Goal: Information Seeking & Learning: Learn about a topic

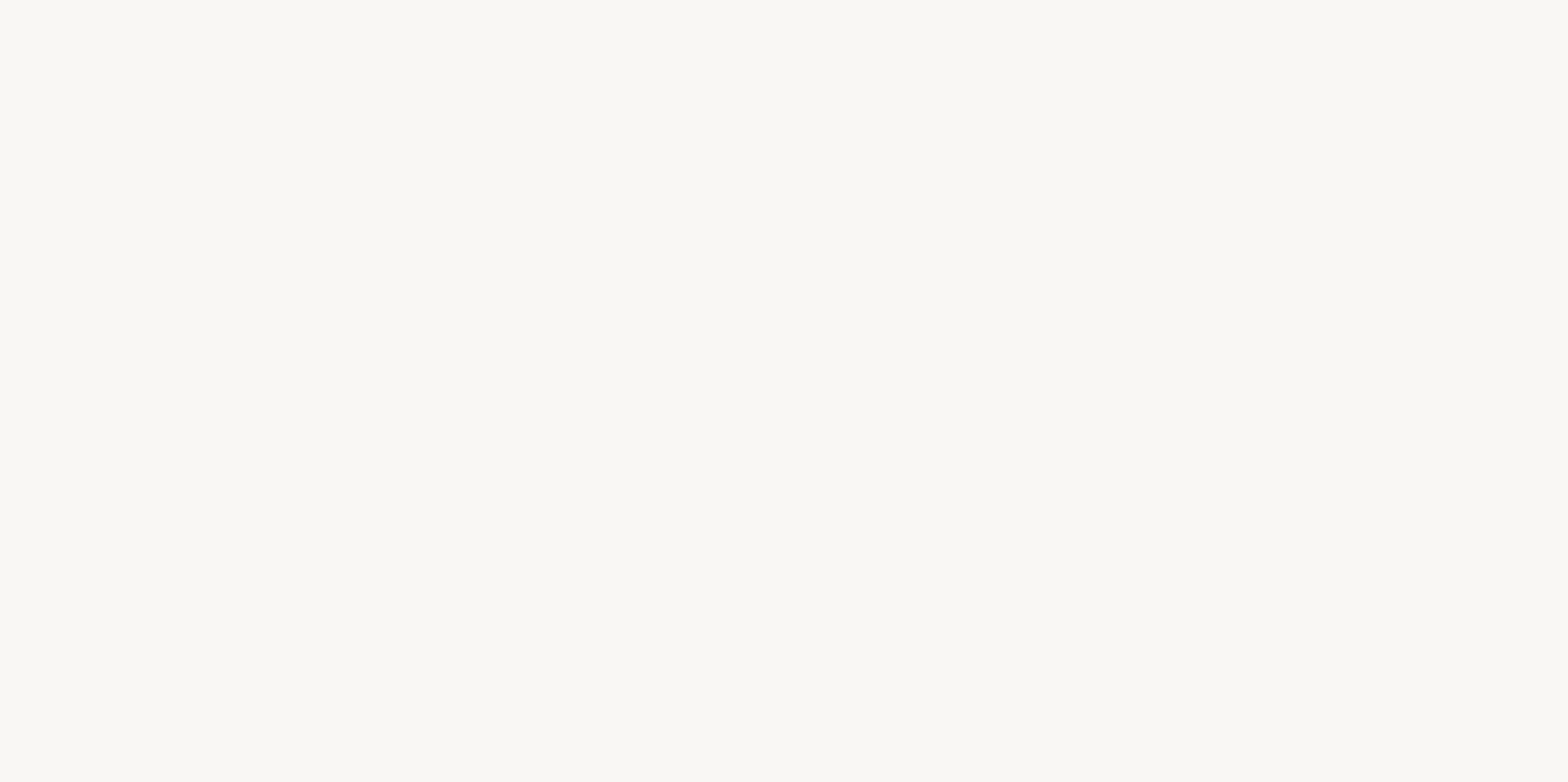
select select "FR"
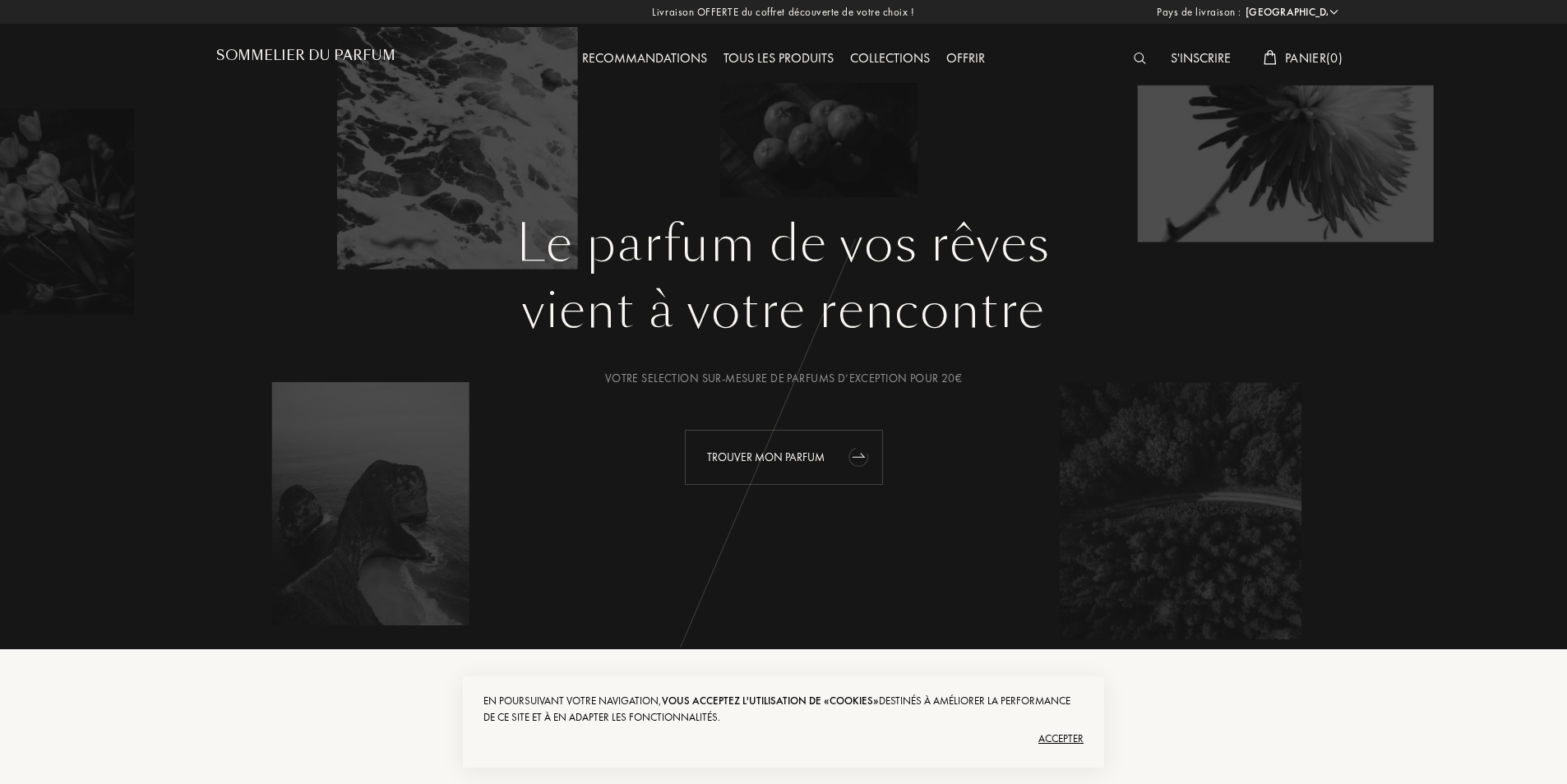
click at [793, 460] on div "Trouver mon parfum" at bounding box center [784, 457] width 198 height 55
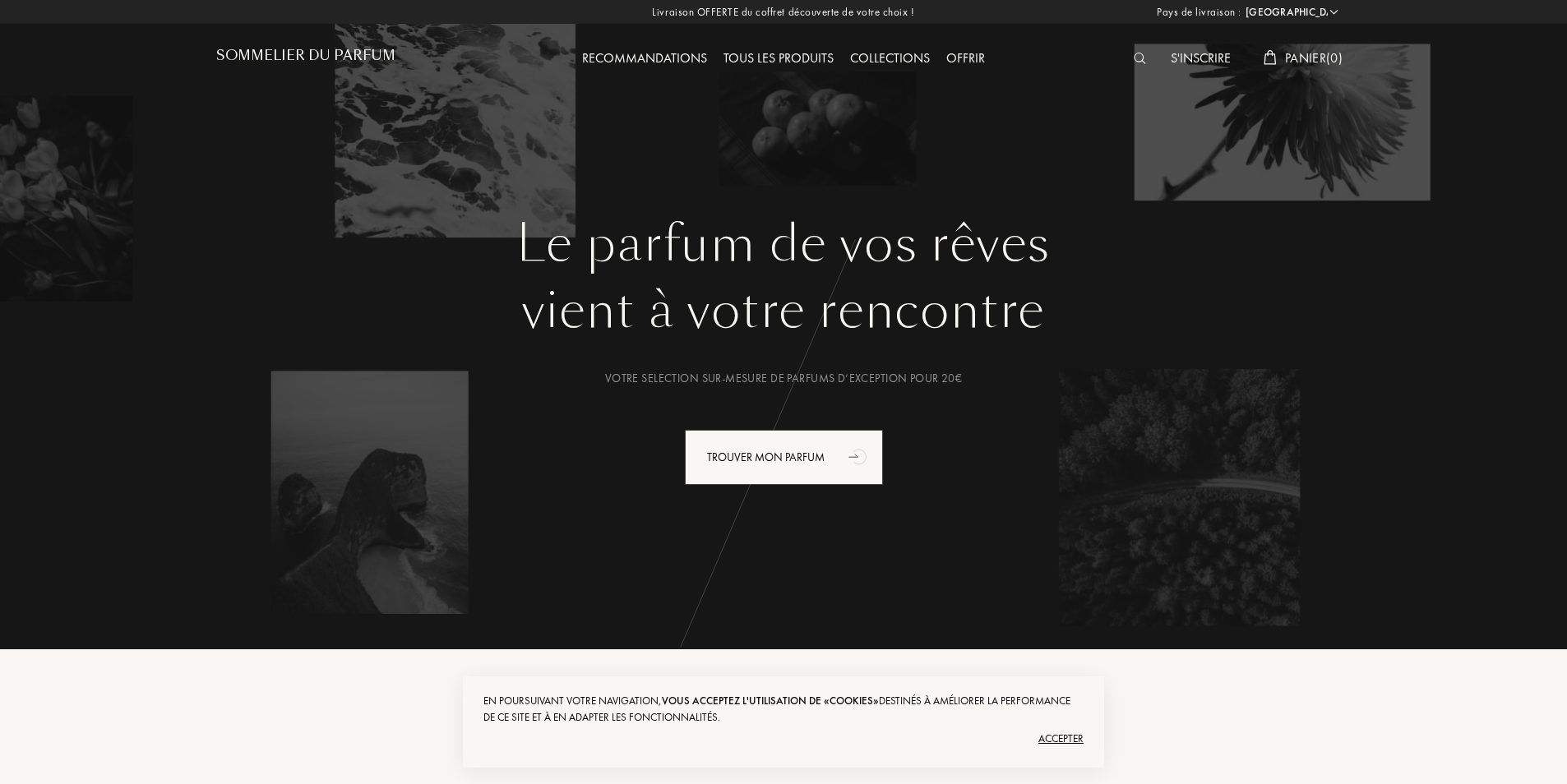
click at [795, 57] on div "Tous les produits" at bounding box center [778, 59] width 127 height 21
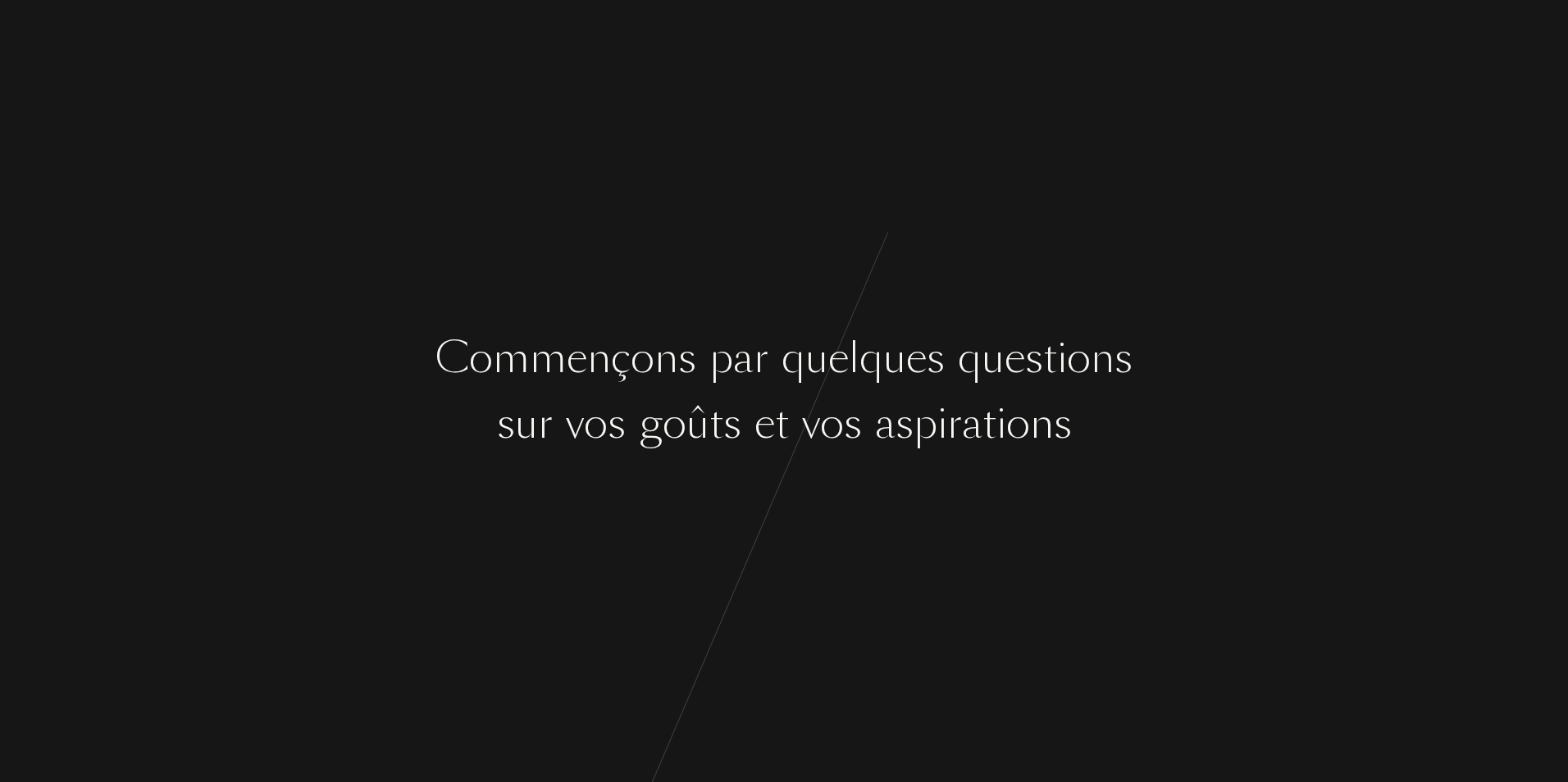
click at [766, 522] on div "C o m m e n ç o n s p a r q u e l q u e s q u e s t i o n s s u r v o s g o û t…" at bounding box center [784, 391] width 1568 height 782
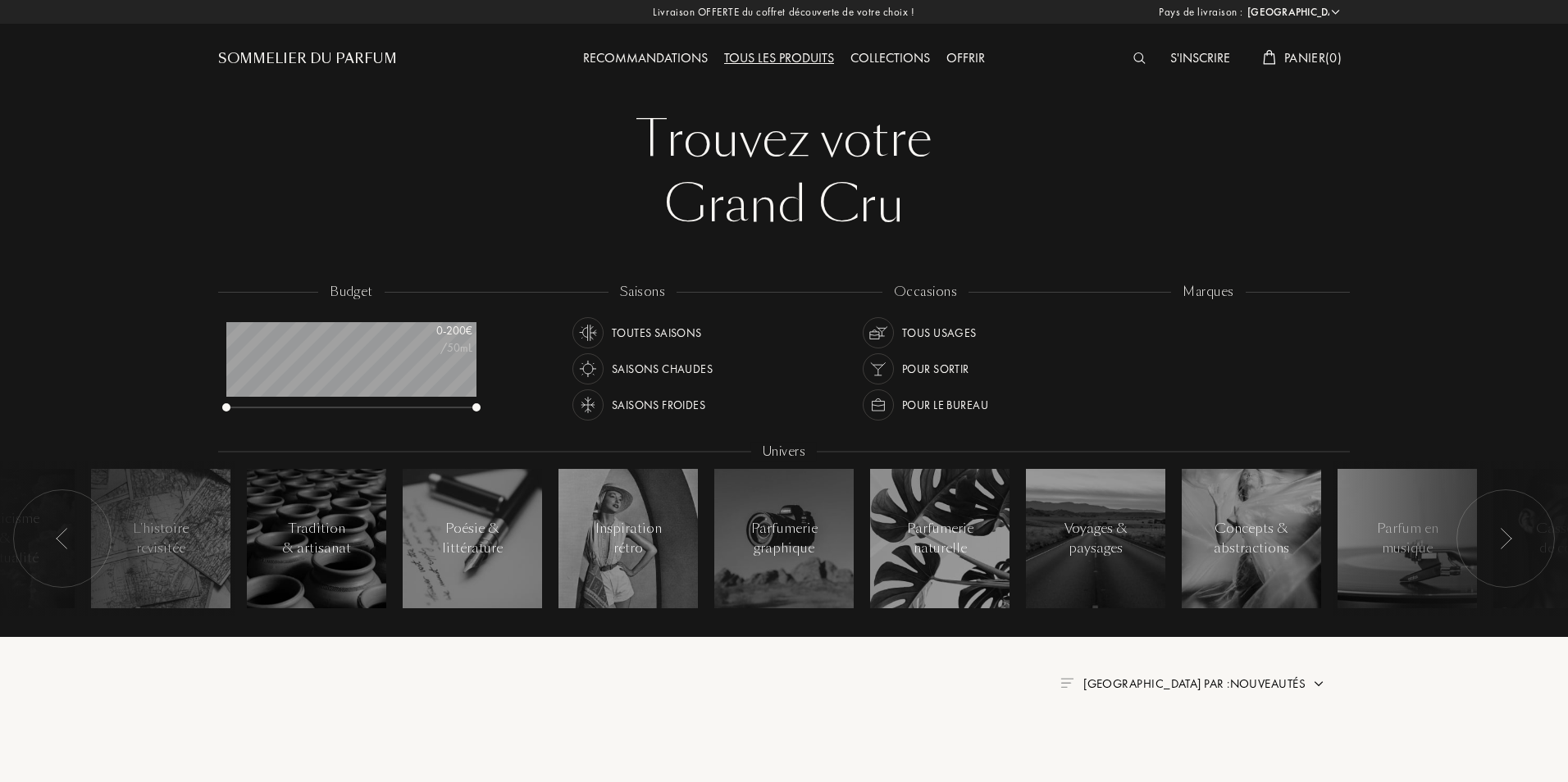
select select "FR"
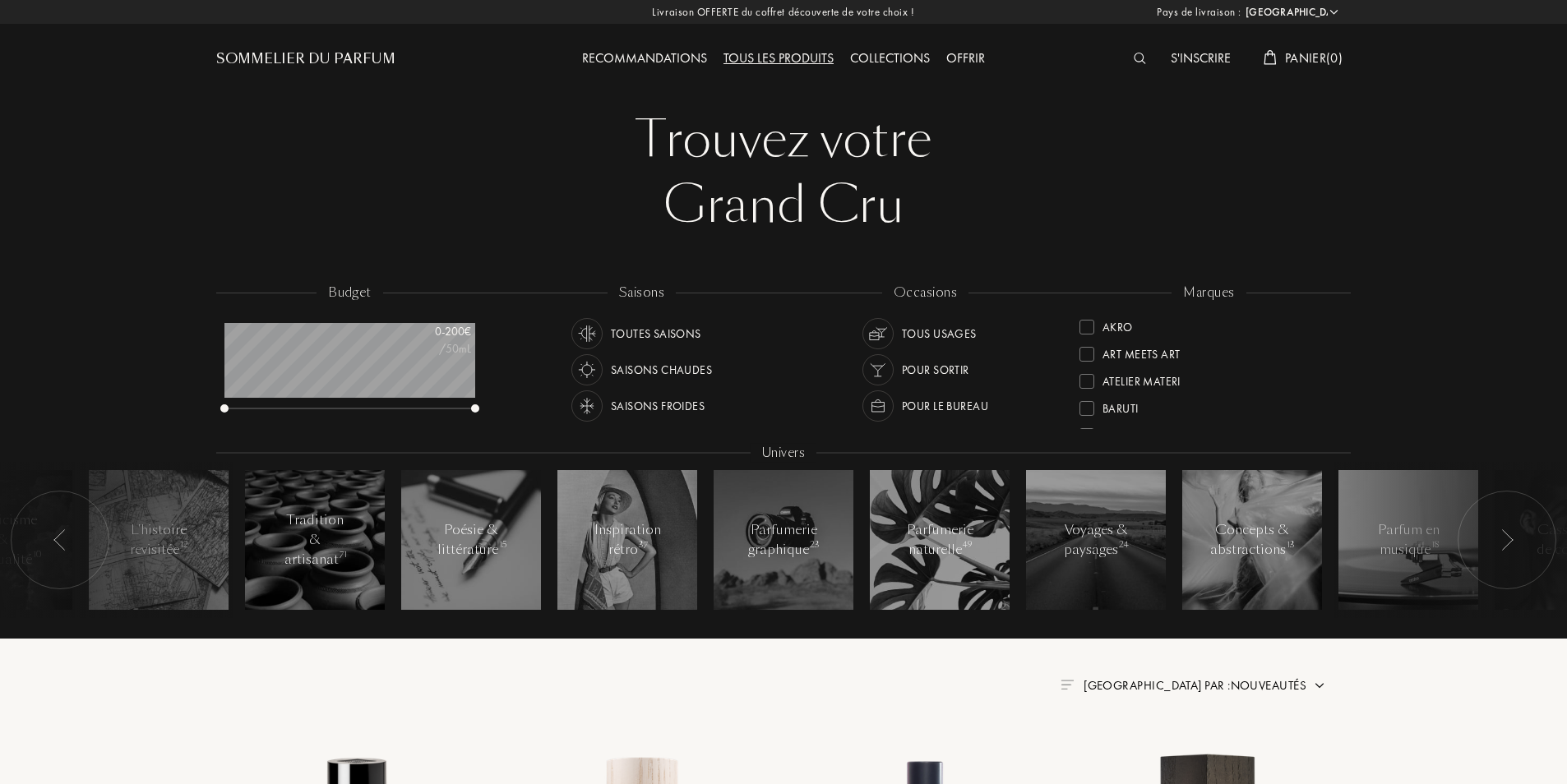
click at [1137, 58] on img at bounding box center [1140, 59] width 12 height 12
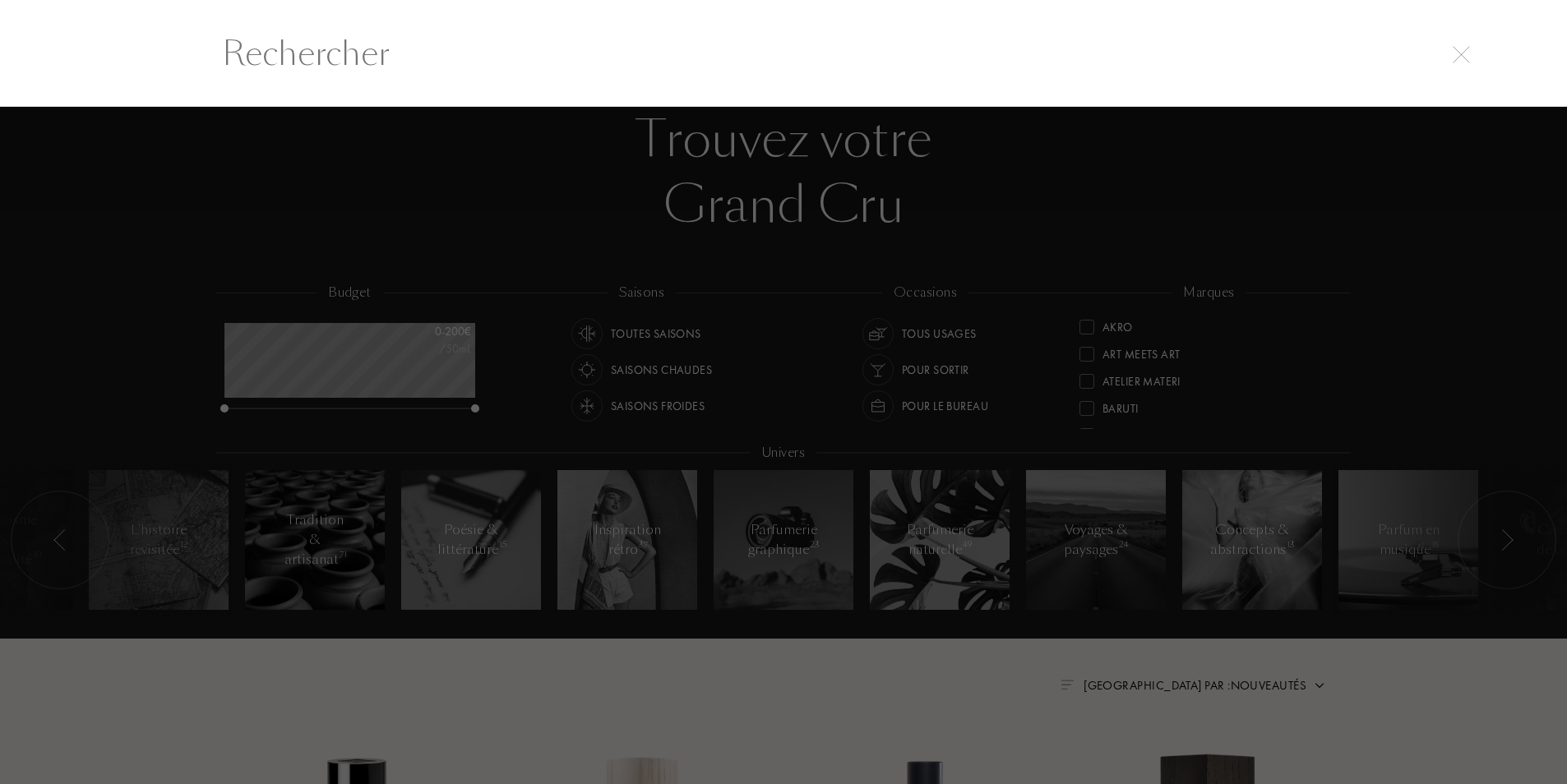
scroll to position [1, 0]
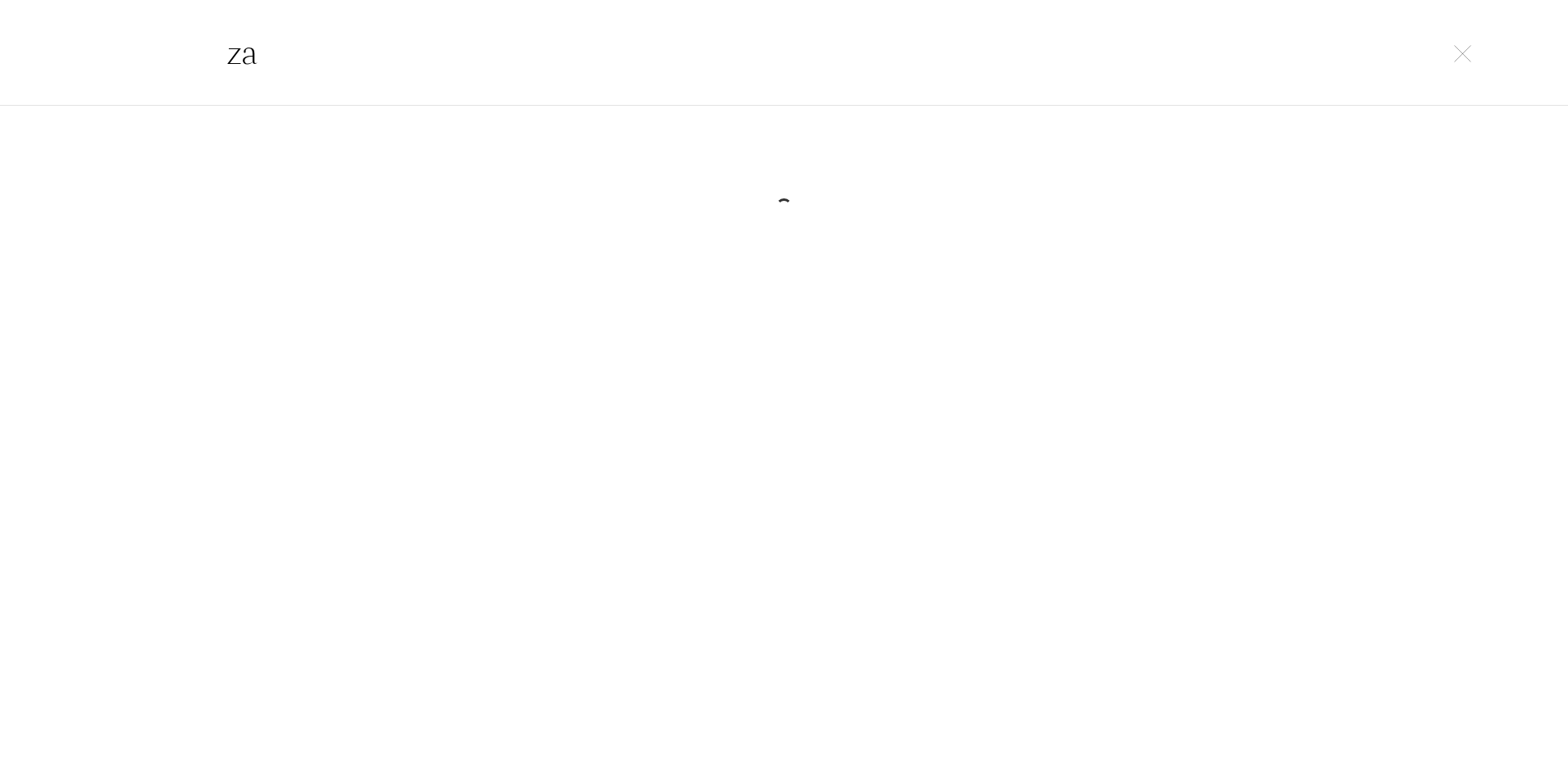
type input "z"
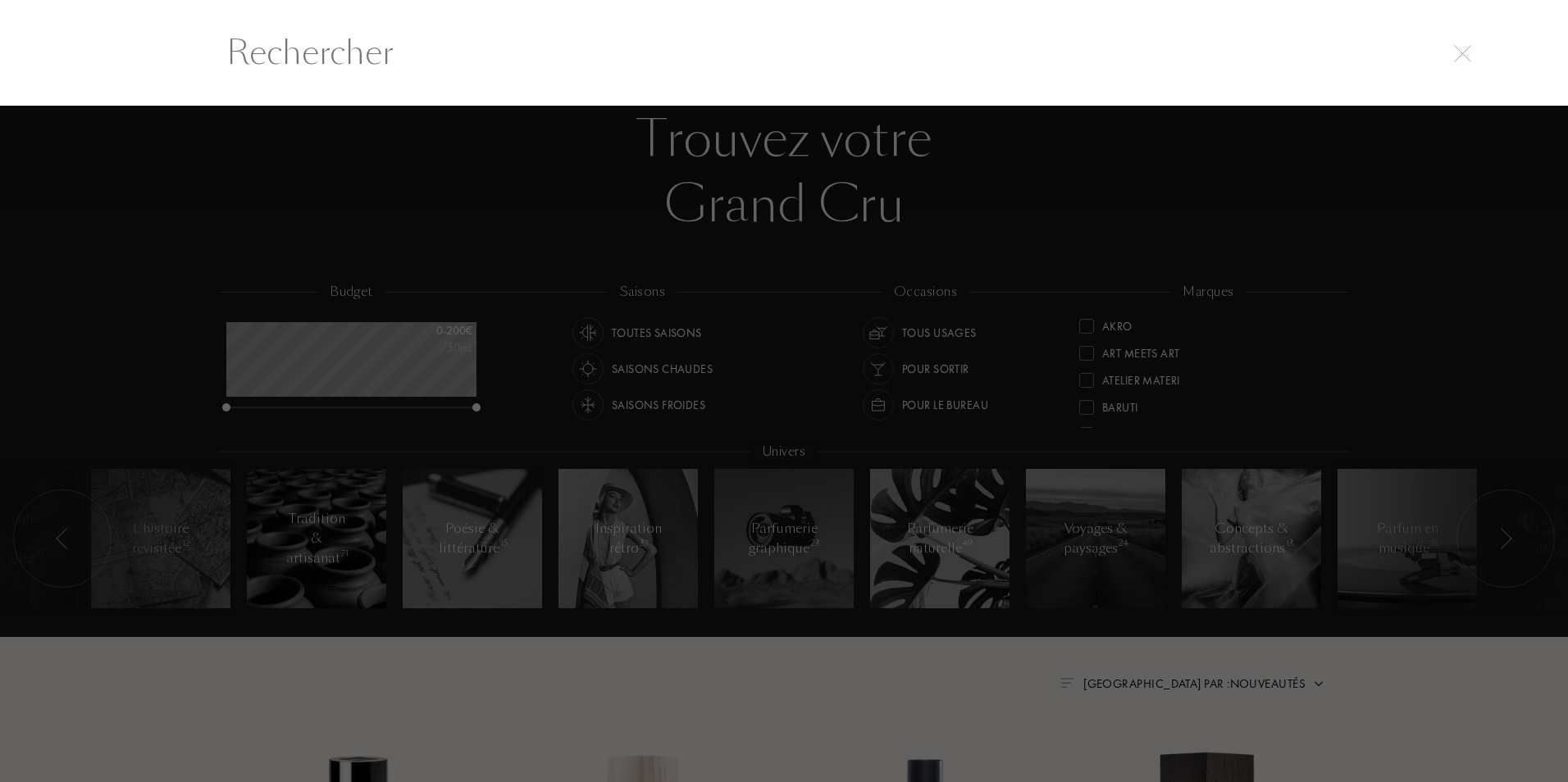
click at [971, 109] on div at bounding box center [784, 444] width 1568 height 676
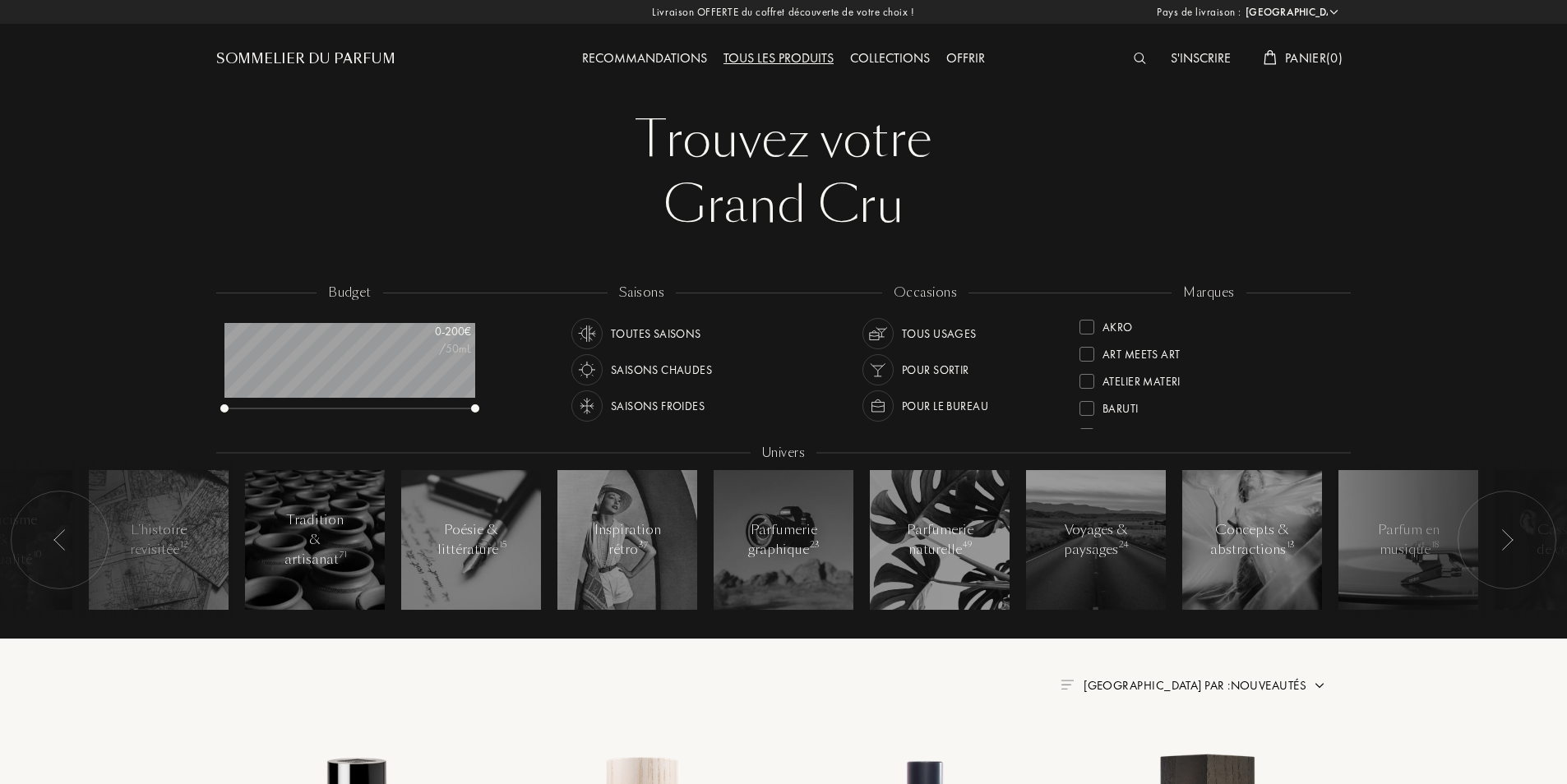
click at [318, 58] on div "Sommelier du Parfum" at bounding box center [305, 59] width 179 height 20
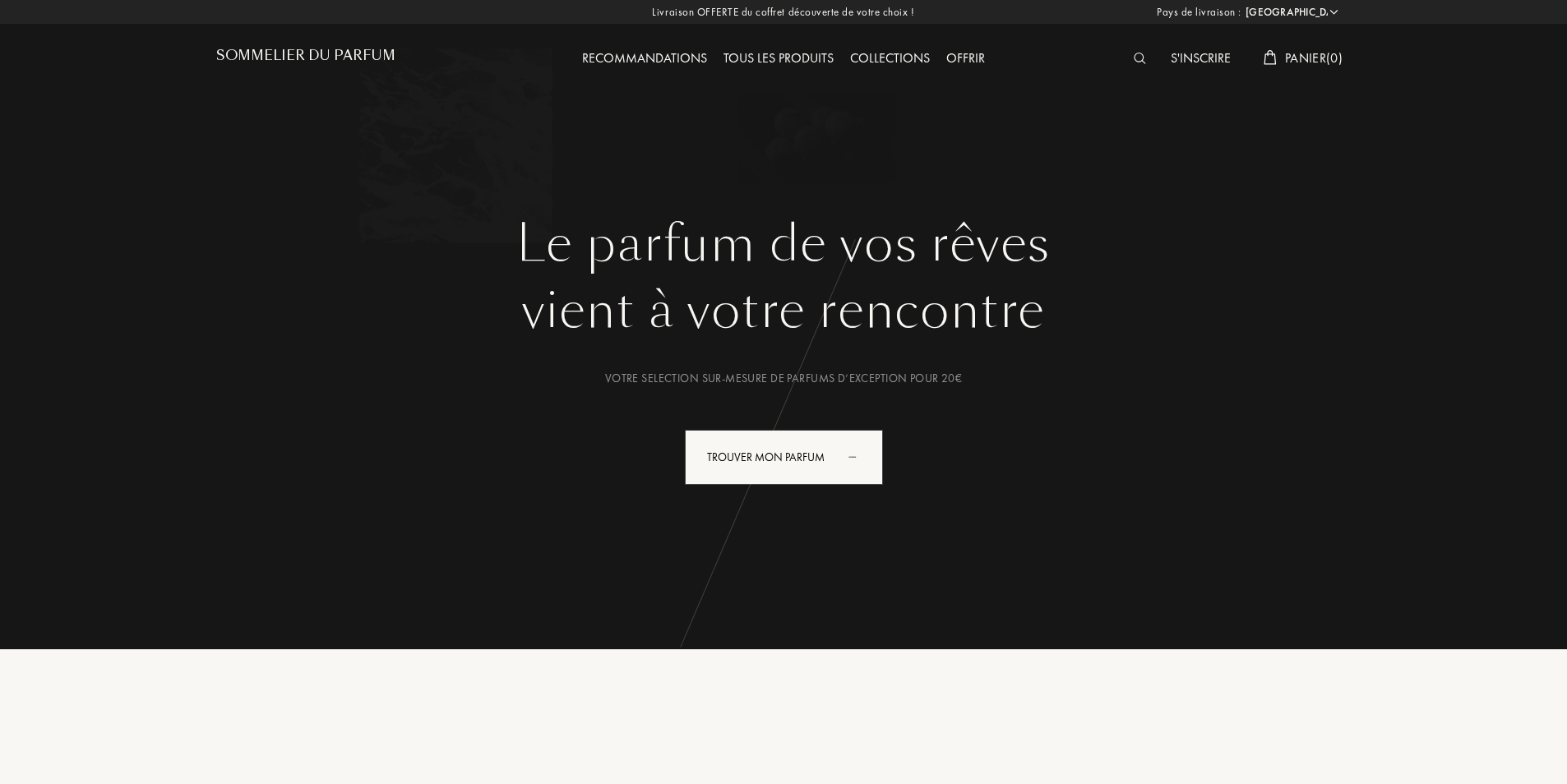
select select "FR"
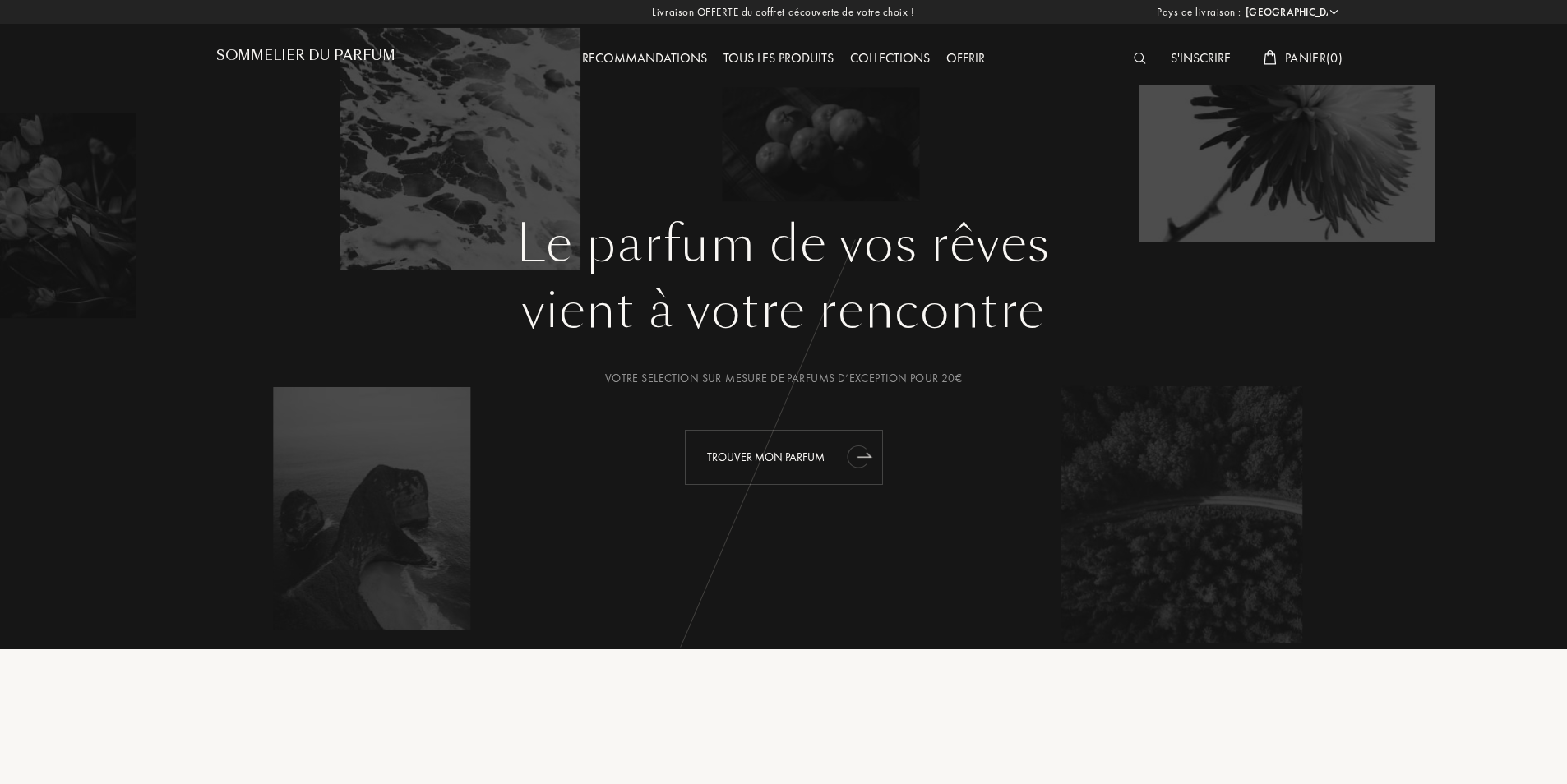
click at [862, 445] on icon "animation" at bounding box center [859, 456] width 33 height 33
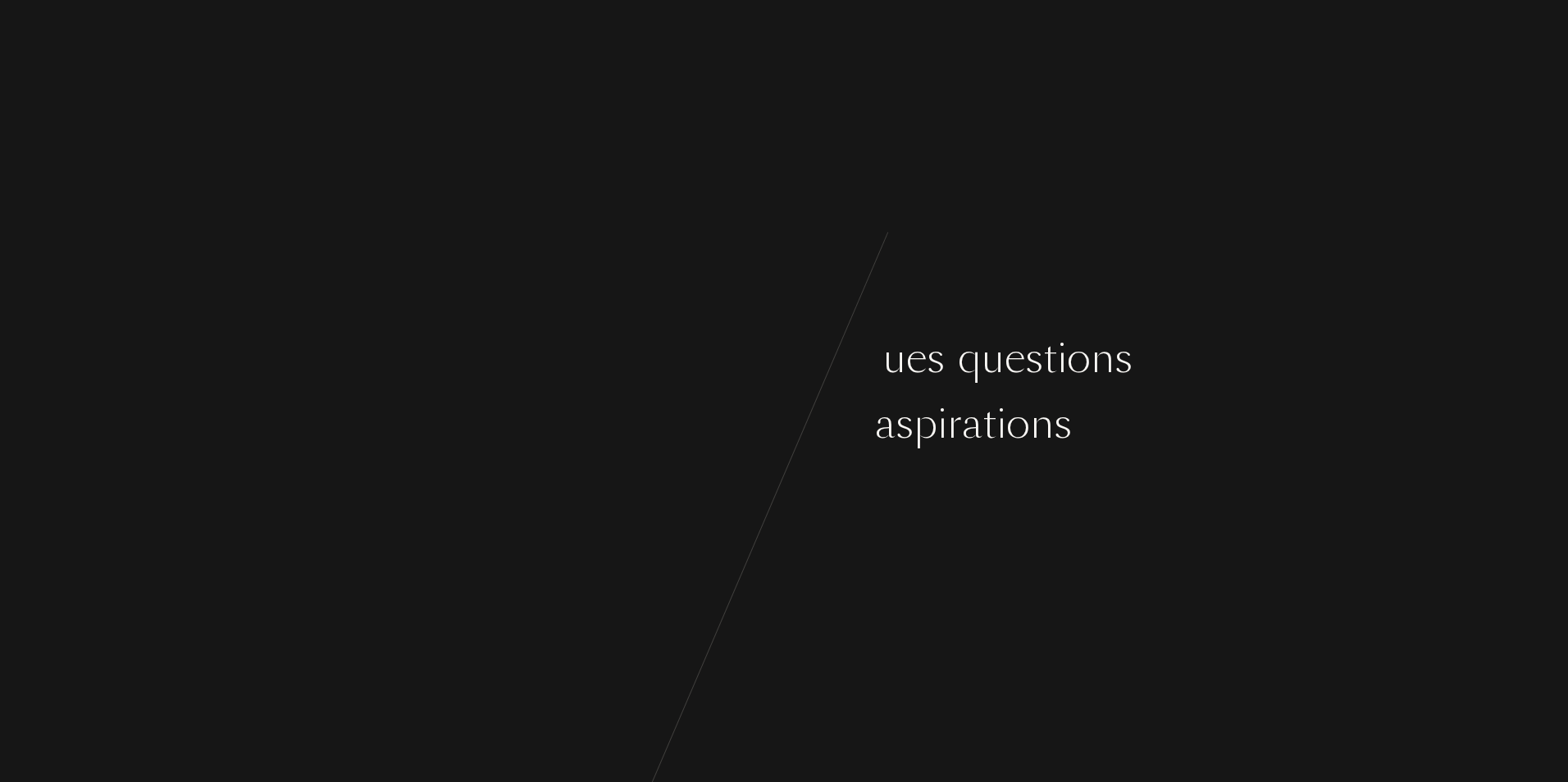
click at [805, 421] on div "v" at bounding box center [810, 424] width 18 height 61
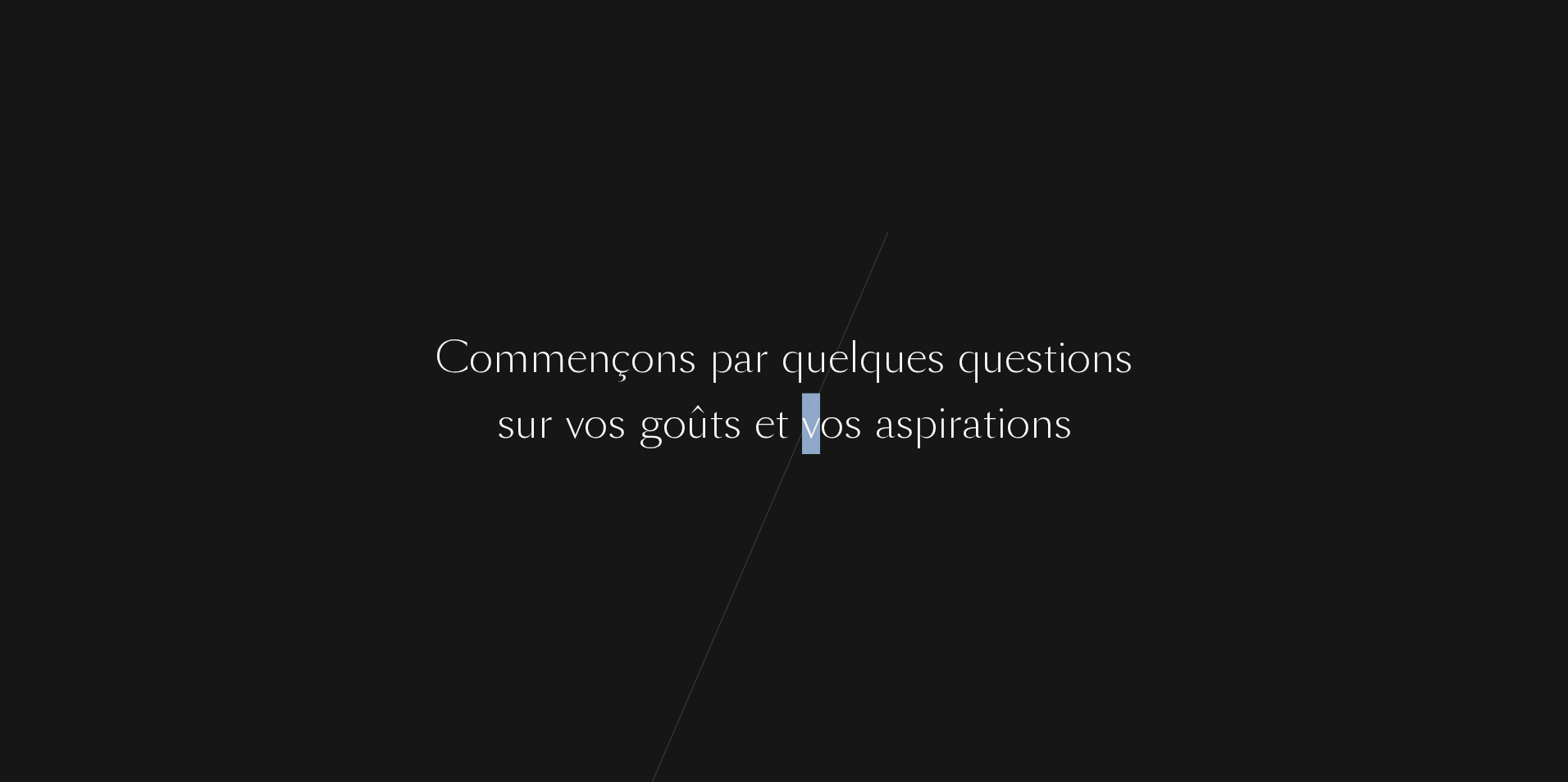
click at [809, 423] on div "v" at bounding box center [810, 424] width 18 height 61
drag, startPoint x: 809, startPoint y: 423, endPoint x: 580, endPoint y: 439, distance: 229.6
click at [584, 438] on div "o" at bounding box center [596, 424] width 24 height 61
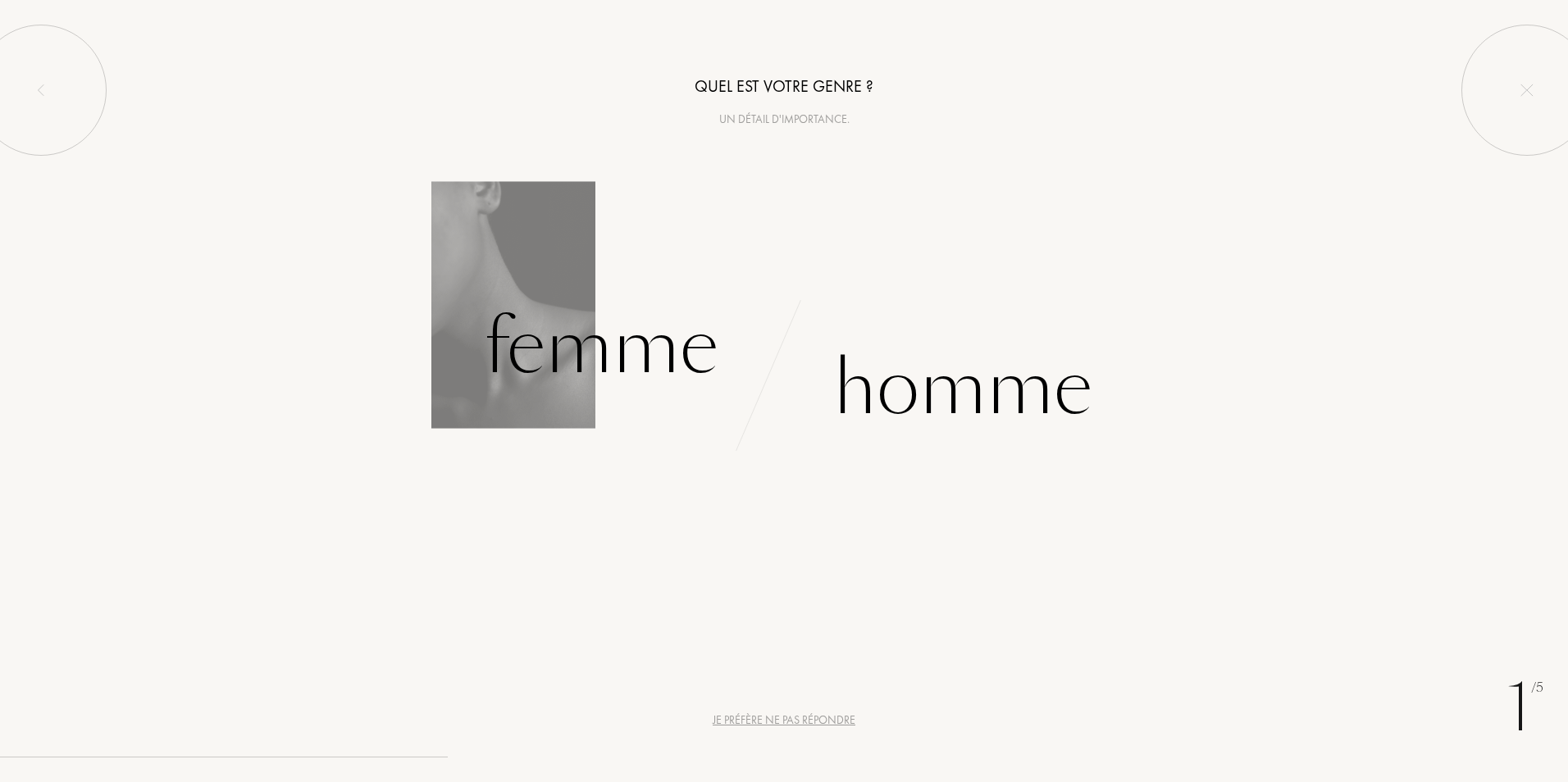
click at [543, 292] on div "Femme" at bounding box center [601, 347] width 234 height 110
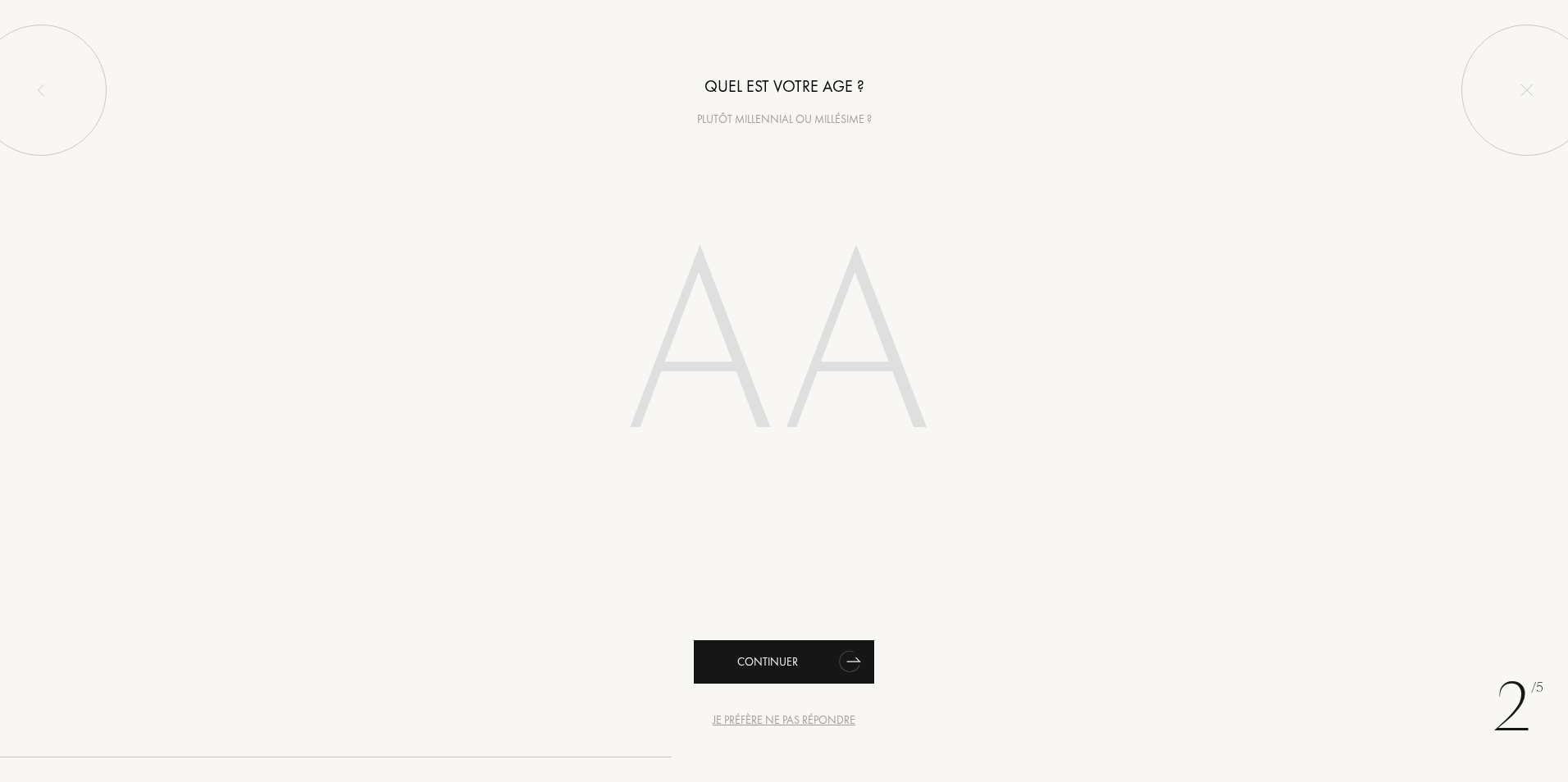
click at [820, 673] on div "Continuer" at bounding box center [784, 662] width 181 height 43
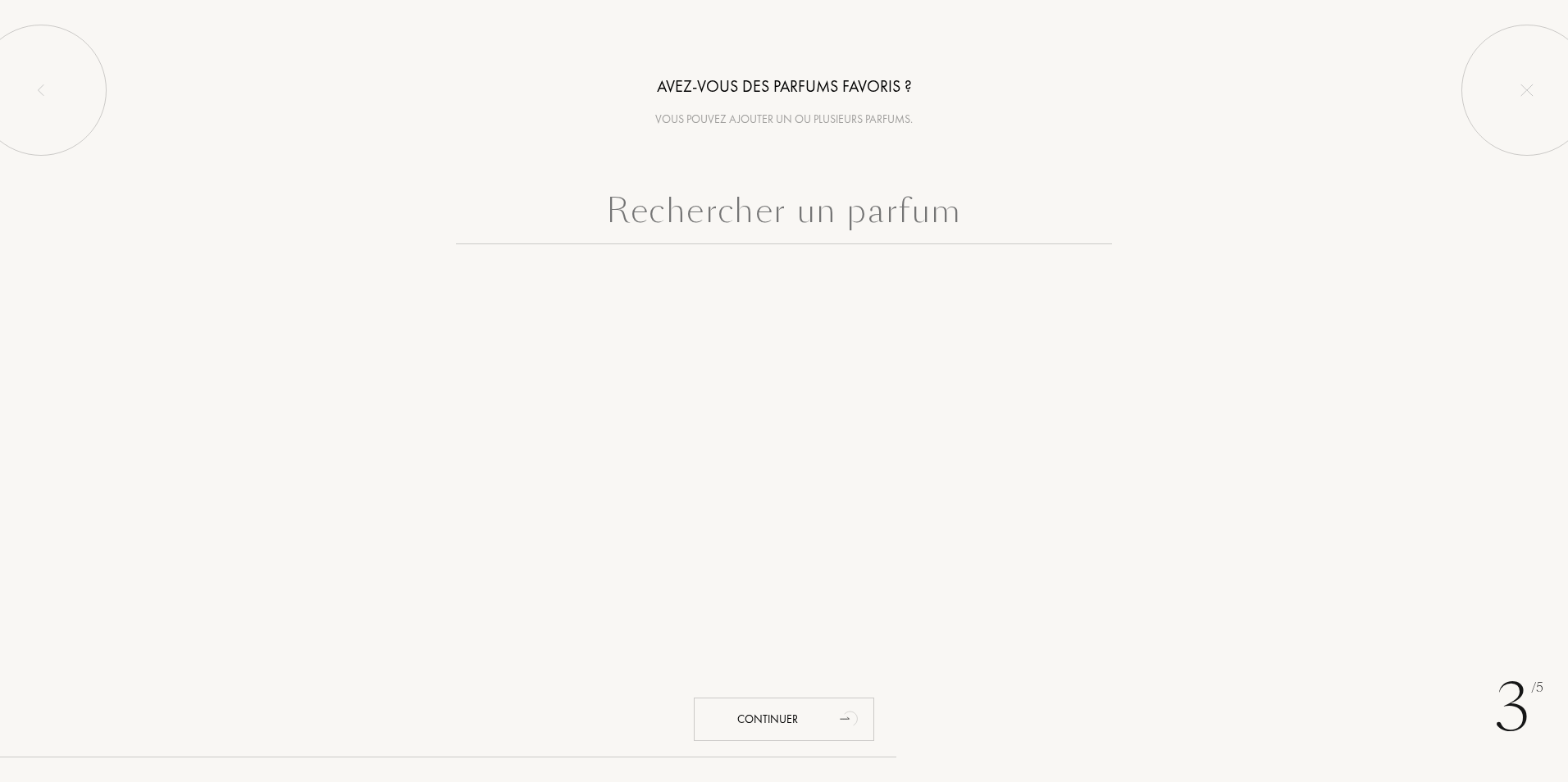
click at [752, 223] on input "text" at bounding box center [783, 215] width 656 height 59
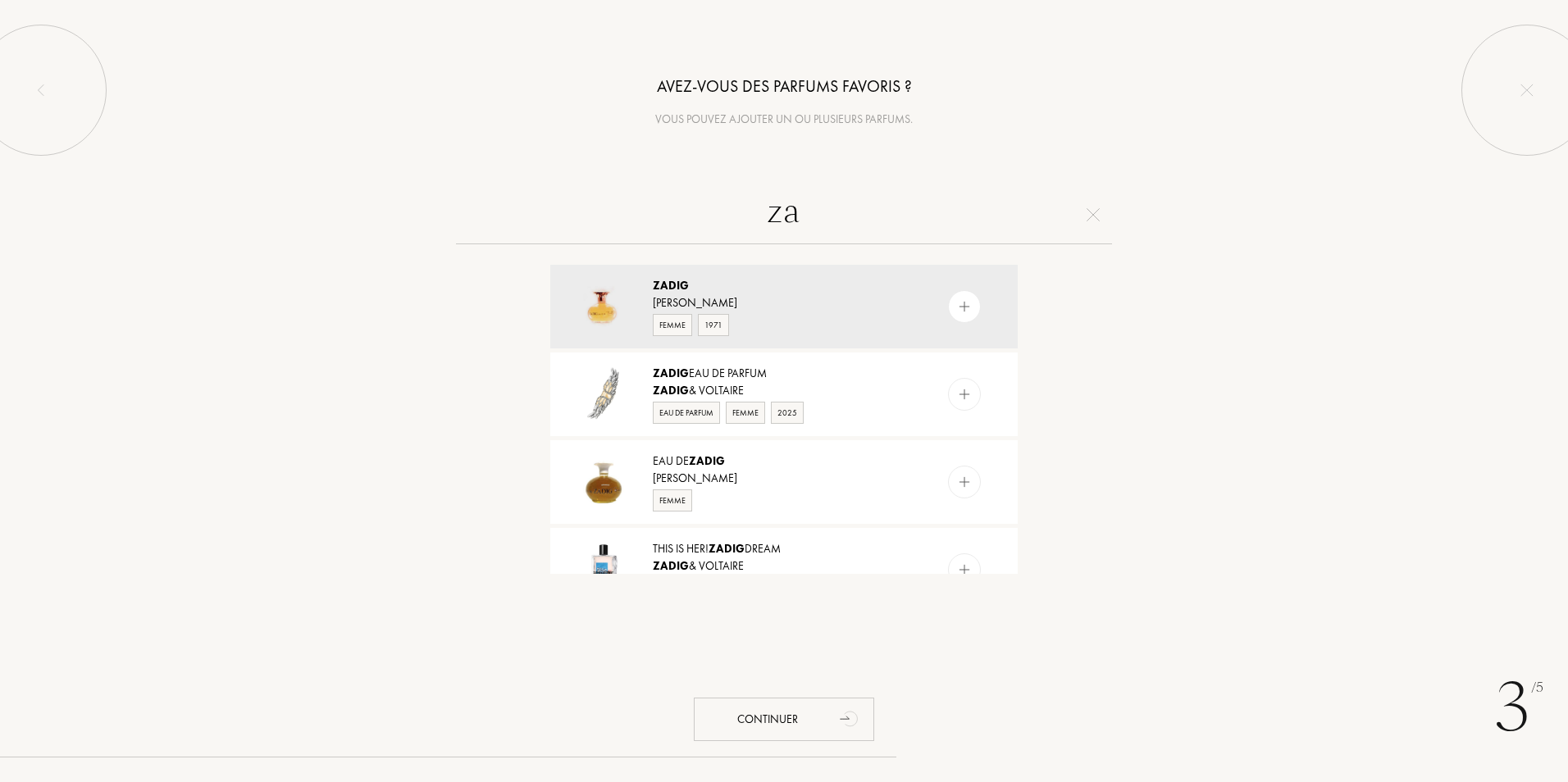
type input "z"
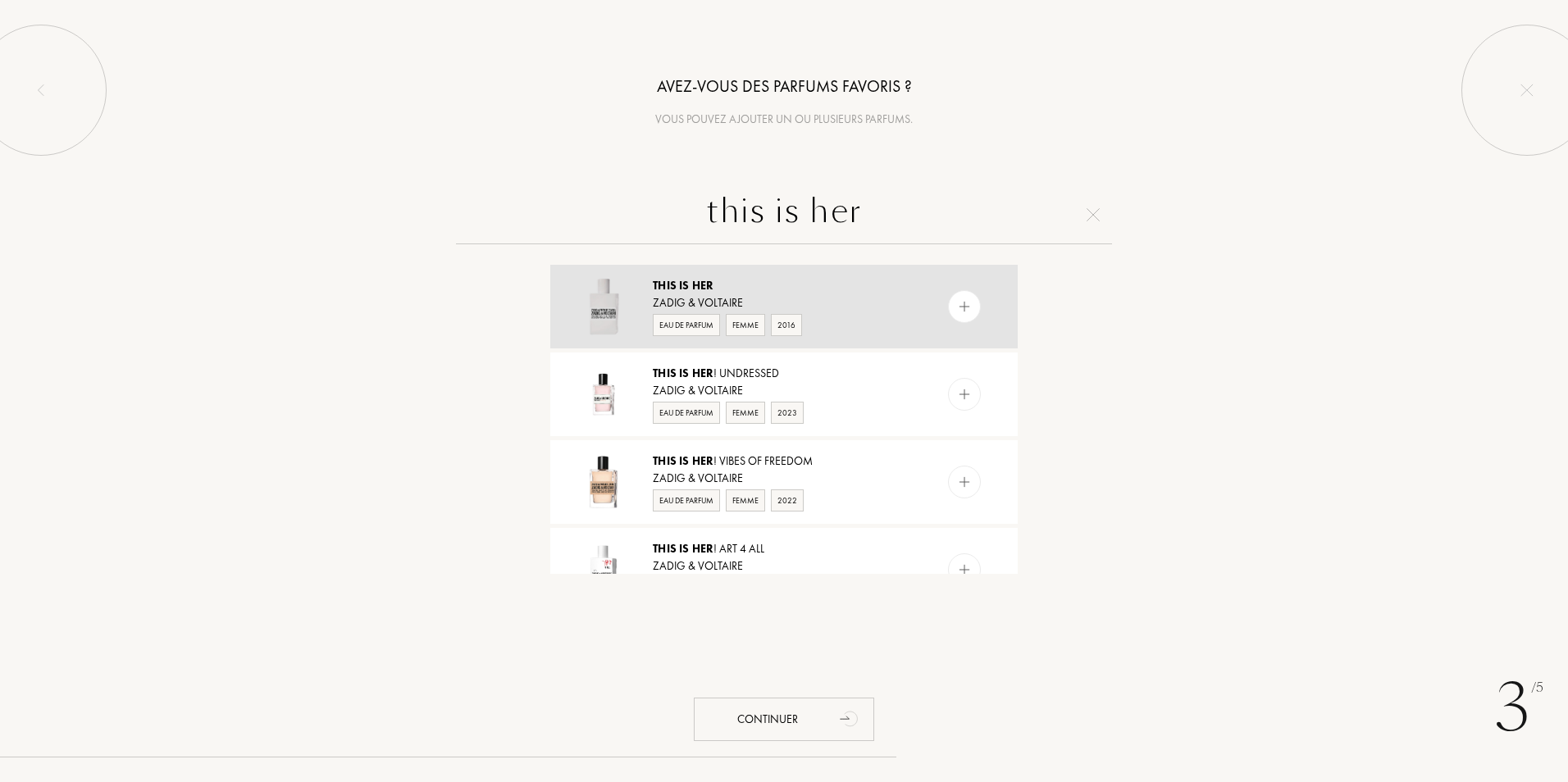
type input "this is her"
click at [966, 304] on img at bounding box center [965, 307] width 15 height 15
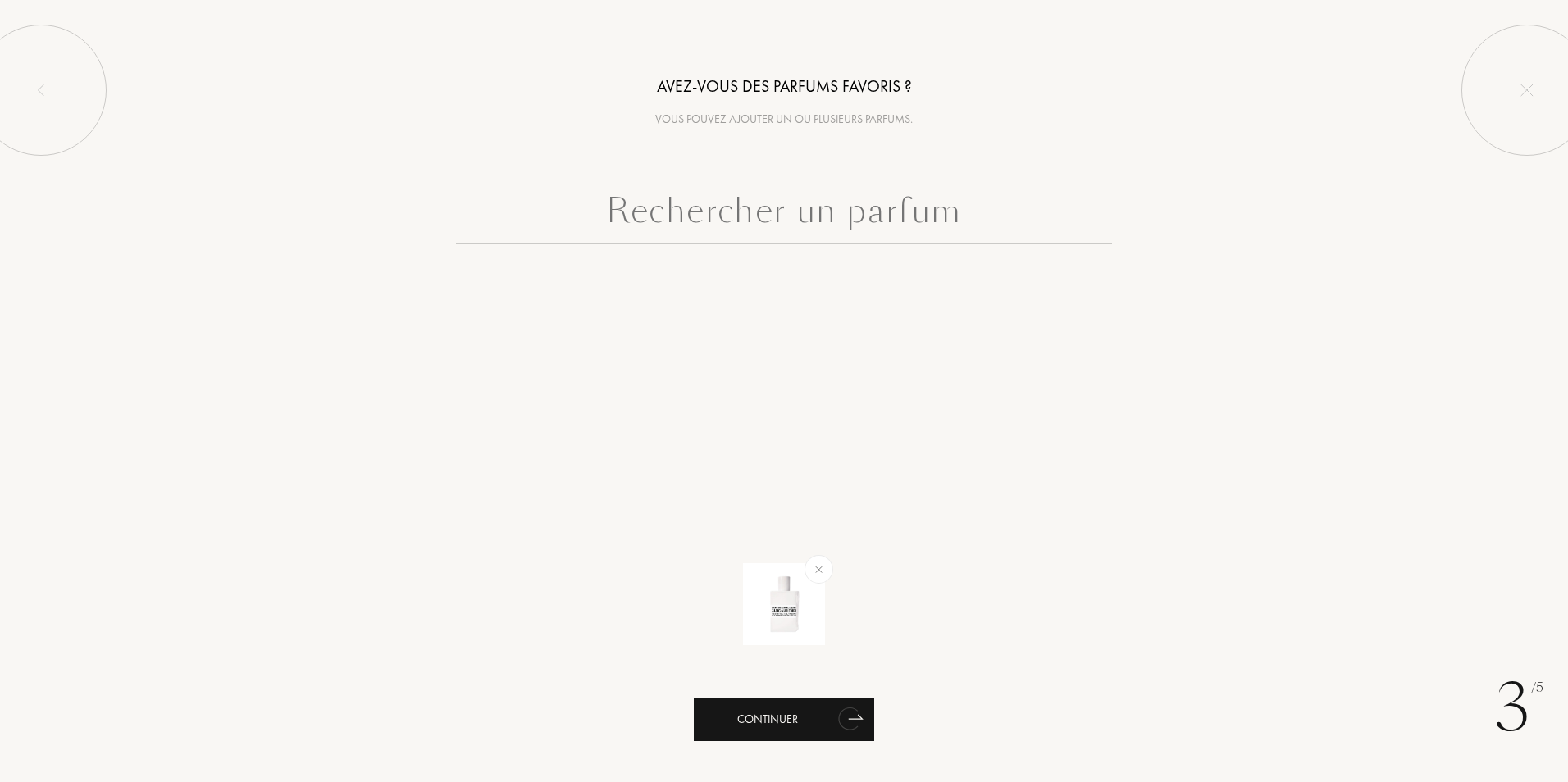
click at [759, 727] on div "Continuer" at bounding box center [784, 718] width 181 height 43
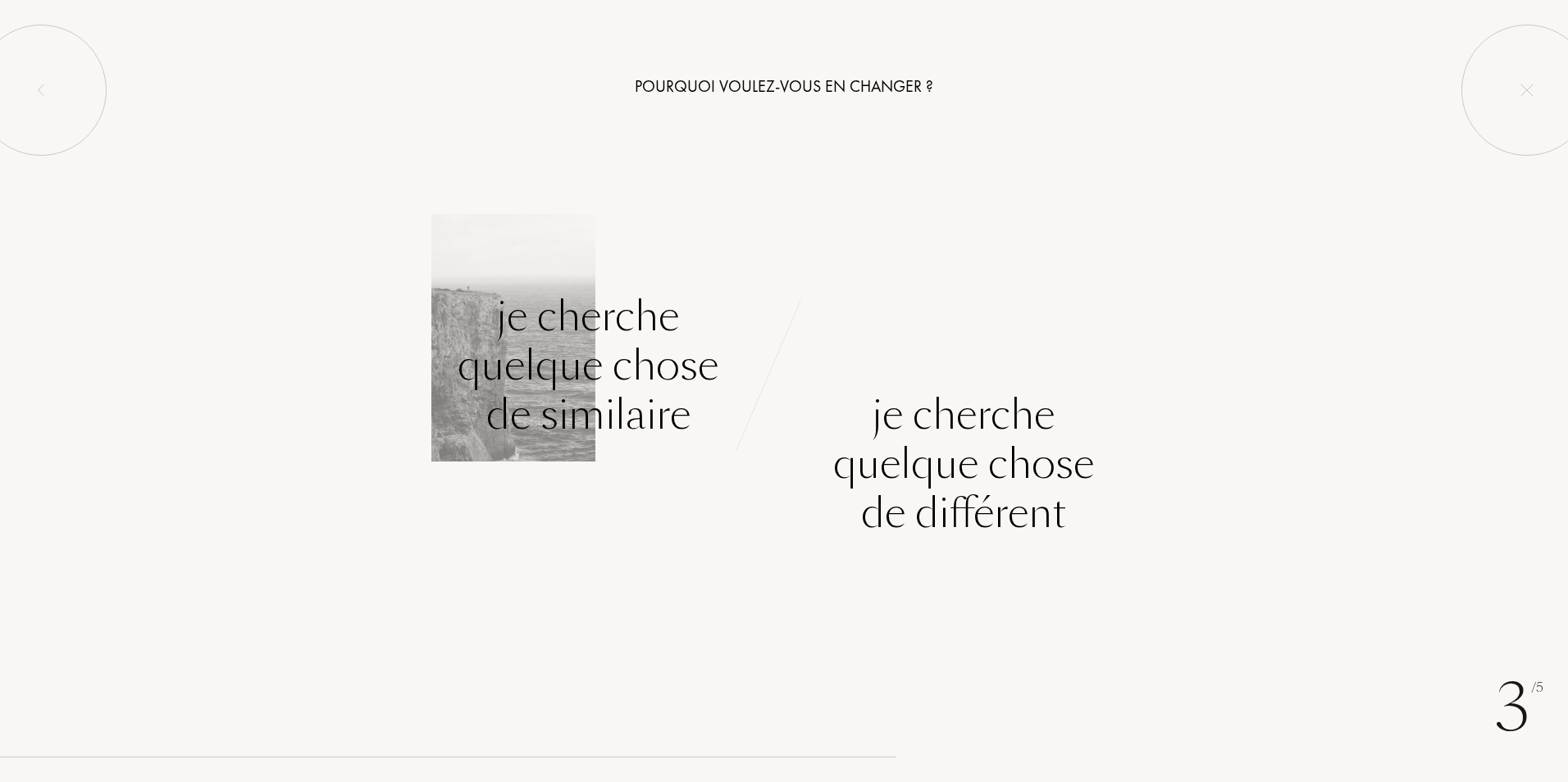
click at [574, 378] on div "Je cherche quelque chose de similaire" at bounding box center [587, 366] width 260 height 148
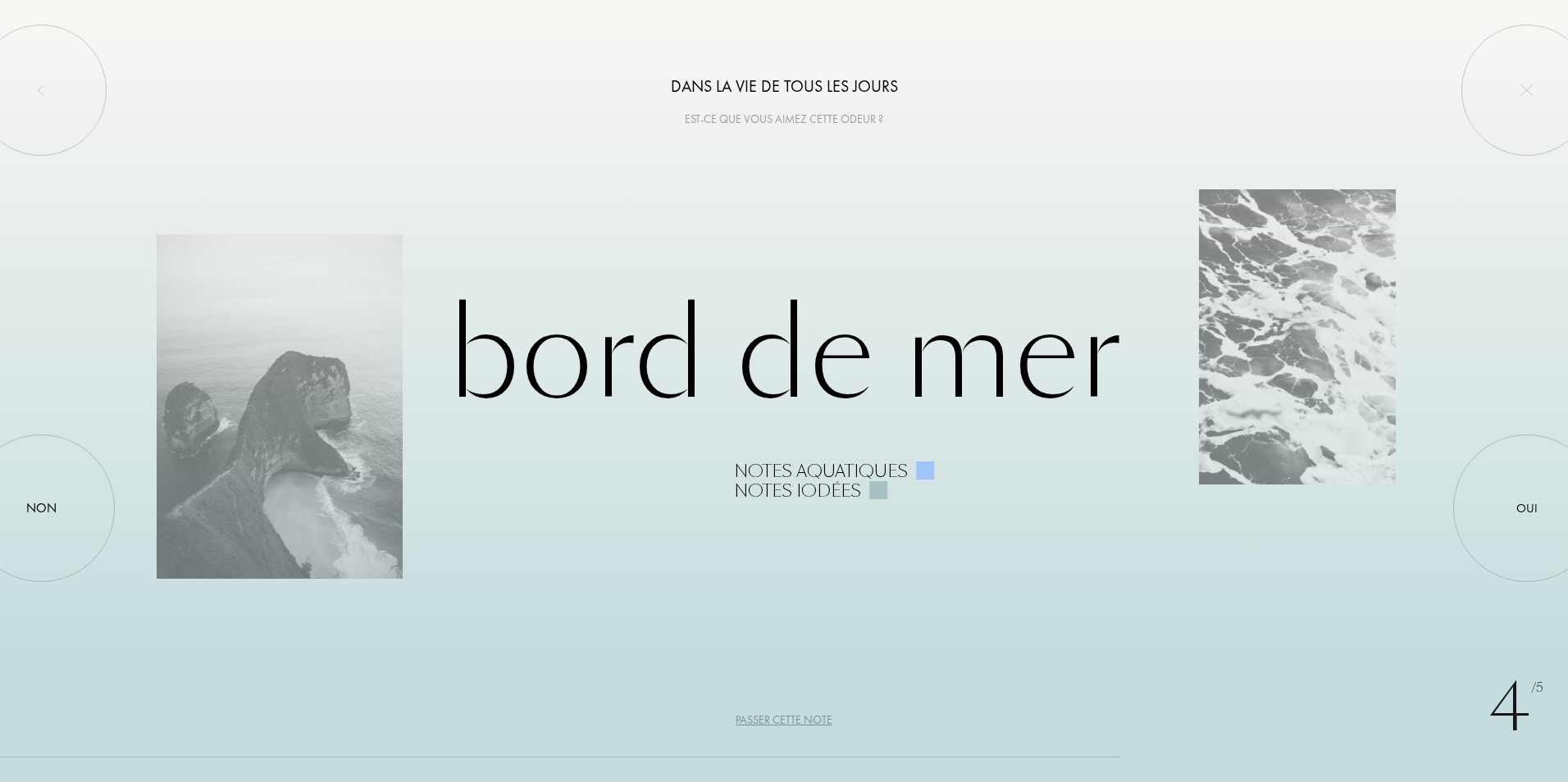
click at [801, 721] on div "Passer cette note" at bounding box center [784, 720] width 97 height 17
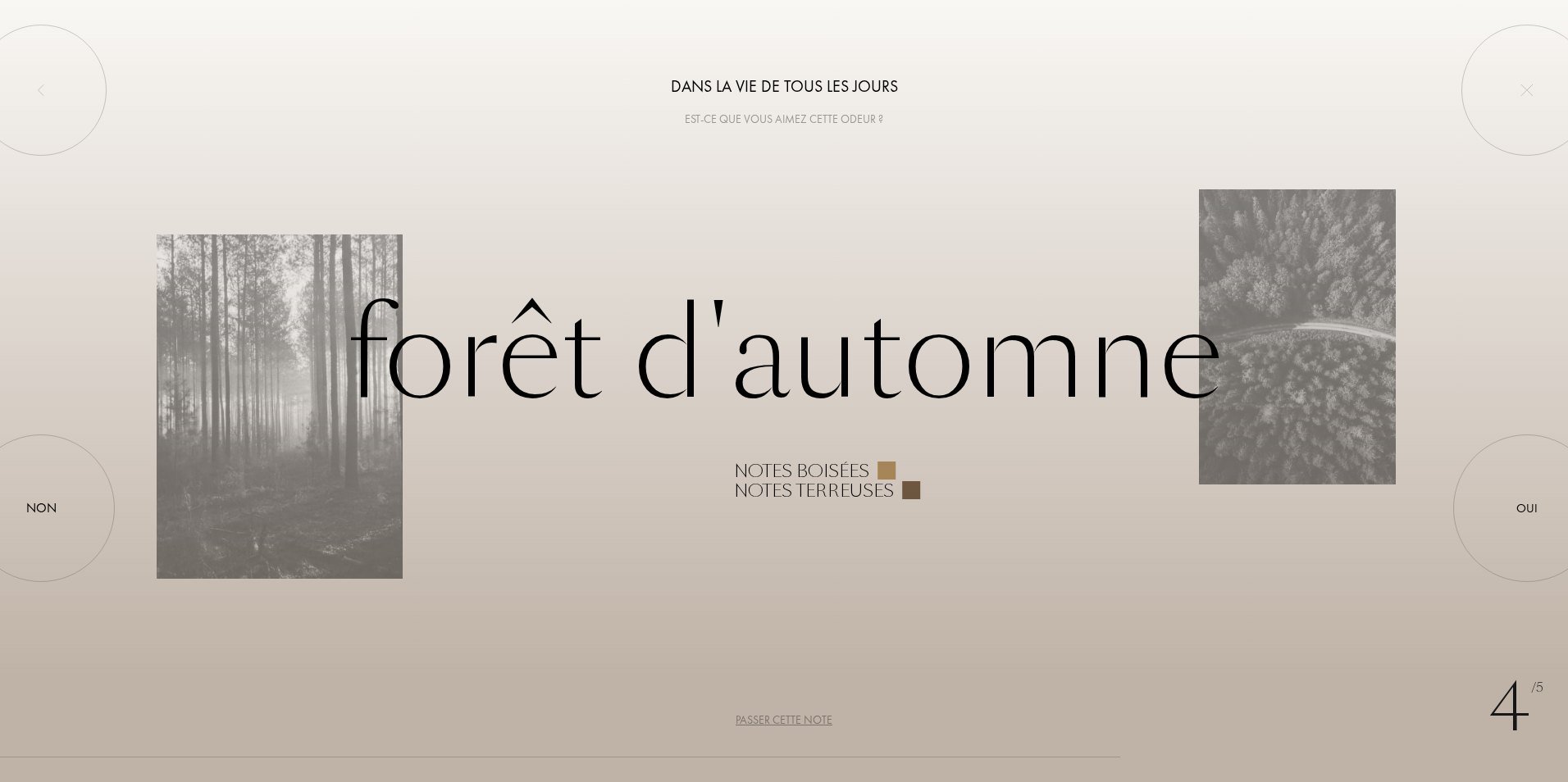
click at [801, 721] on div "Passer cette note" at bounding box center [784, 720] width 97 height 17
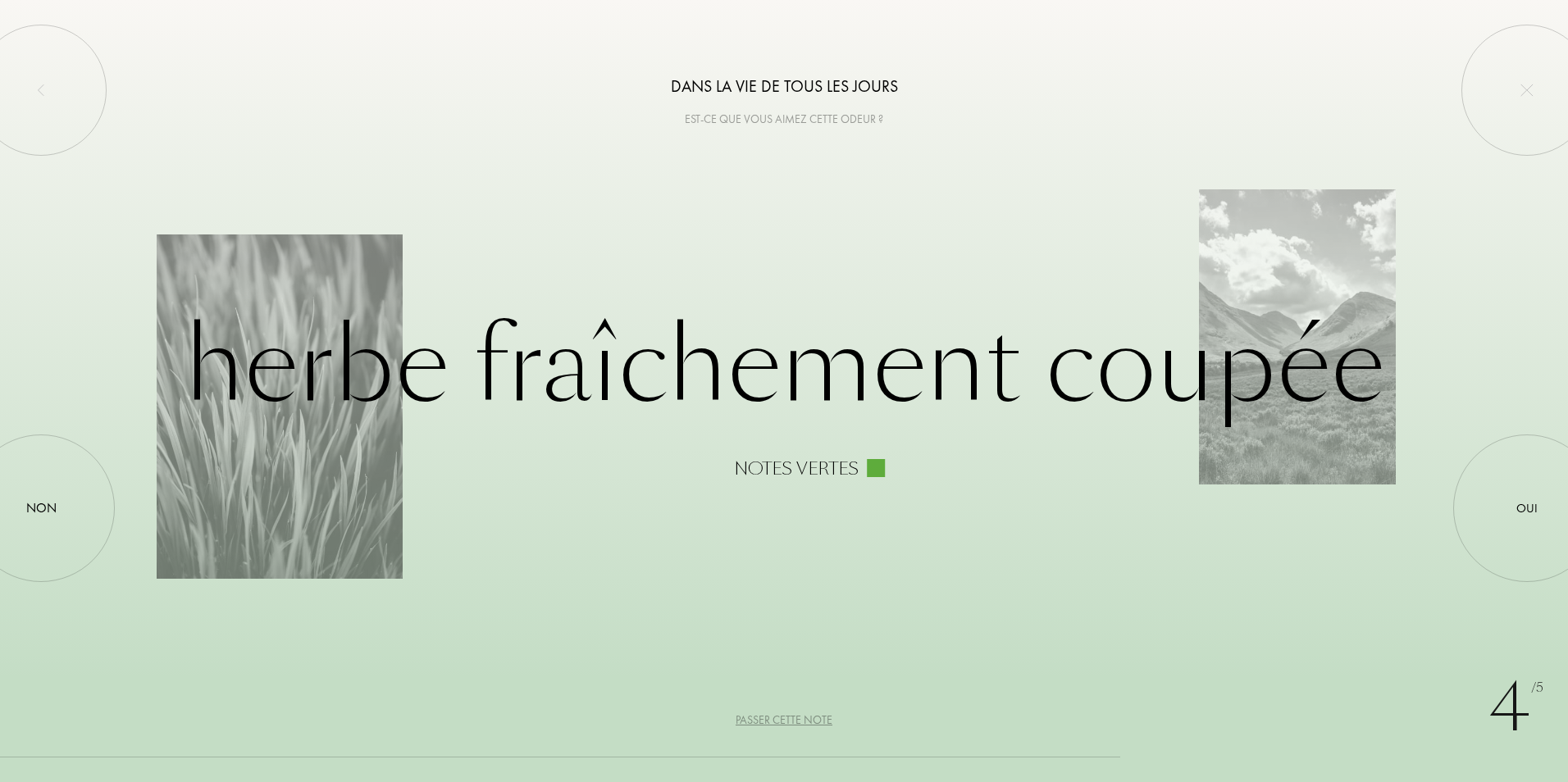
click at [801, 721] on div "Passer cette note" at bounding box center [784, 720] width 97 height 17
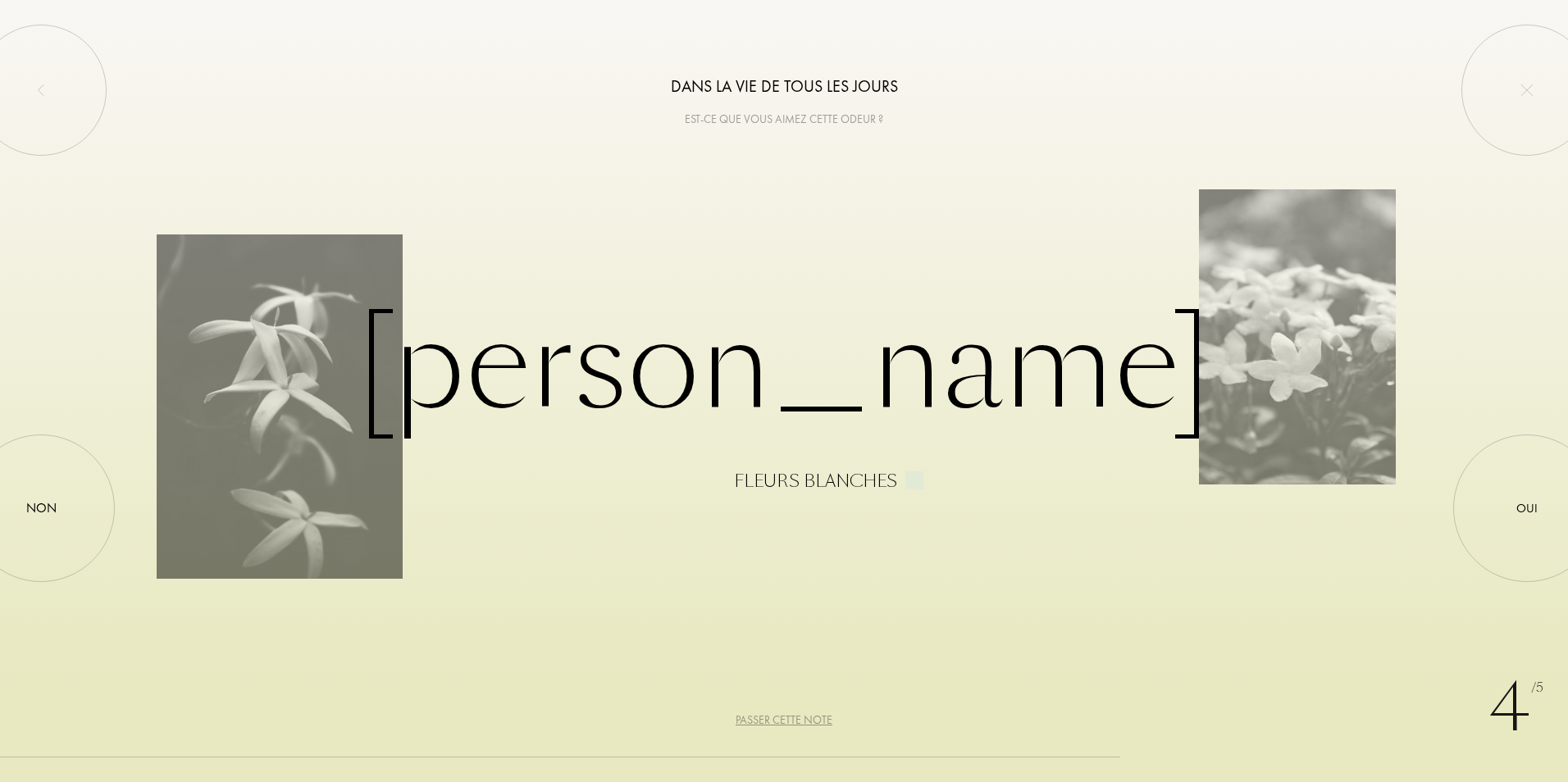
click at [801, 721] on div "Passer cette note" at bounding box center [784, 720] width 97 height 17
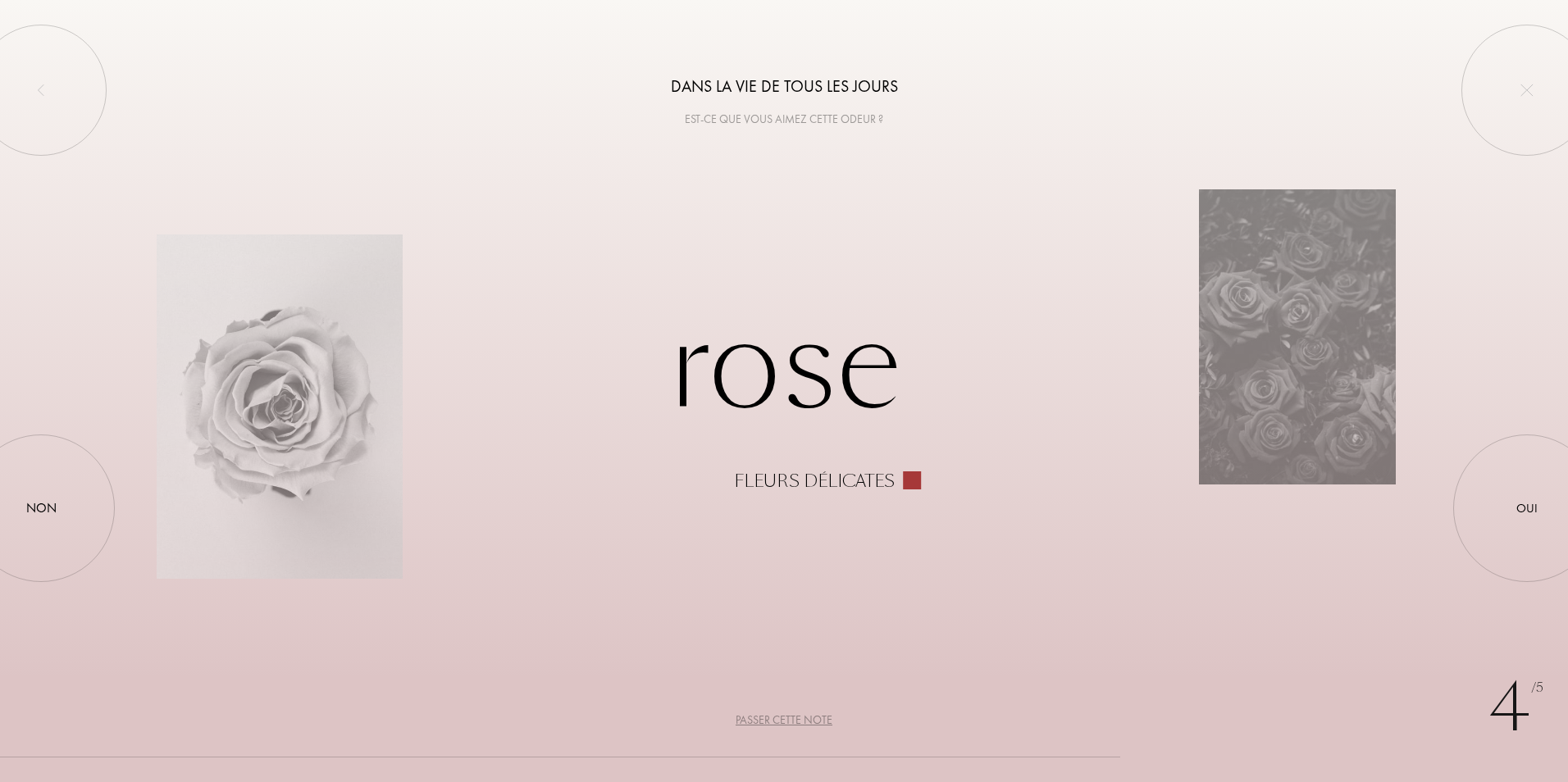
click at [801, 721] on div "Passer cette note" at bounding box center [784, 720] width 97 height 17
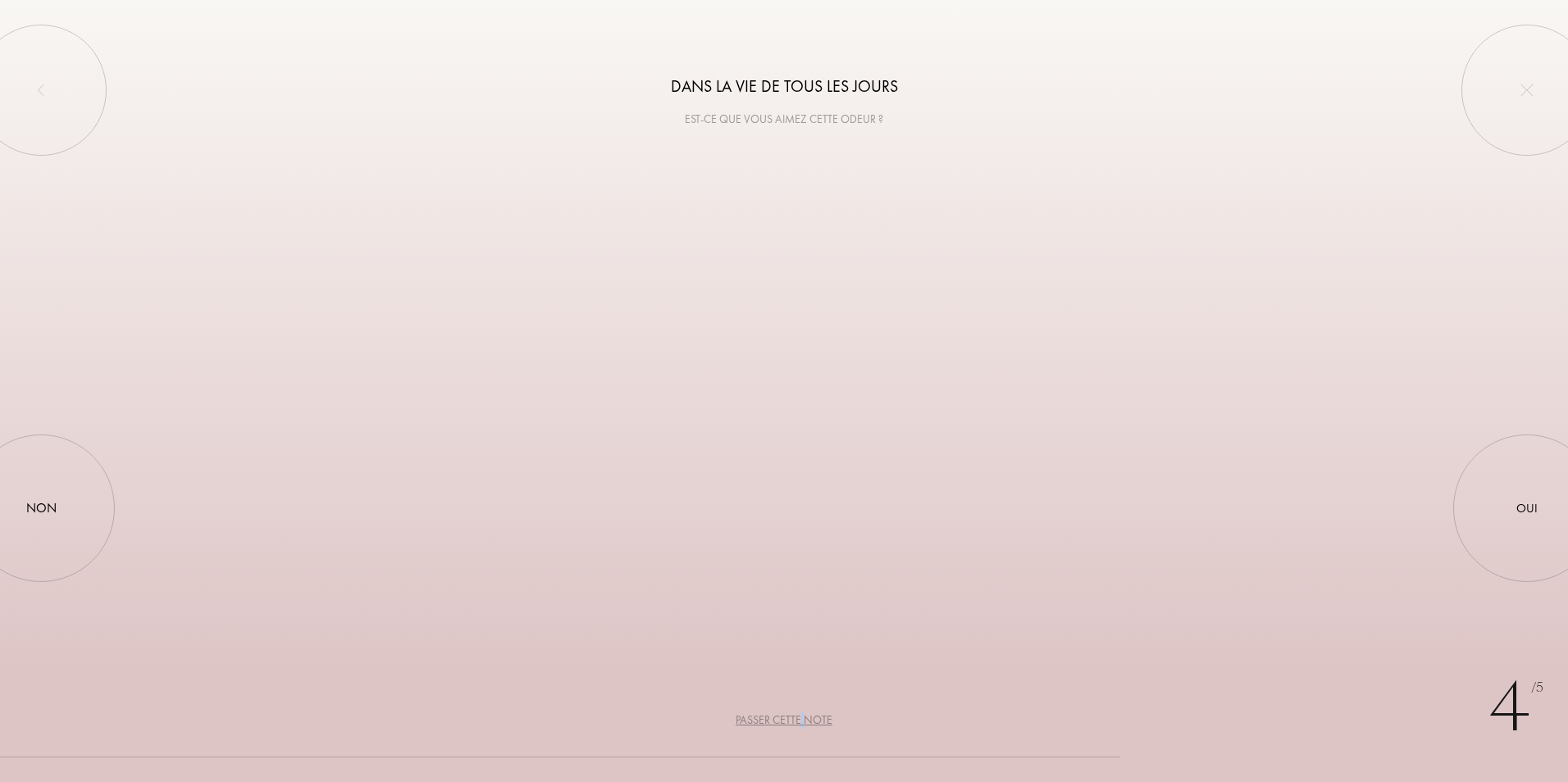
click at [800, 721] on div "Passer cette note" at bounding box center [784, 720] width 97 height 17
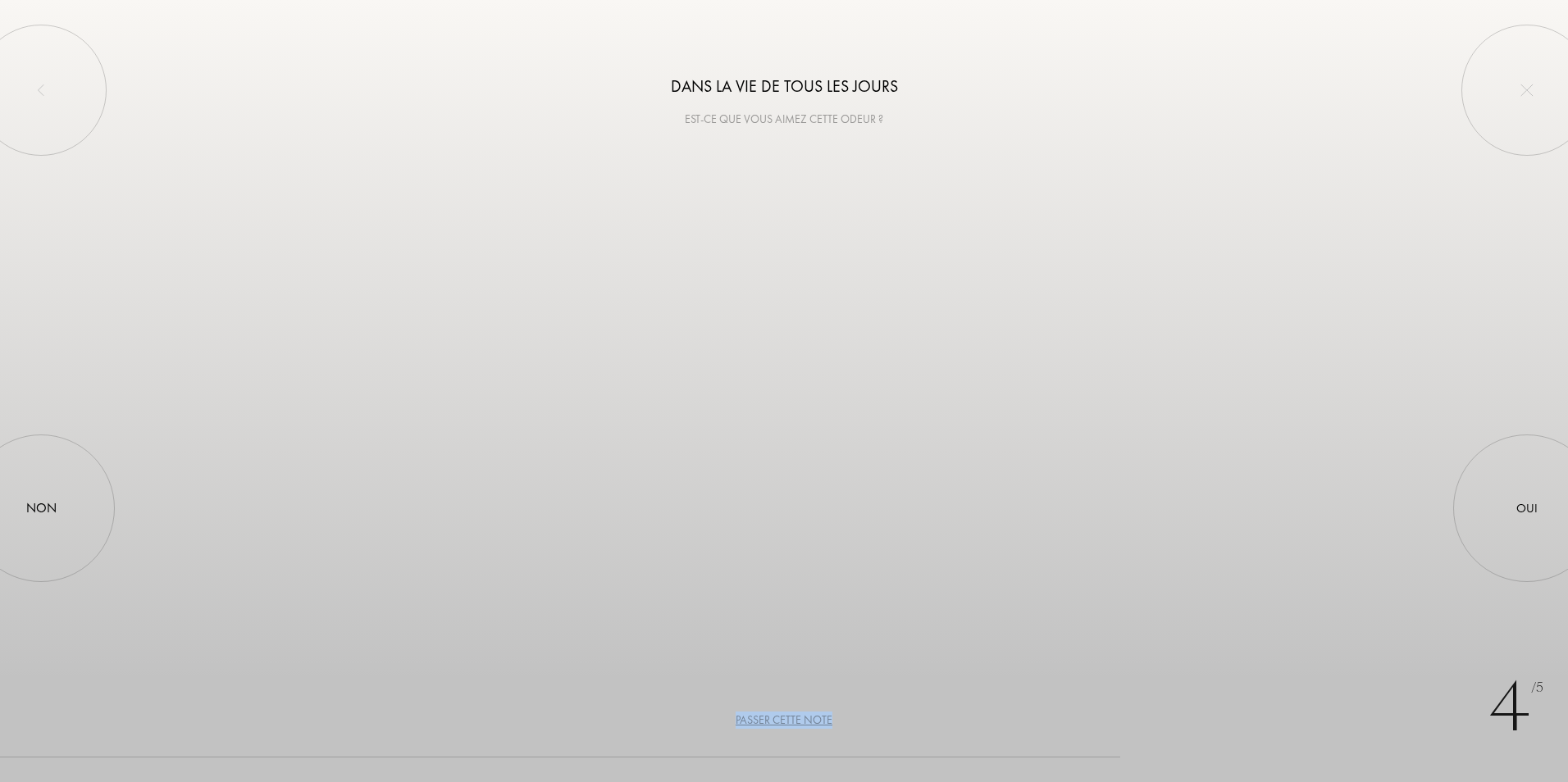
click at [800, 721] on div "Passer cette note" at bounding box center [784, 720] width 97 height 17
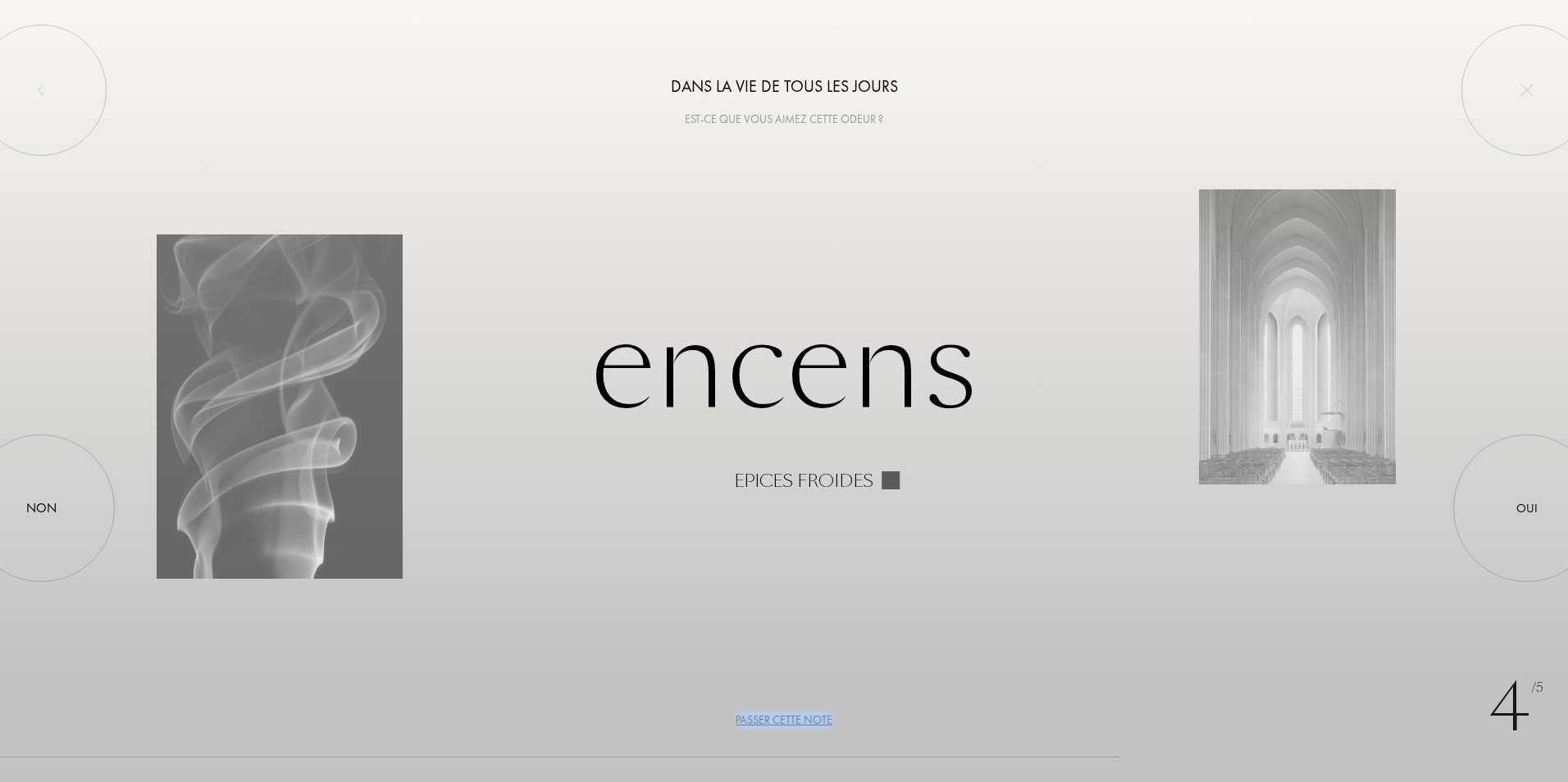
drag, startPoint x: 800, startPoint y: 721, endPoint x: 770, endPoint y: 718, distance: 30.1
click at [770, 718] on div "Passer cette note" at bounding box center [784, 720] width 97 height 17
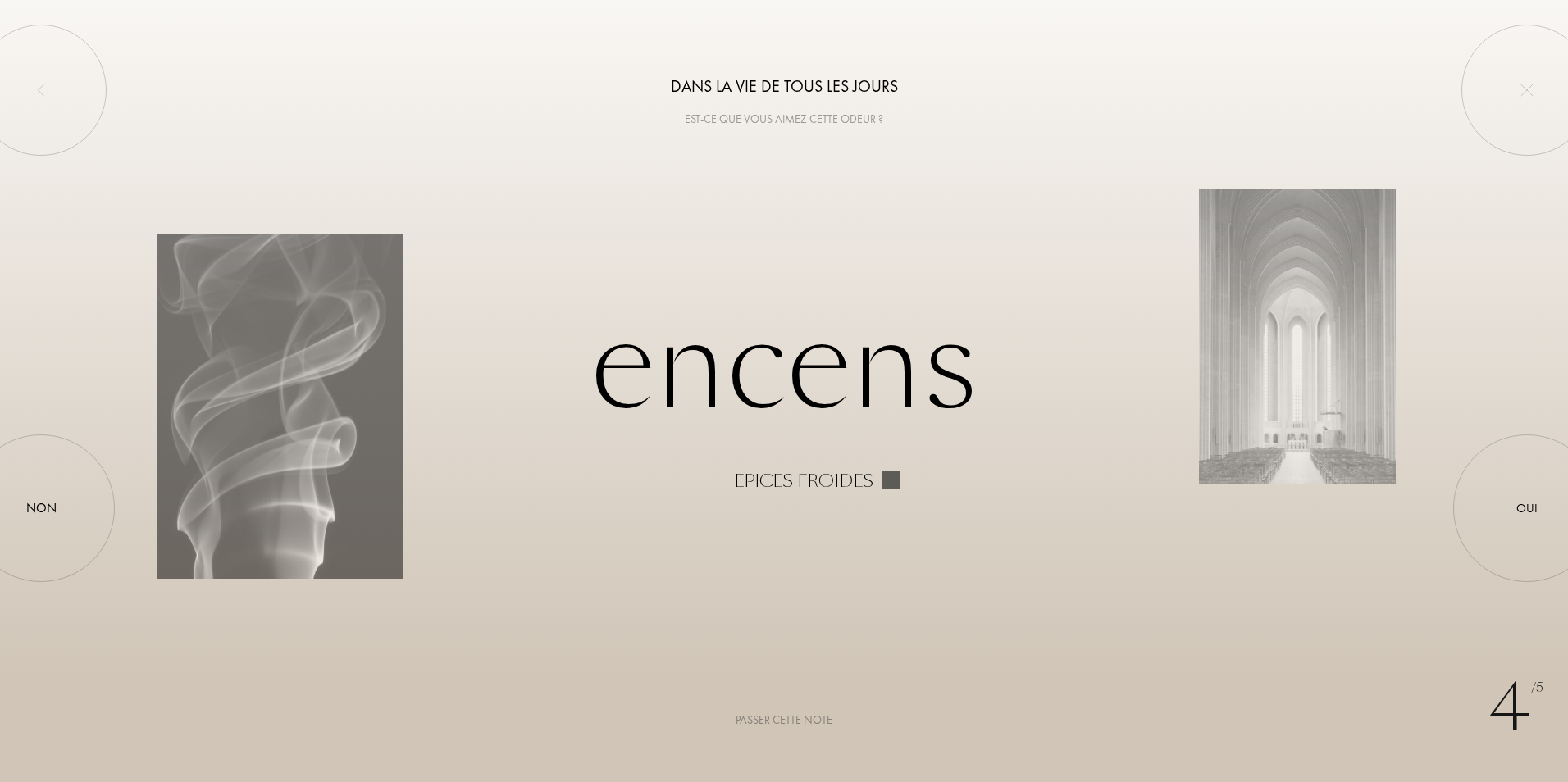
click at [770, 718] on div "Passer cette note" at bounding box center [784, 720] width 97 height 17
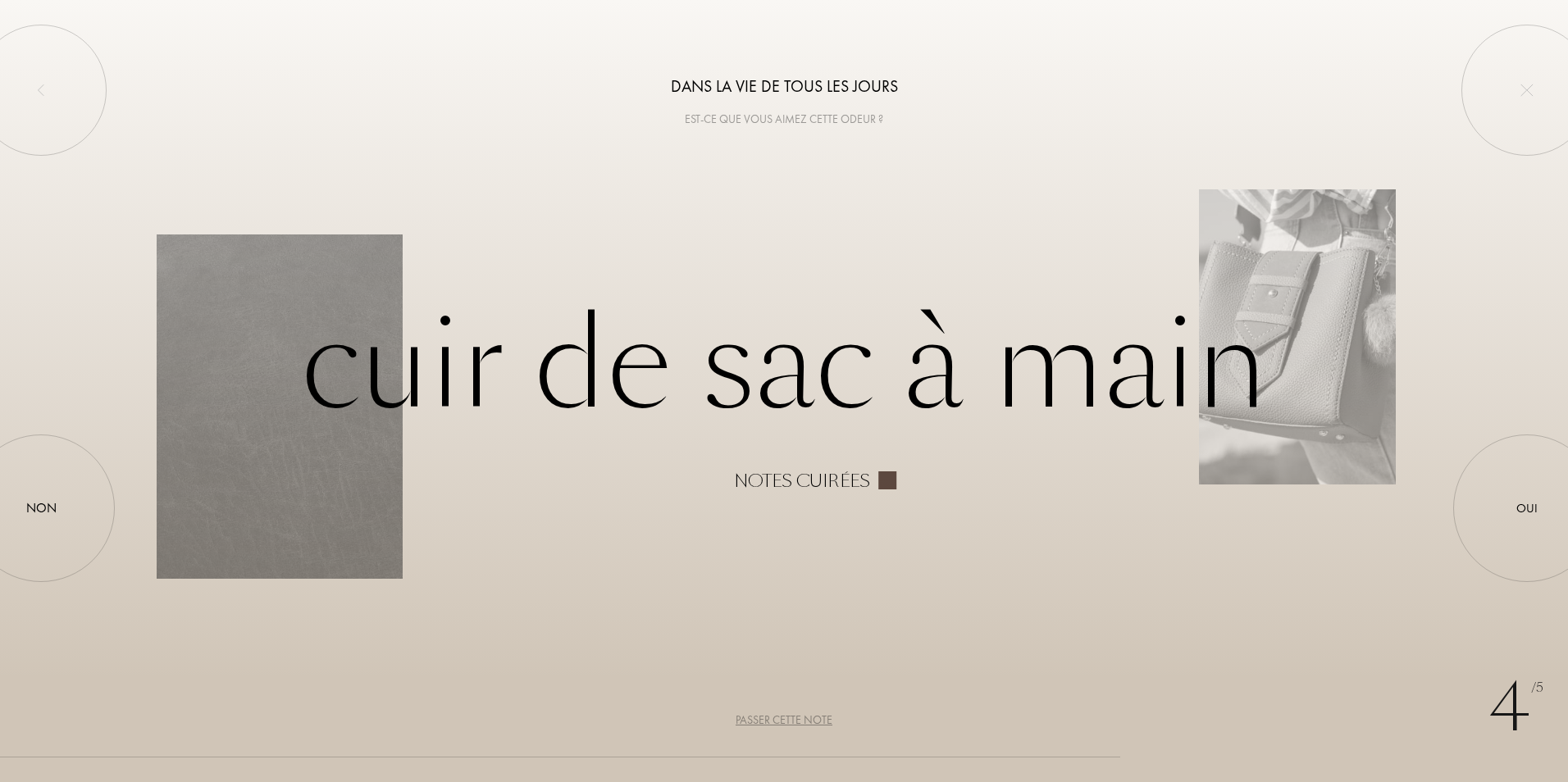
click at [770, 718] on div "Passer cette note" at bounding box center [784, 720] width 97 height 17
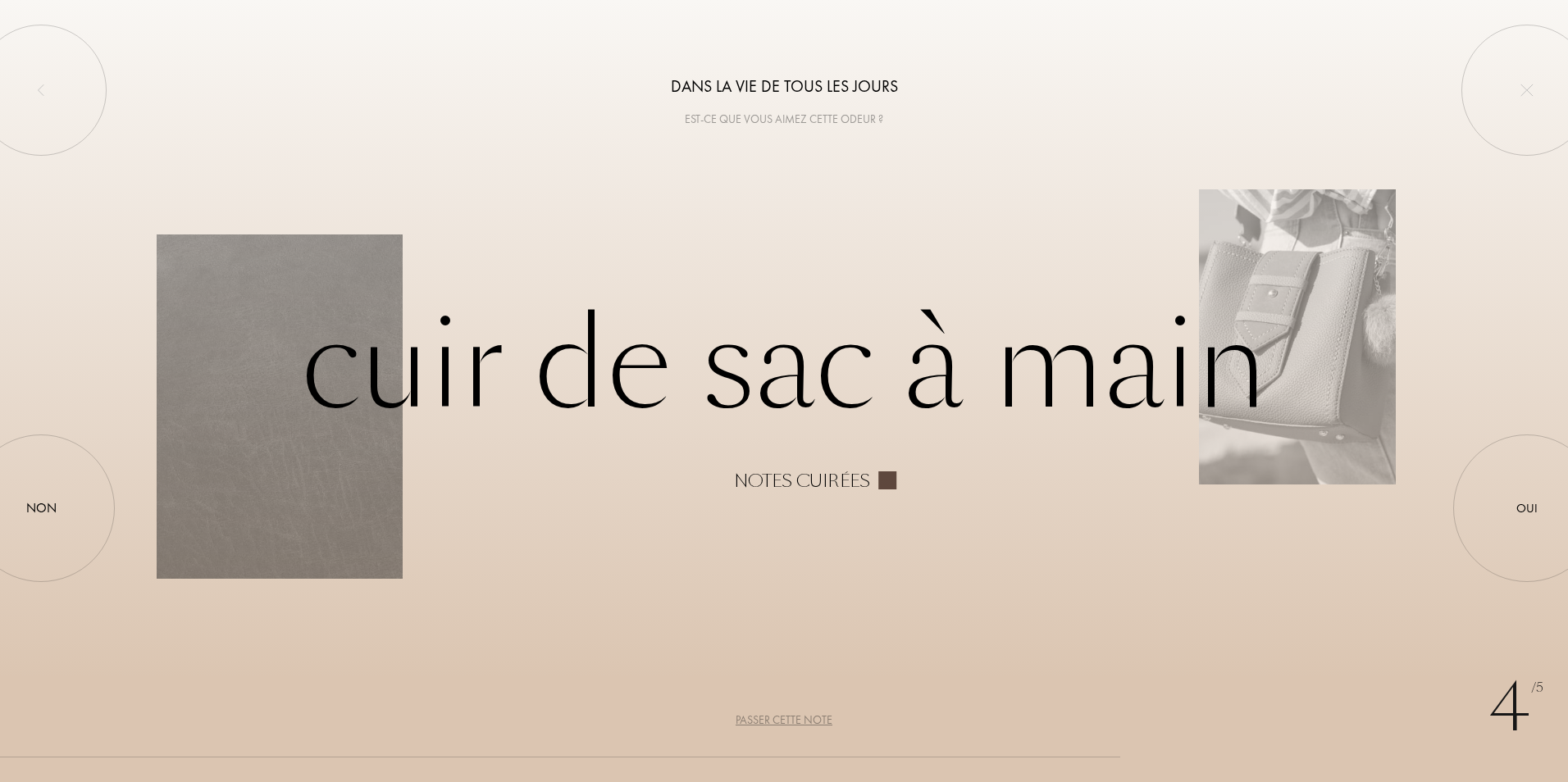
click at [770, 718] on div "Passer cette note" at bounding box center [784, 720] width 97 height 17
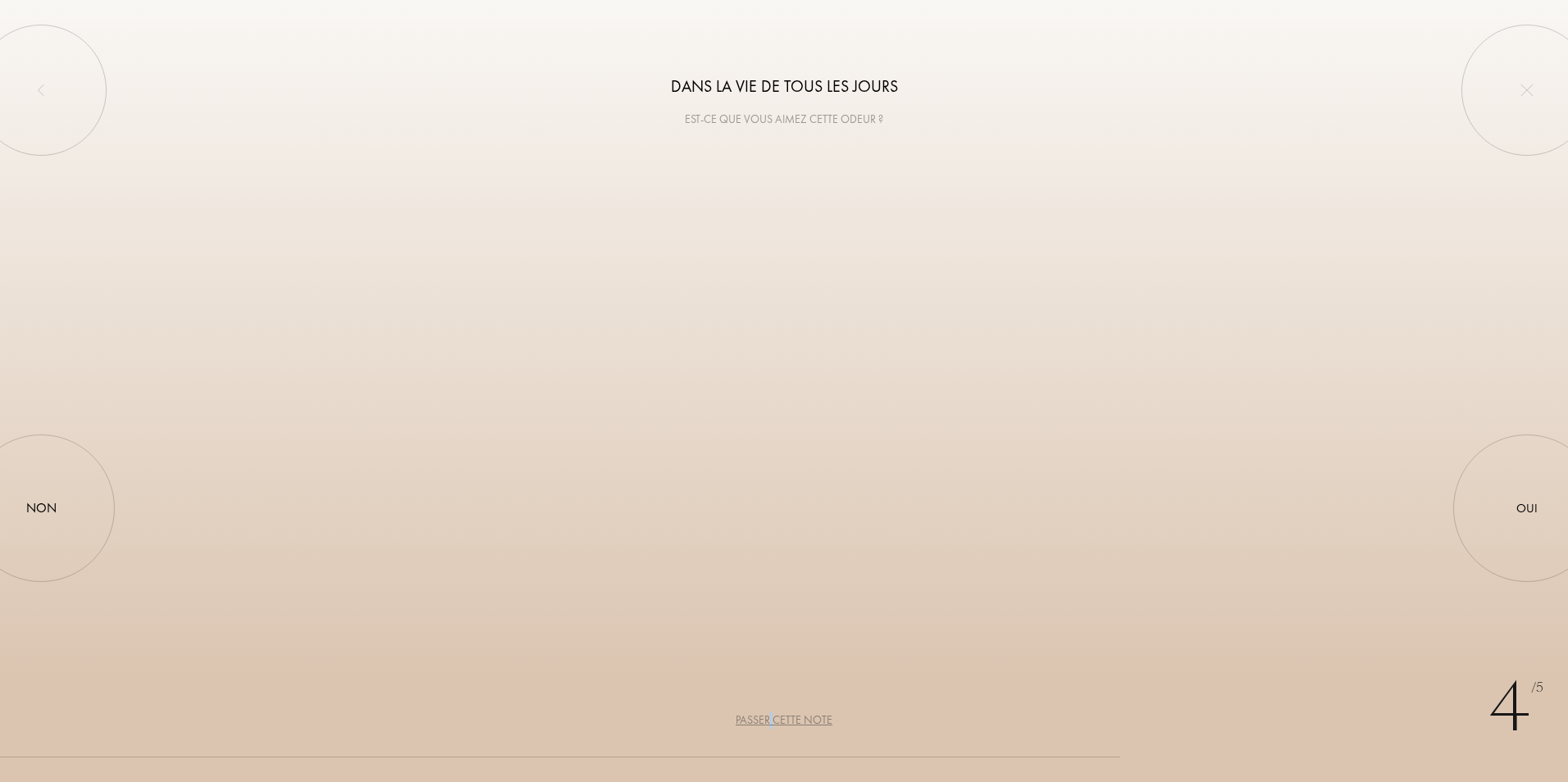
click at [770, 718] on div "Passer cette note" at bounding box center [784, 720] width 97 height 17
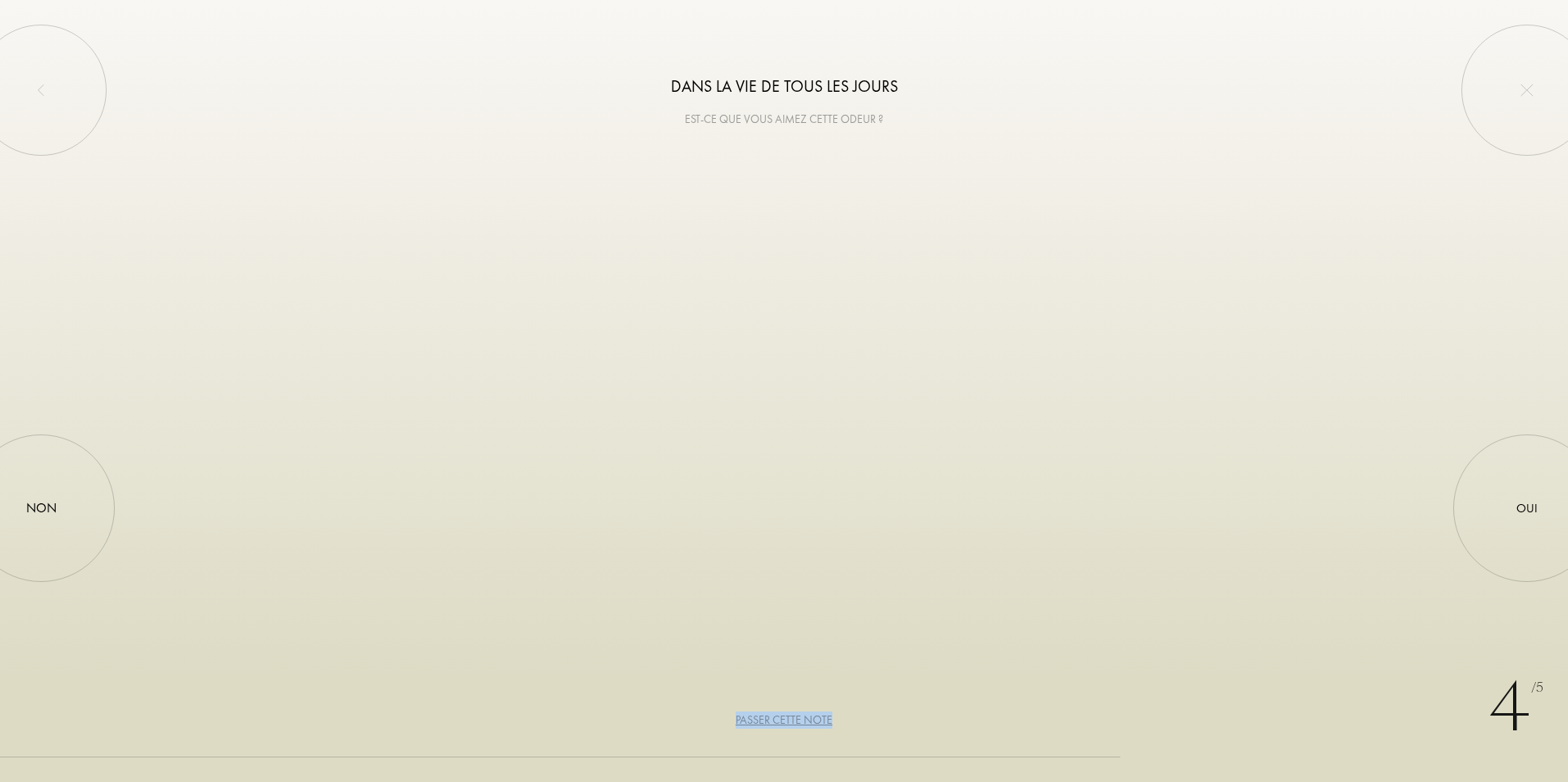
click at [770, 718] on div "Passer cette note" at bounding box center [784, 720] width 97 height 17
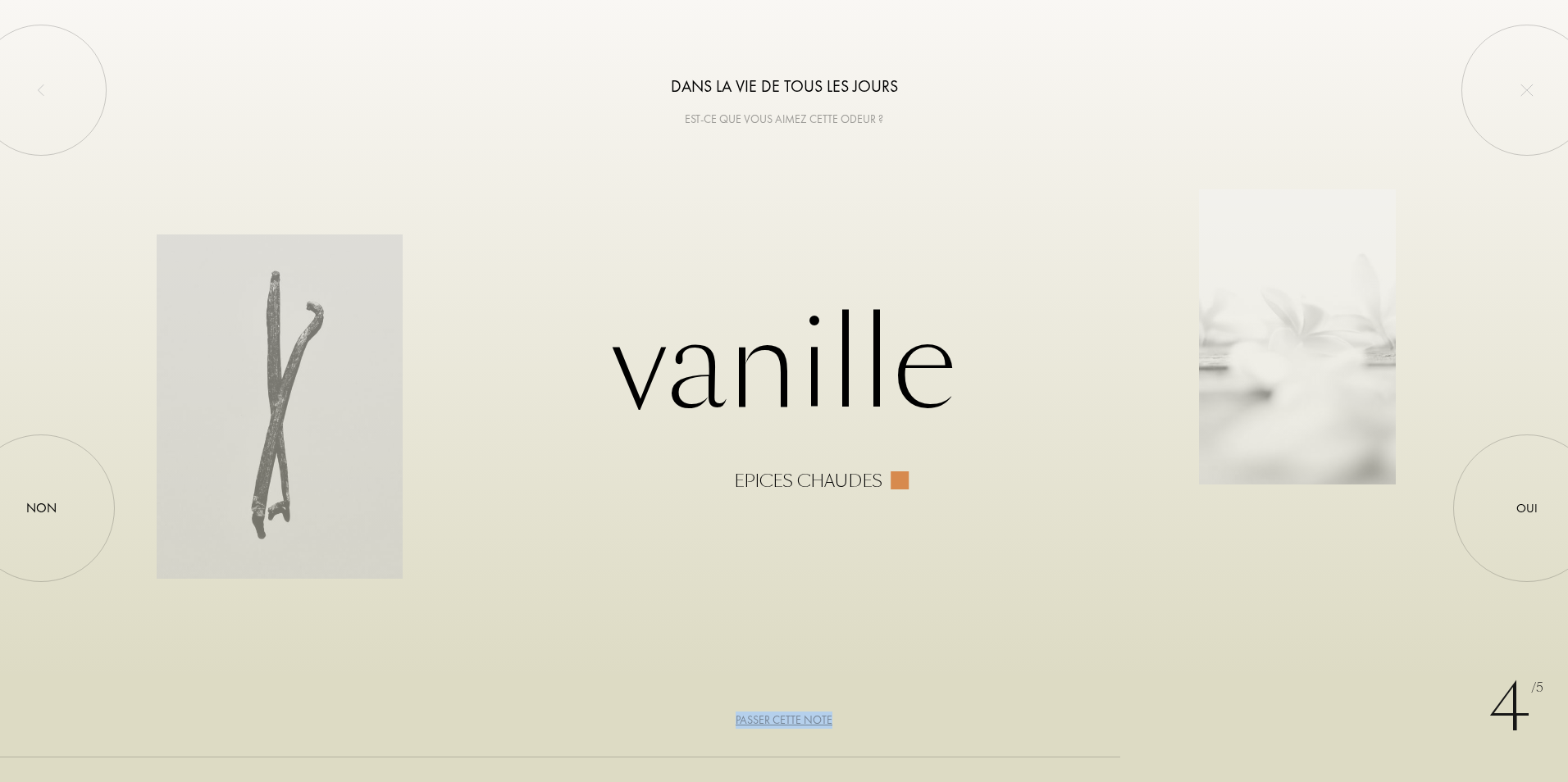
click at [770, 718] on div "Passer cette note" at bounding box center [784, 720] width 97 height 17
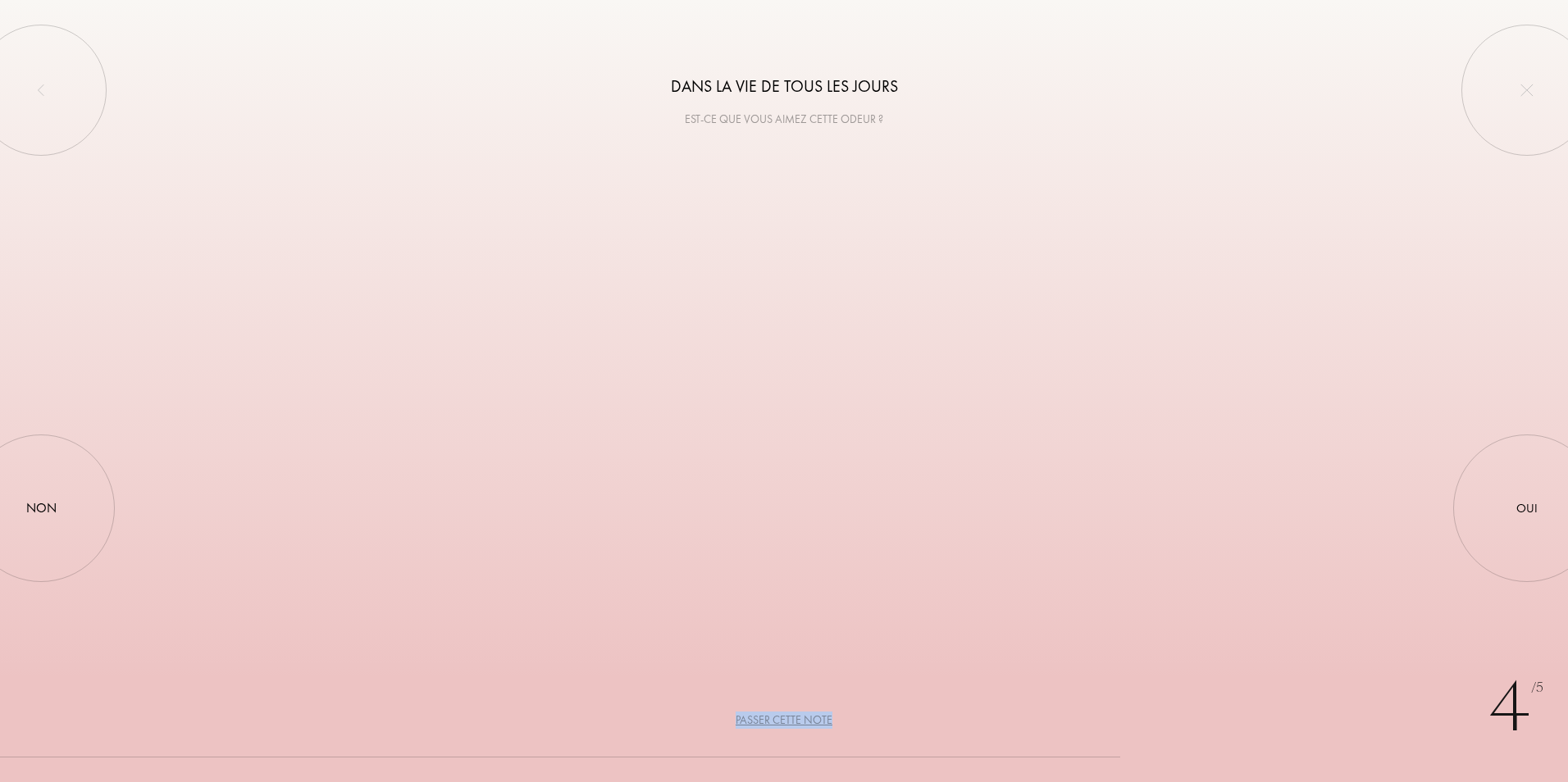
click at [770, 718] on div "Passer cette note" at bounding box center [784, 720] width 97 height 17
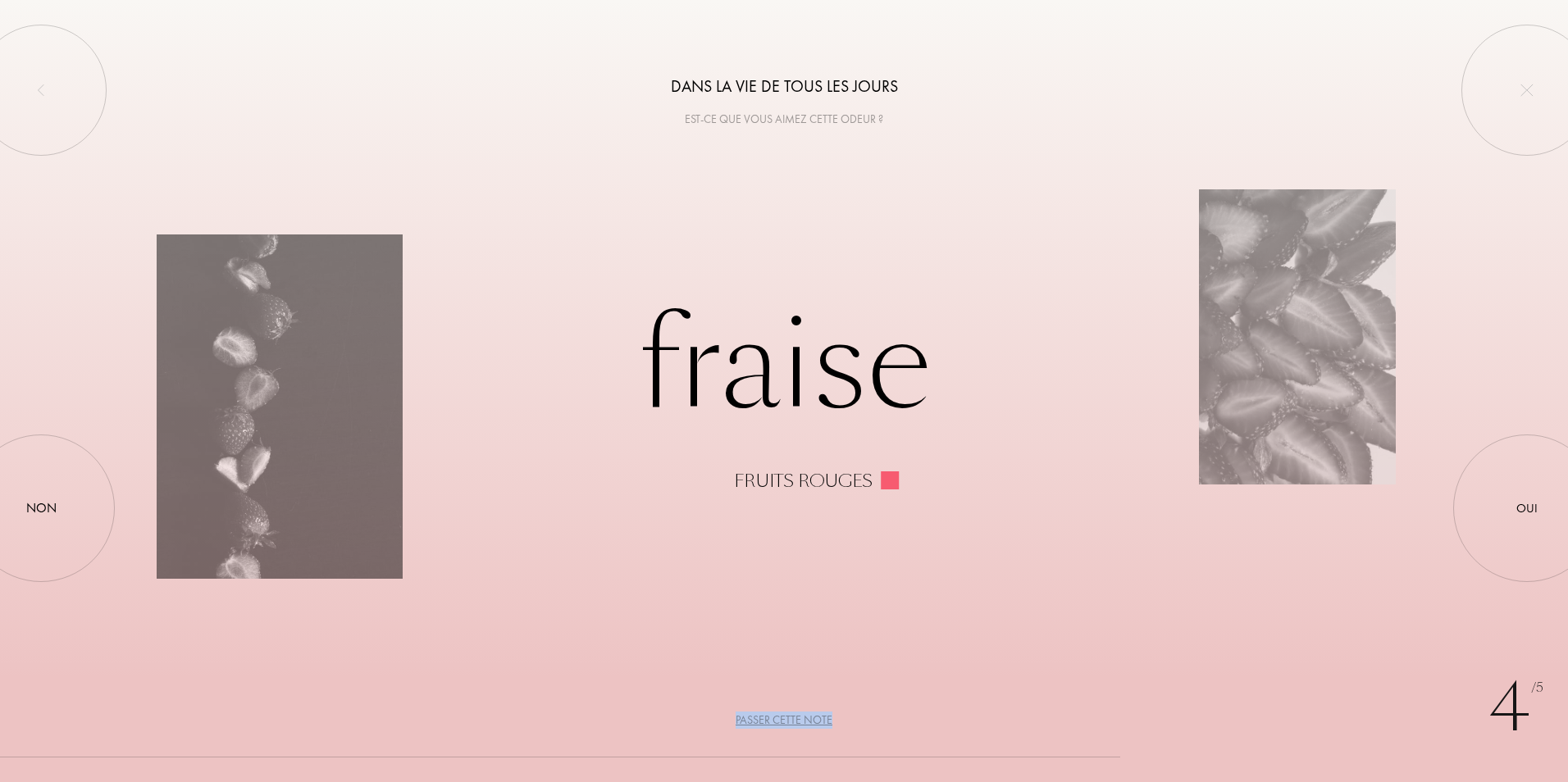
click at [770, 718] on div "Passer cette note" at bounding box center [784, 720] width 97 height 17
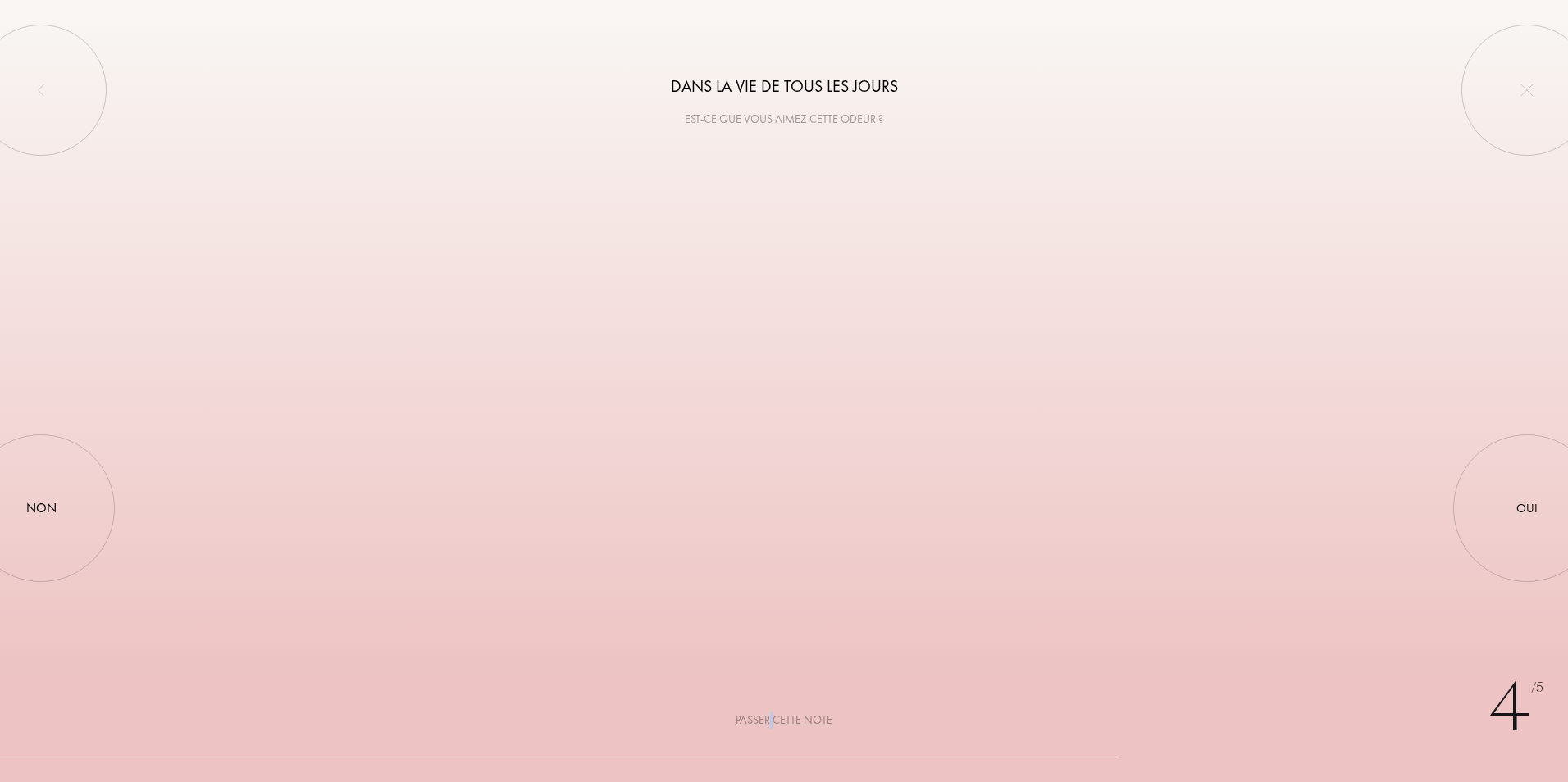
click at [770, 718] on div "Passer cette note" at bounding box center [784, 720] width 97 height 17
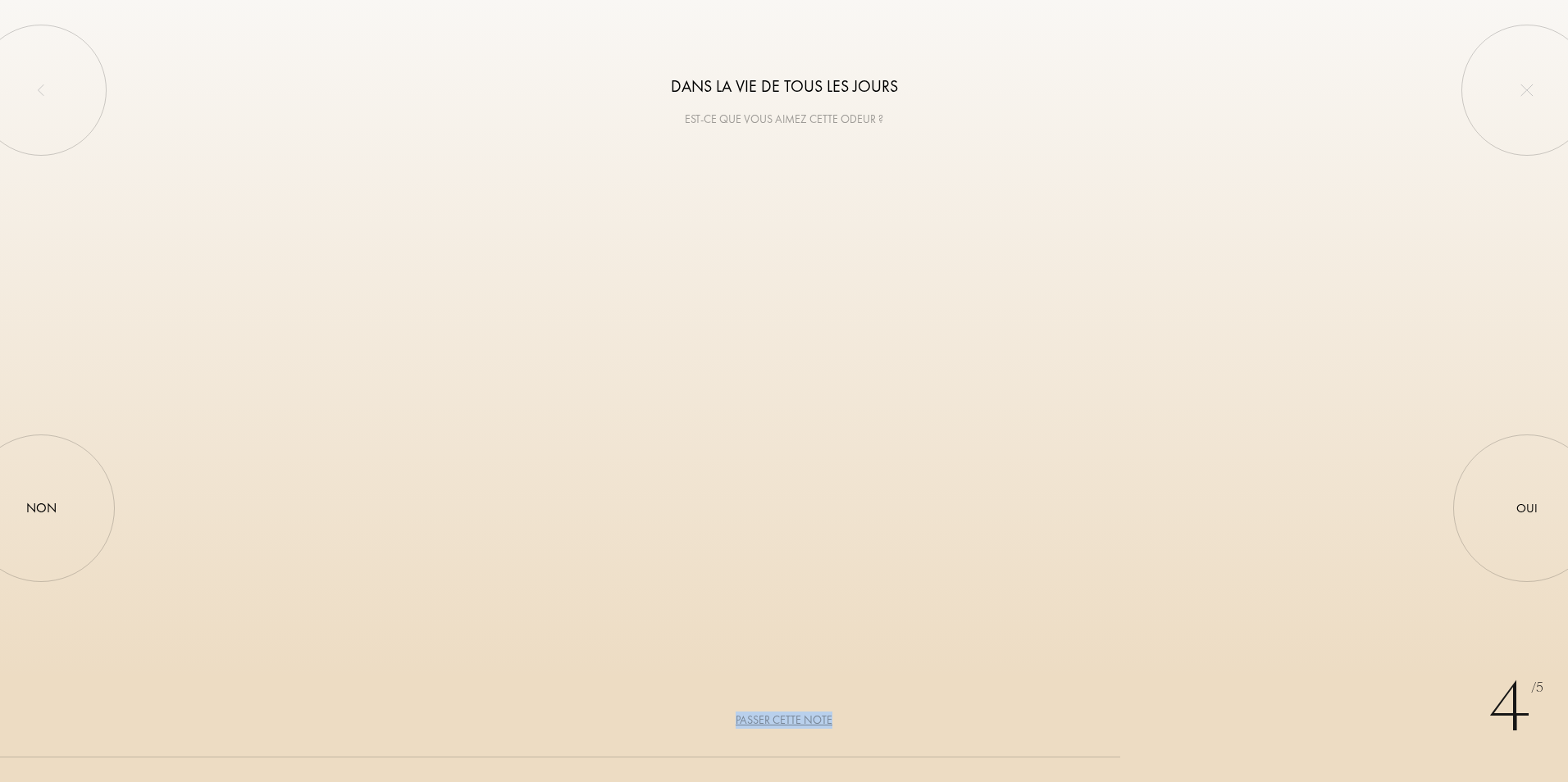
click at [770, 718] on div "Passer cette note" at bounding box center [784, 720] width 97 height 17
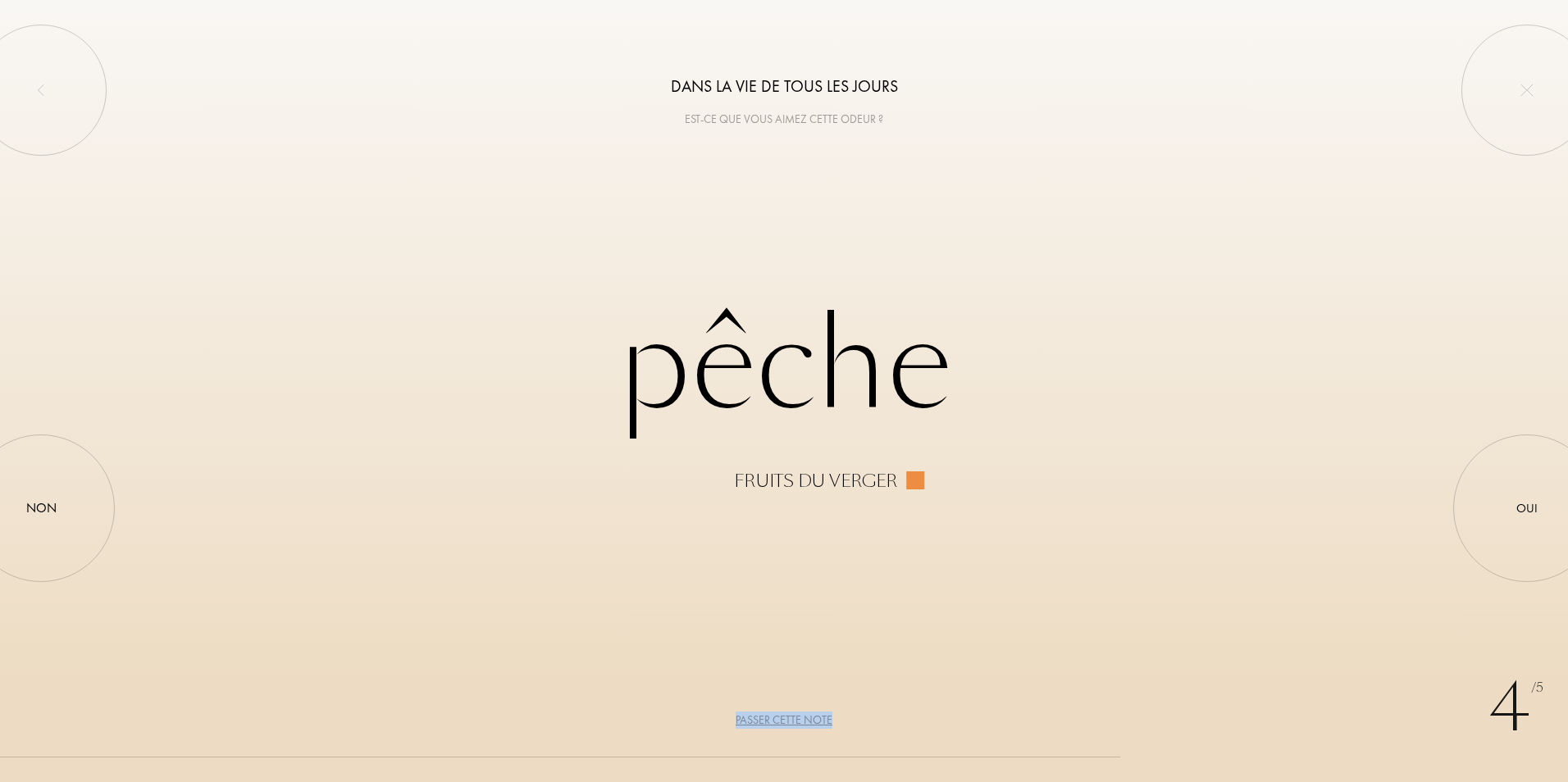
click at [770, 718] on div "Passer cette note" at bounding box center [784, 720] width 97 height 17
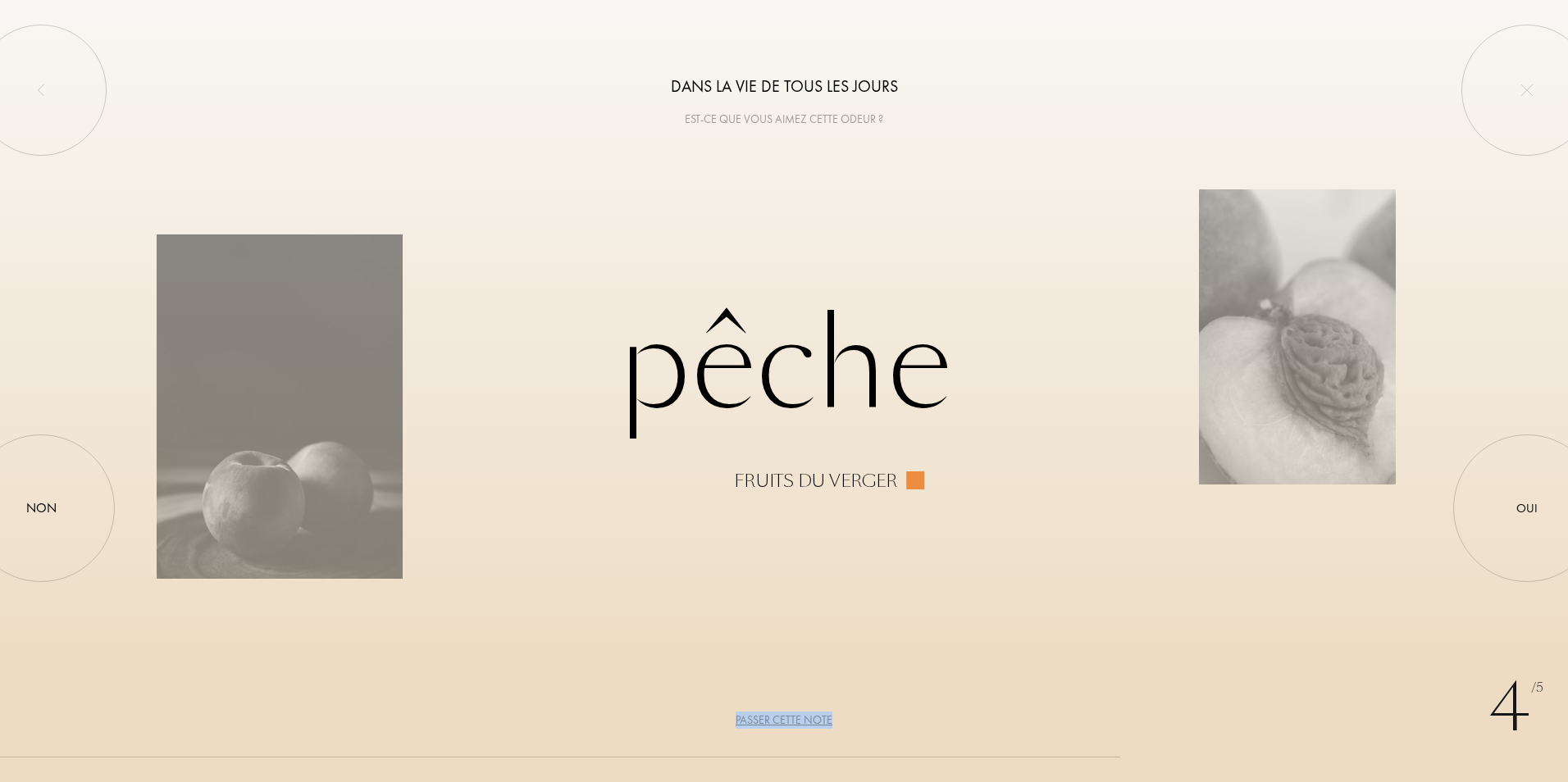
click at [769, 718] on div "Passer cette note" at bounding box center [784, 720] width 97 height 17
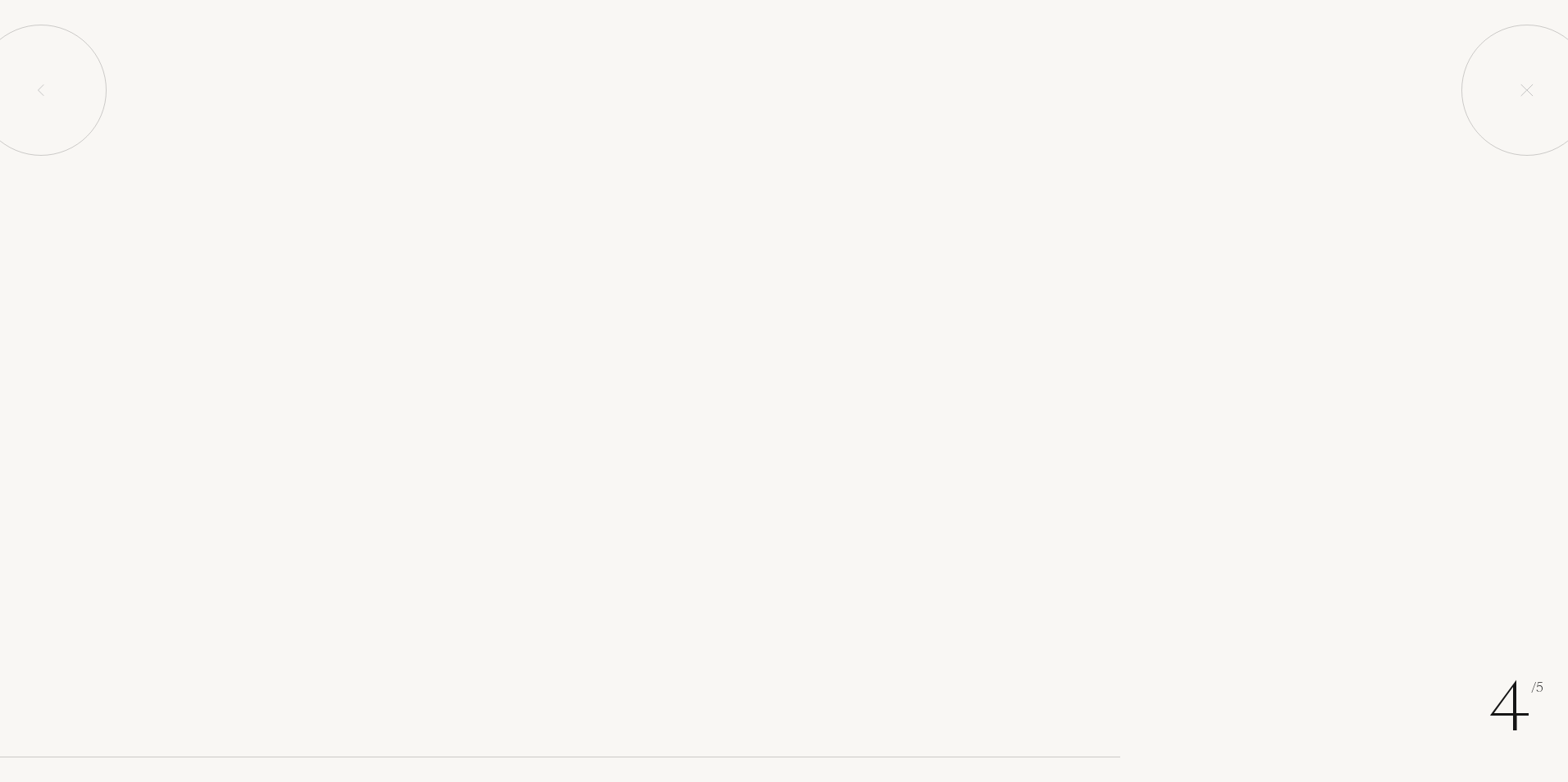
click at [769, 718] on div "Passer cette note" at bounding box center [784, 720] width 97 height 17
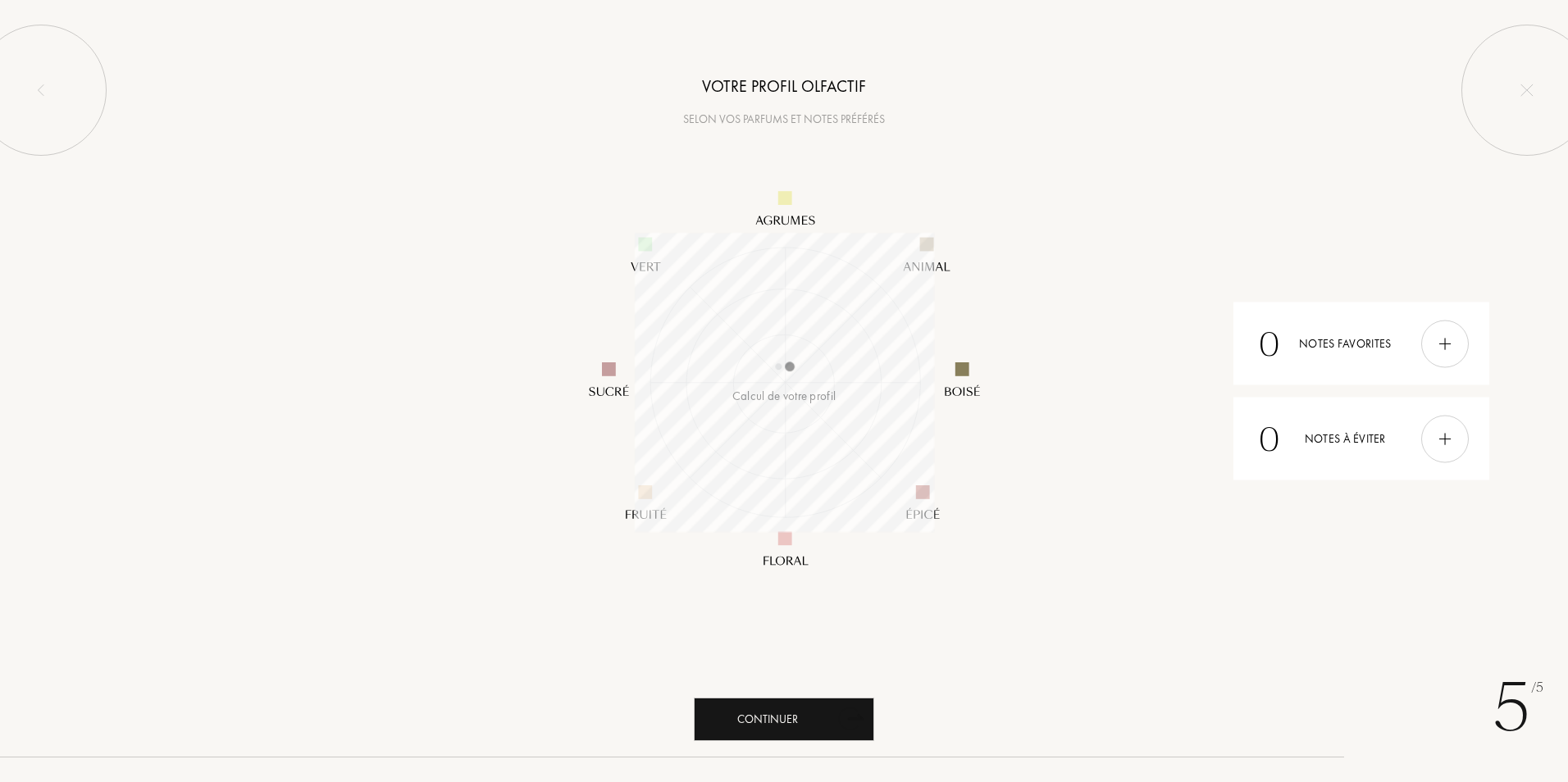
scroll to position [299, 300]
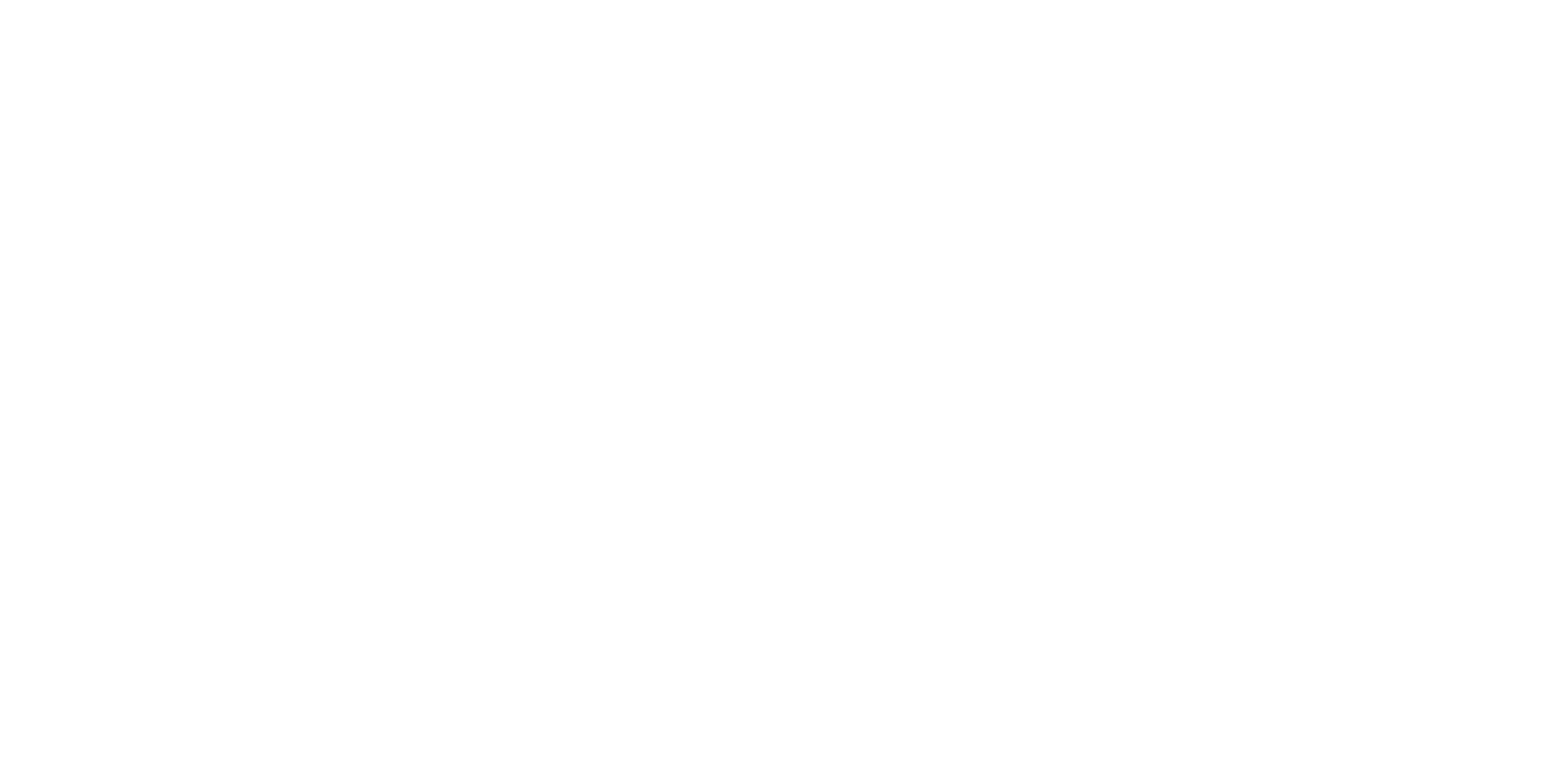
select select "FR"
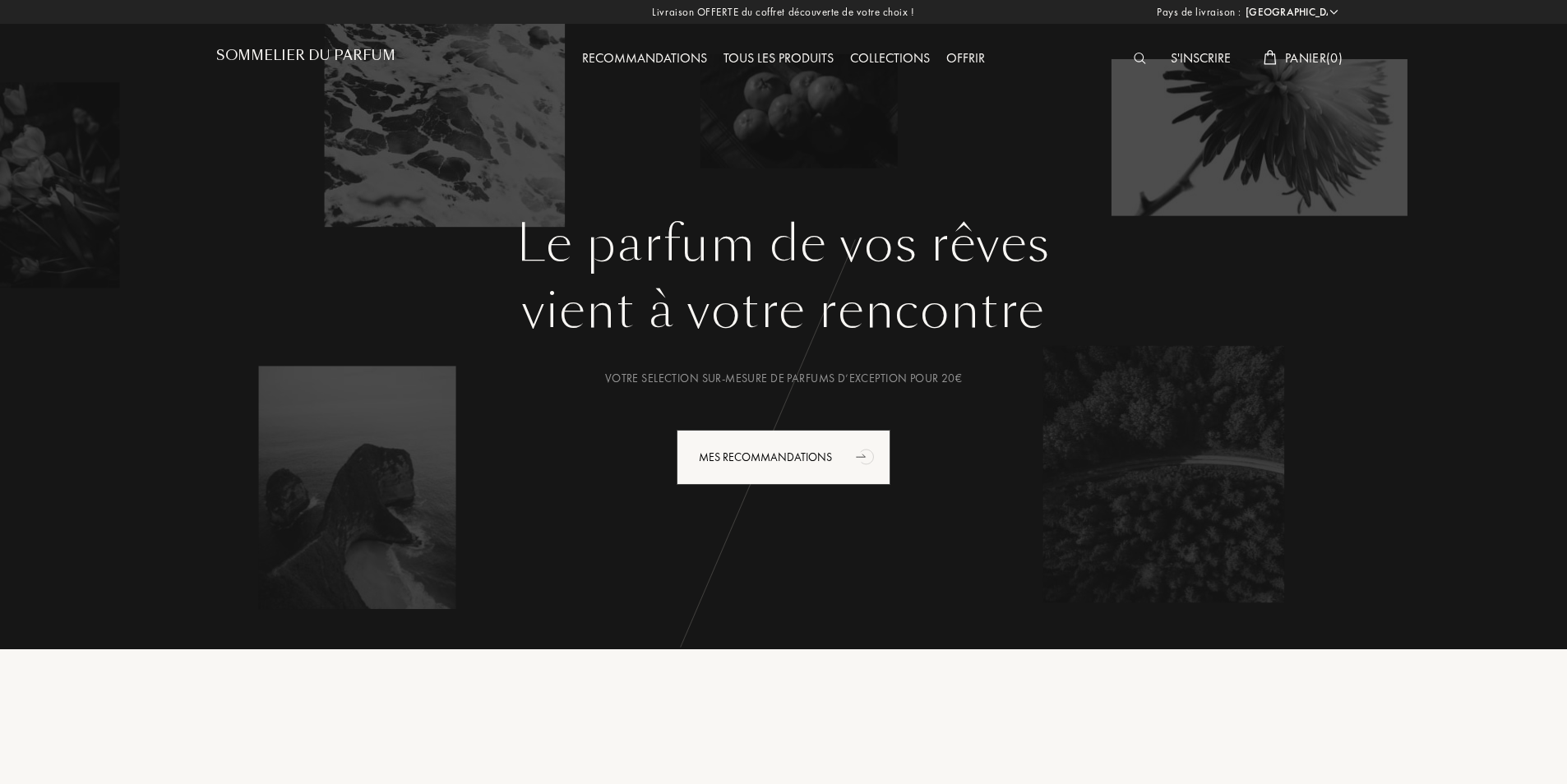
click at [305, 54] on h1 "Sommelier du Parfum" at bounding box center [305, 55] width 179 height 15
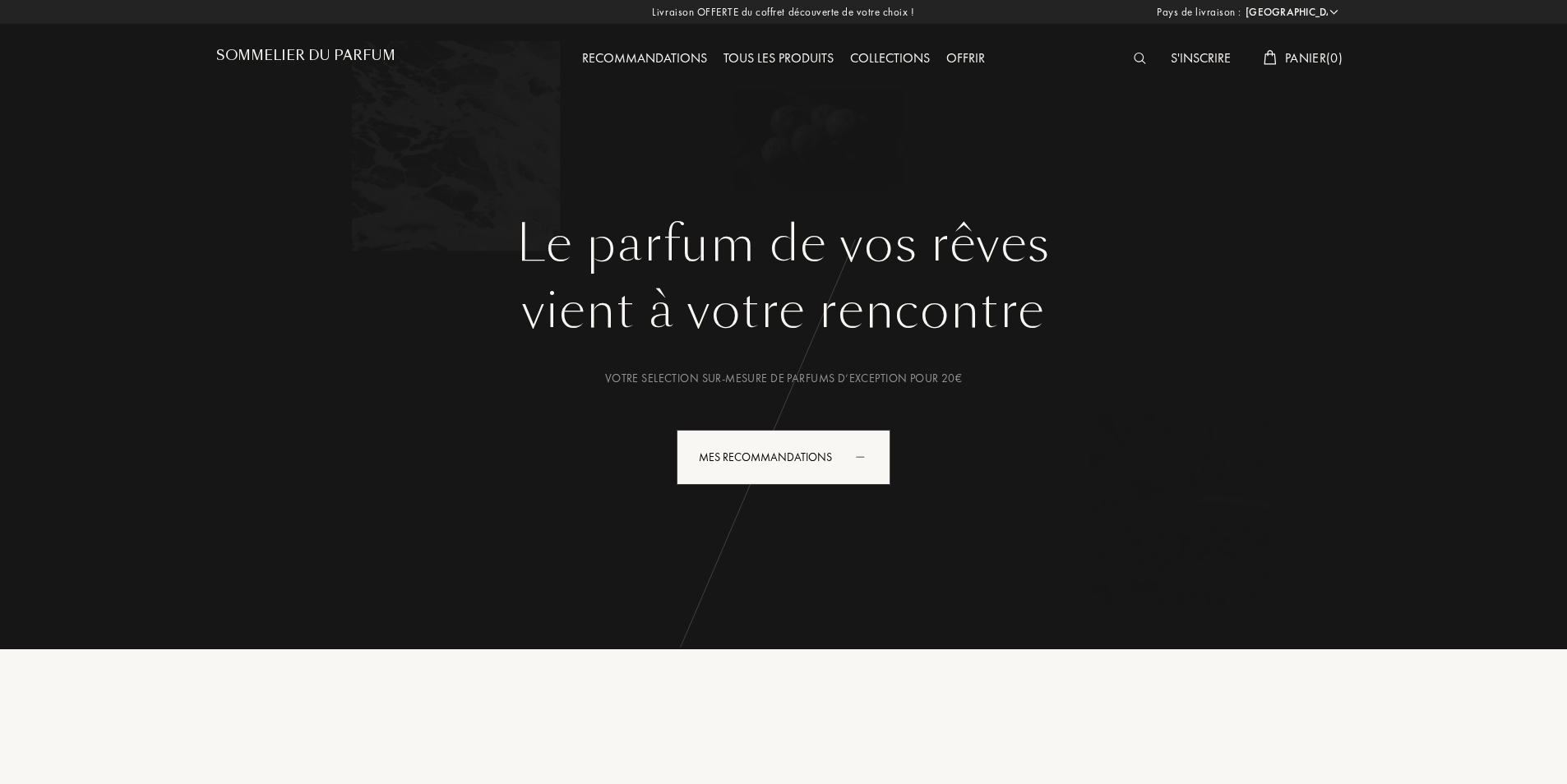
select select "FR"
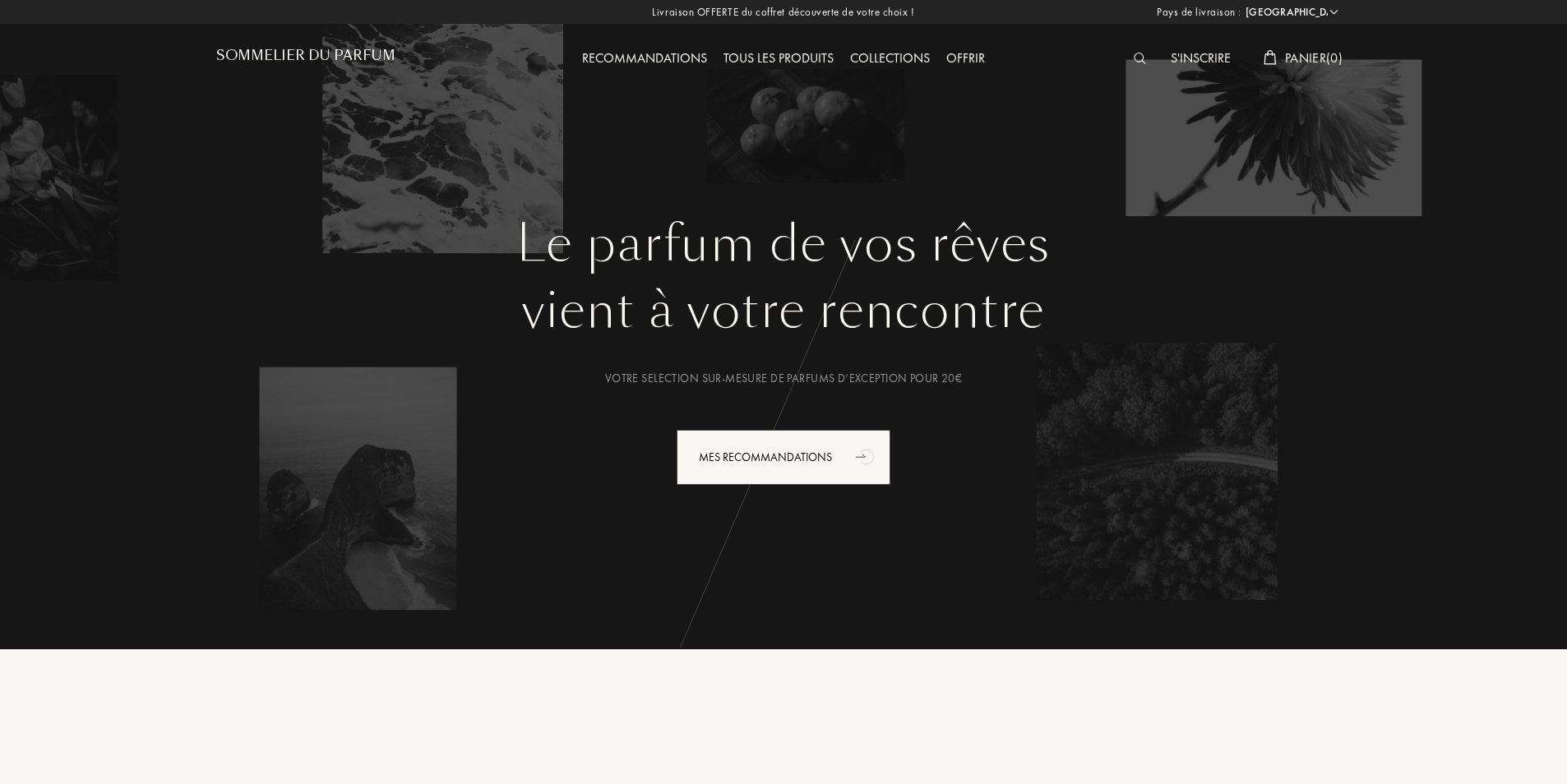
click at [324, 48] on h1 "Sommelier du Parfum" at bounding box center [305, 55] width 179 height 15
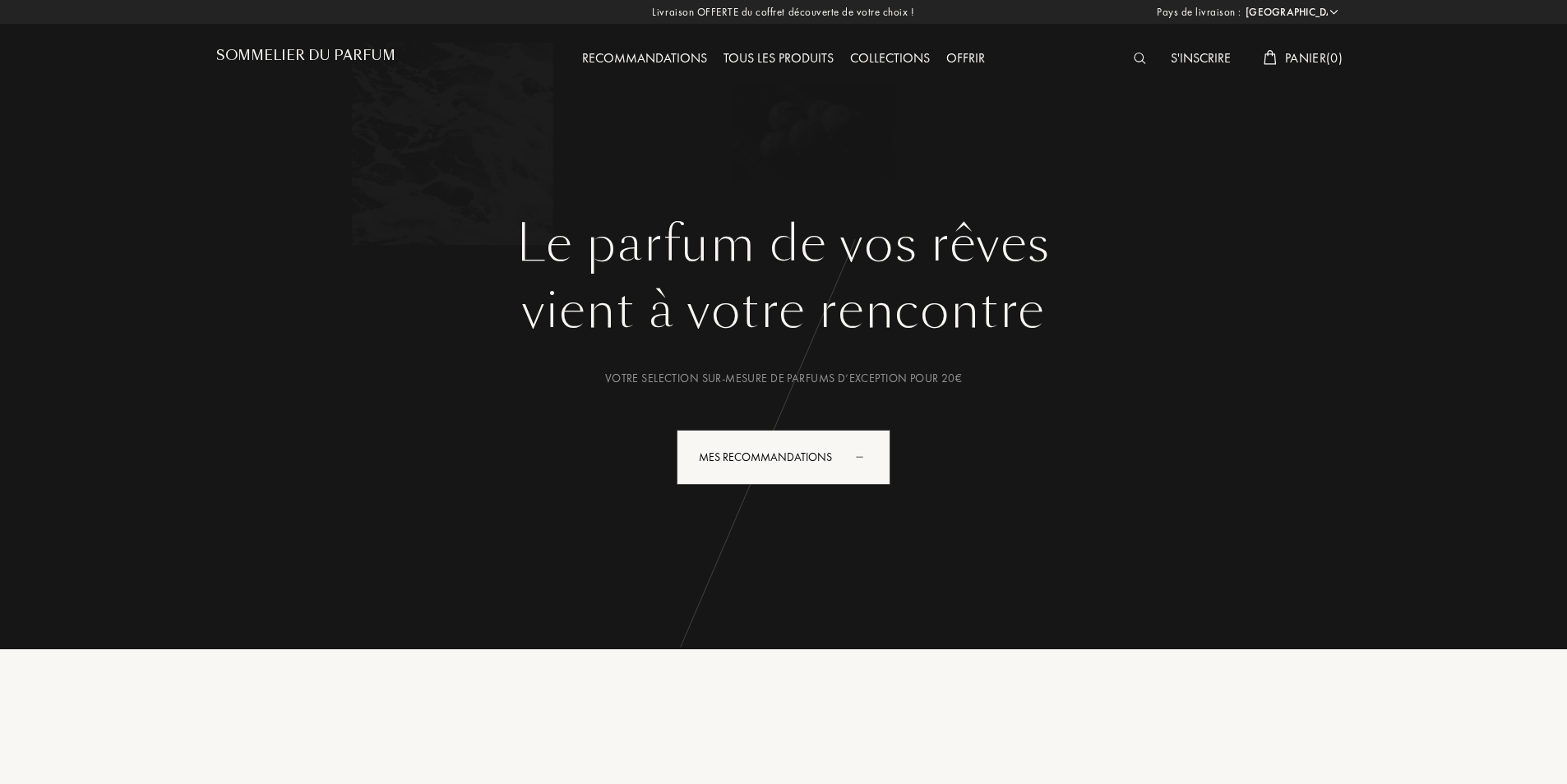
select select "FR"
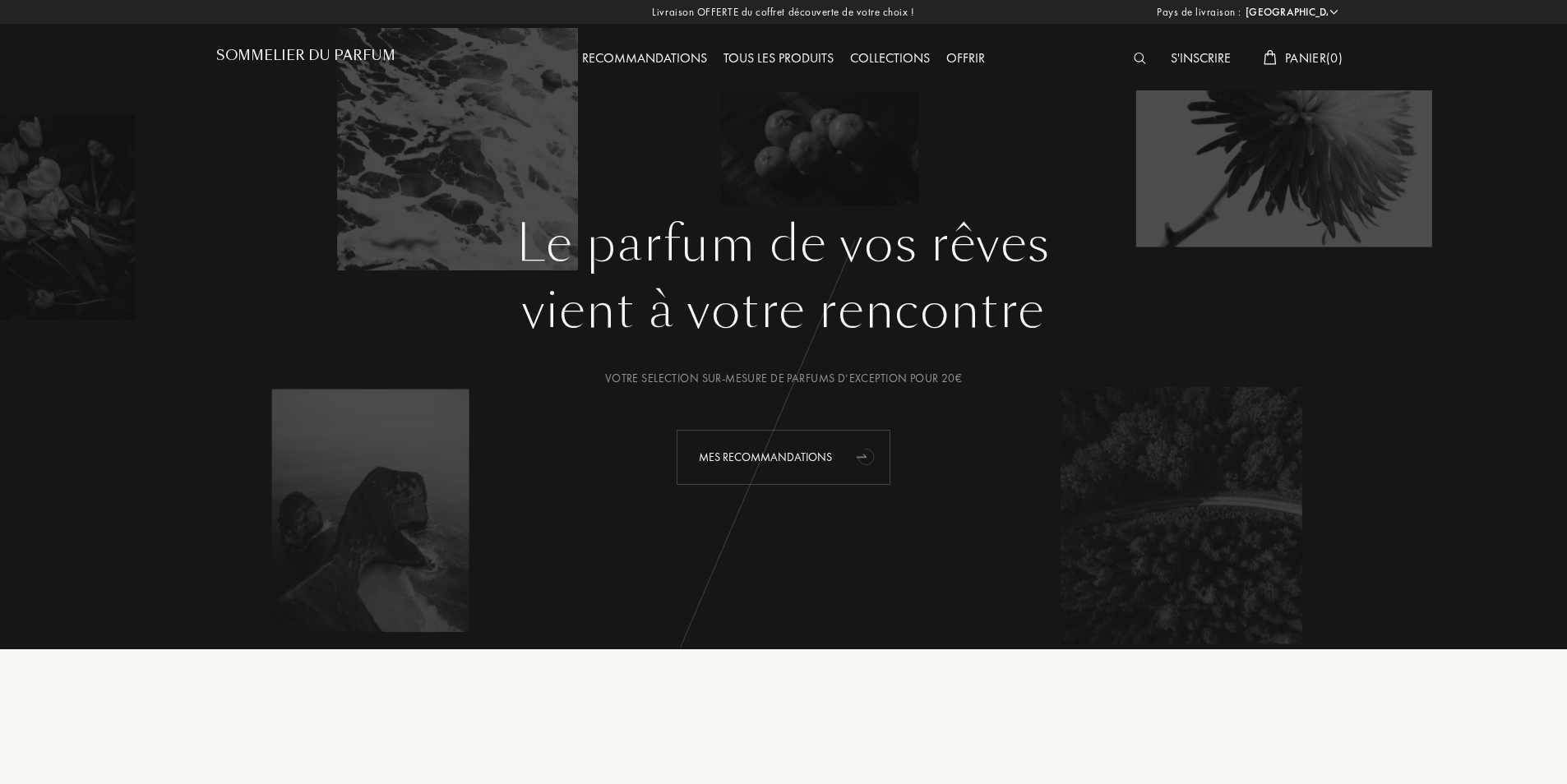
click at [827, 480] on div "Mes Recommandations" at bounding box center [783, 457] width 214 height 55
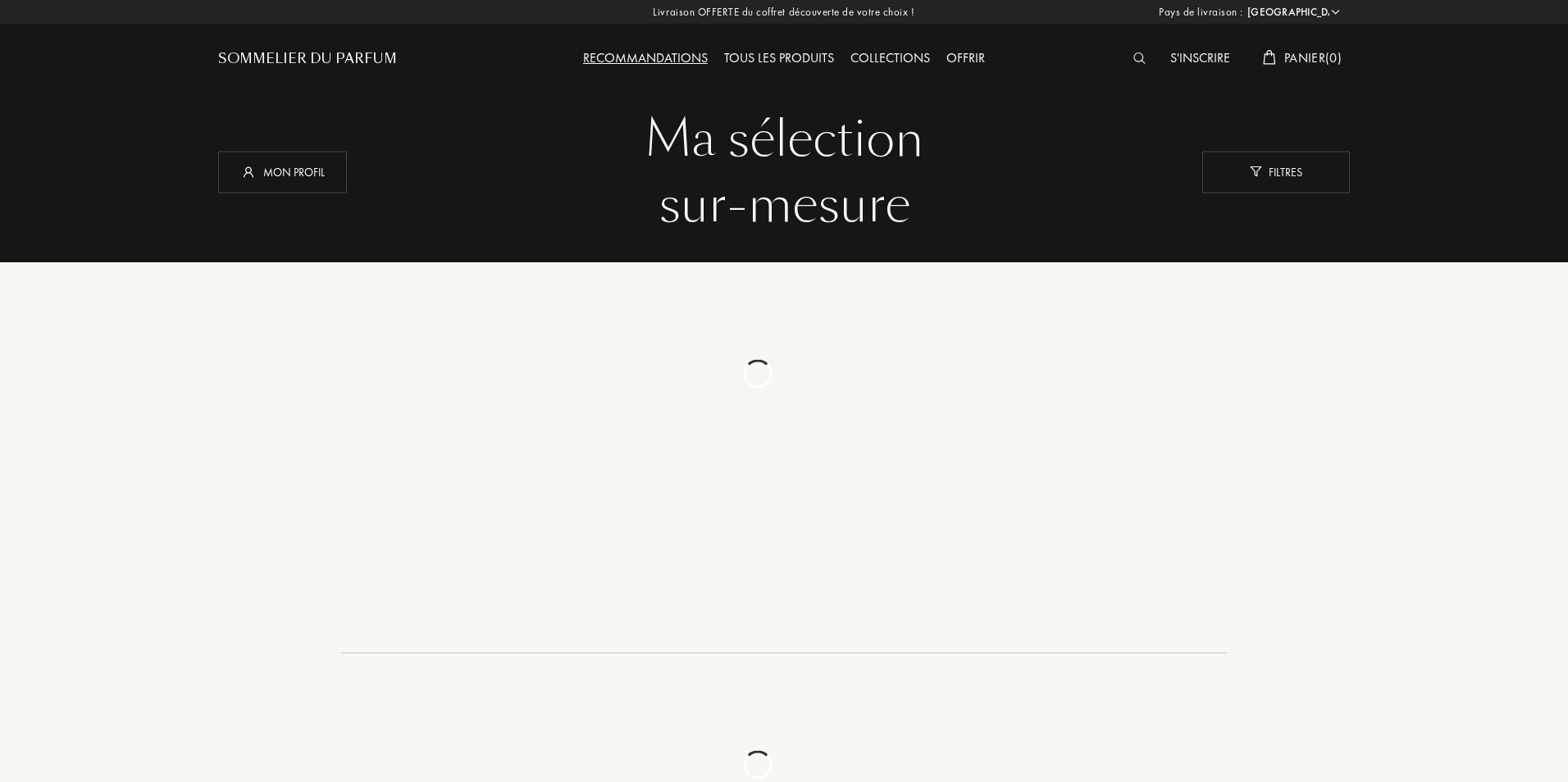
select select "FR"
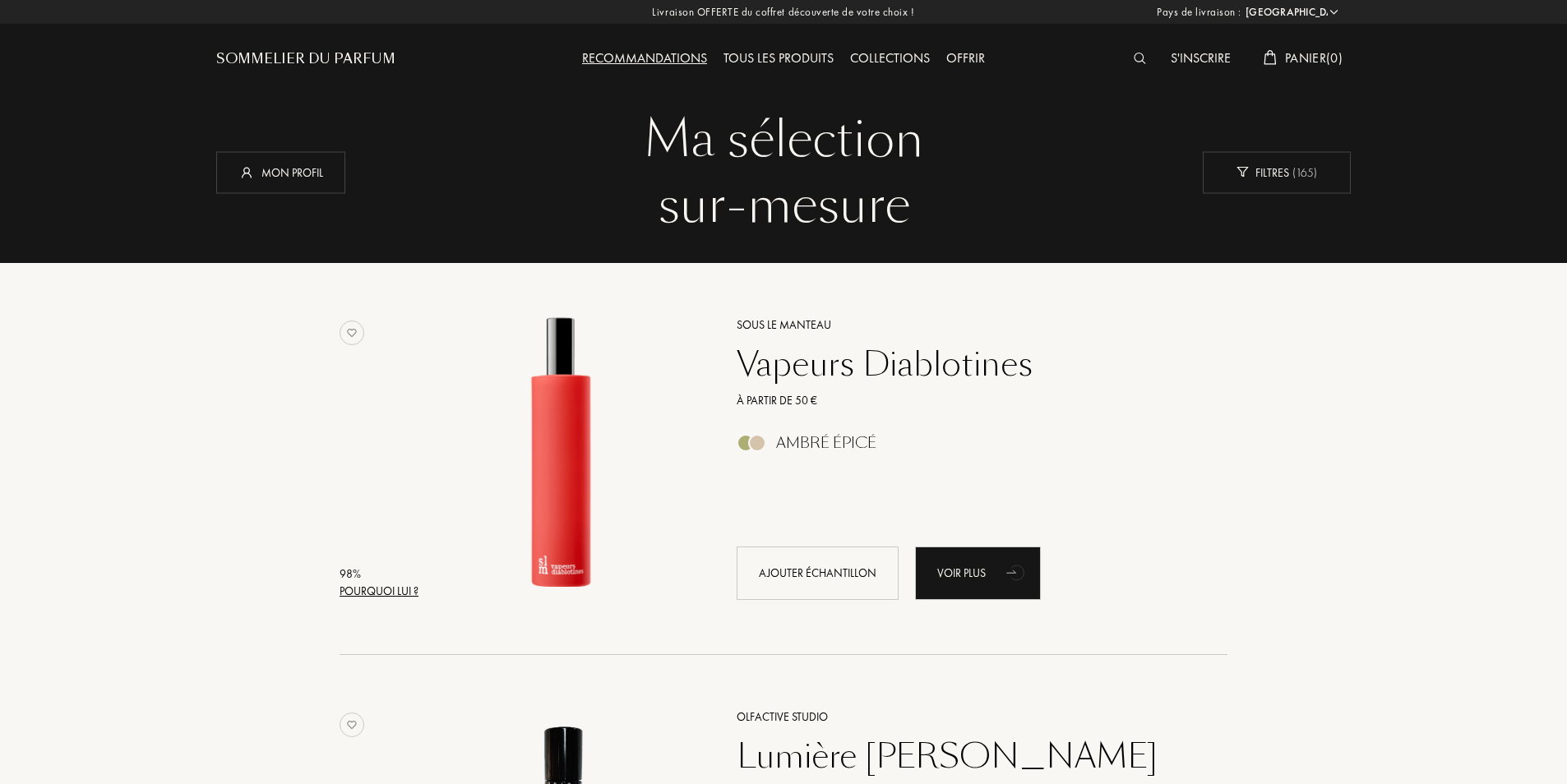
click at [1137, 58] on img at bounding box center [1140, 59] width 12 height 12
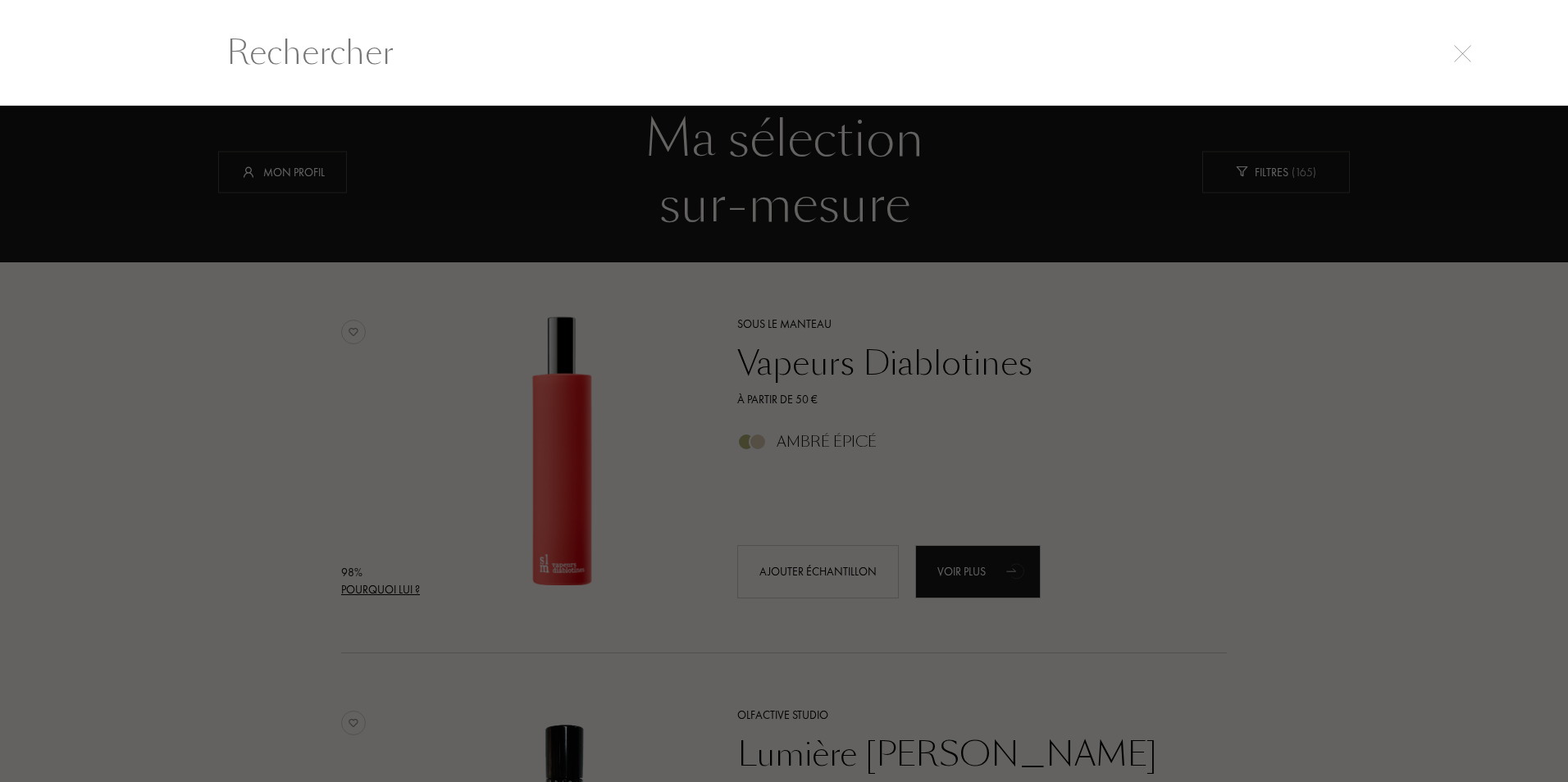
click at [639, 58] on input "text" at bounding box center [784, 53] width 1181 height 49
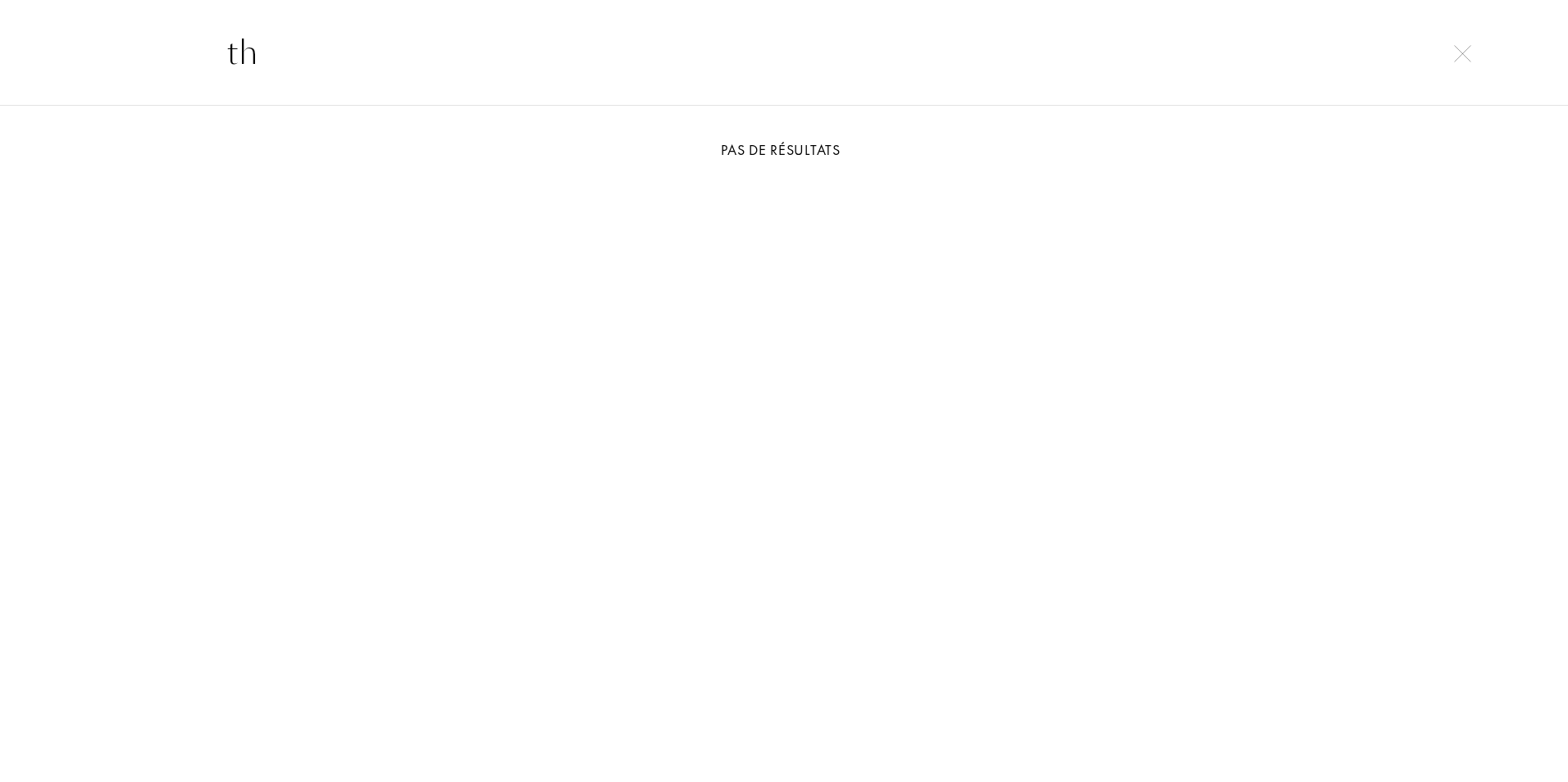
type input "t"
type input "z"
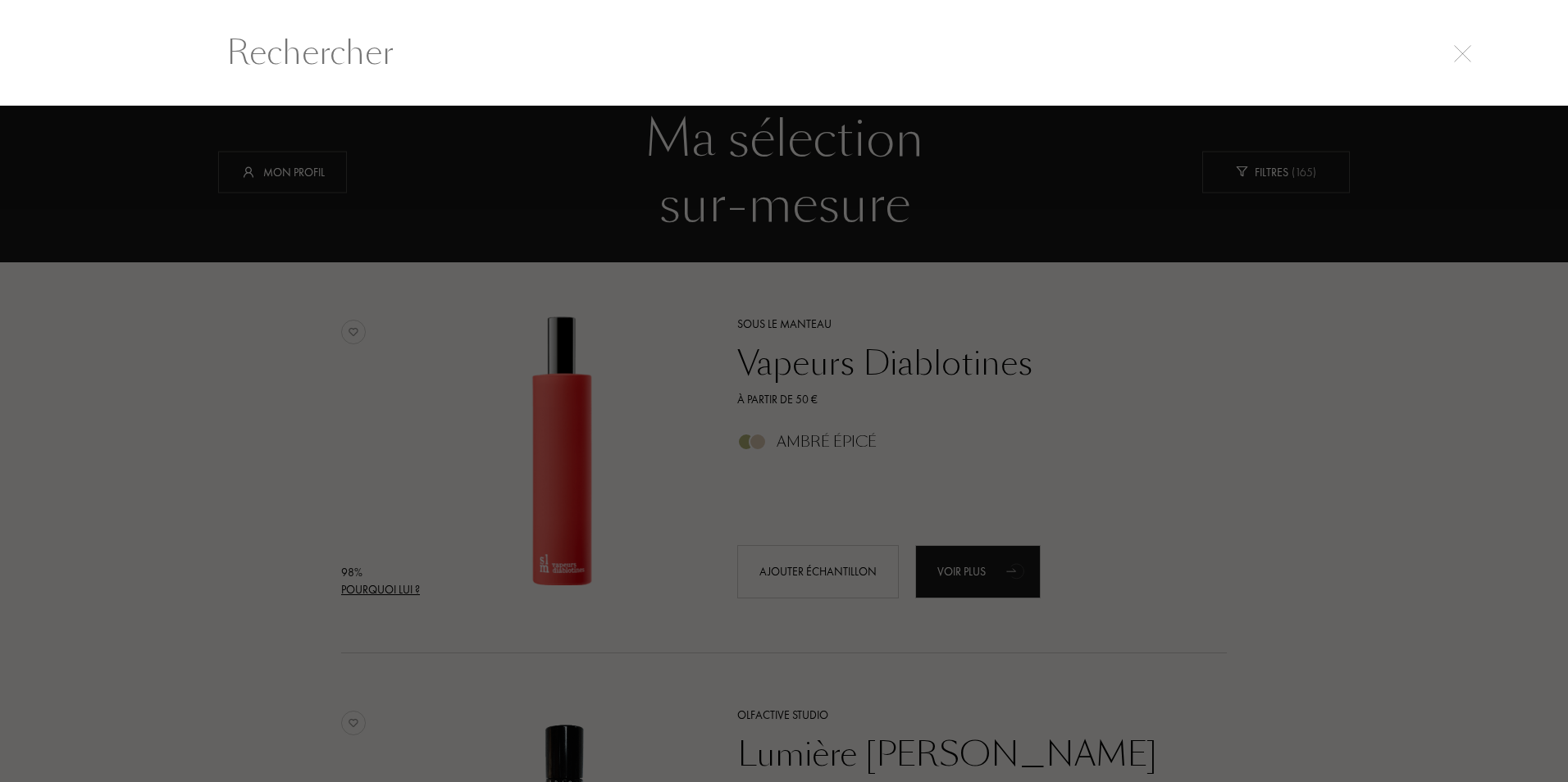
click at [1466, 56] on img at bounding box center [1462, 53] width 17 height 17
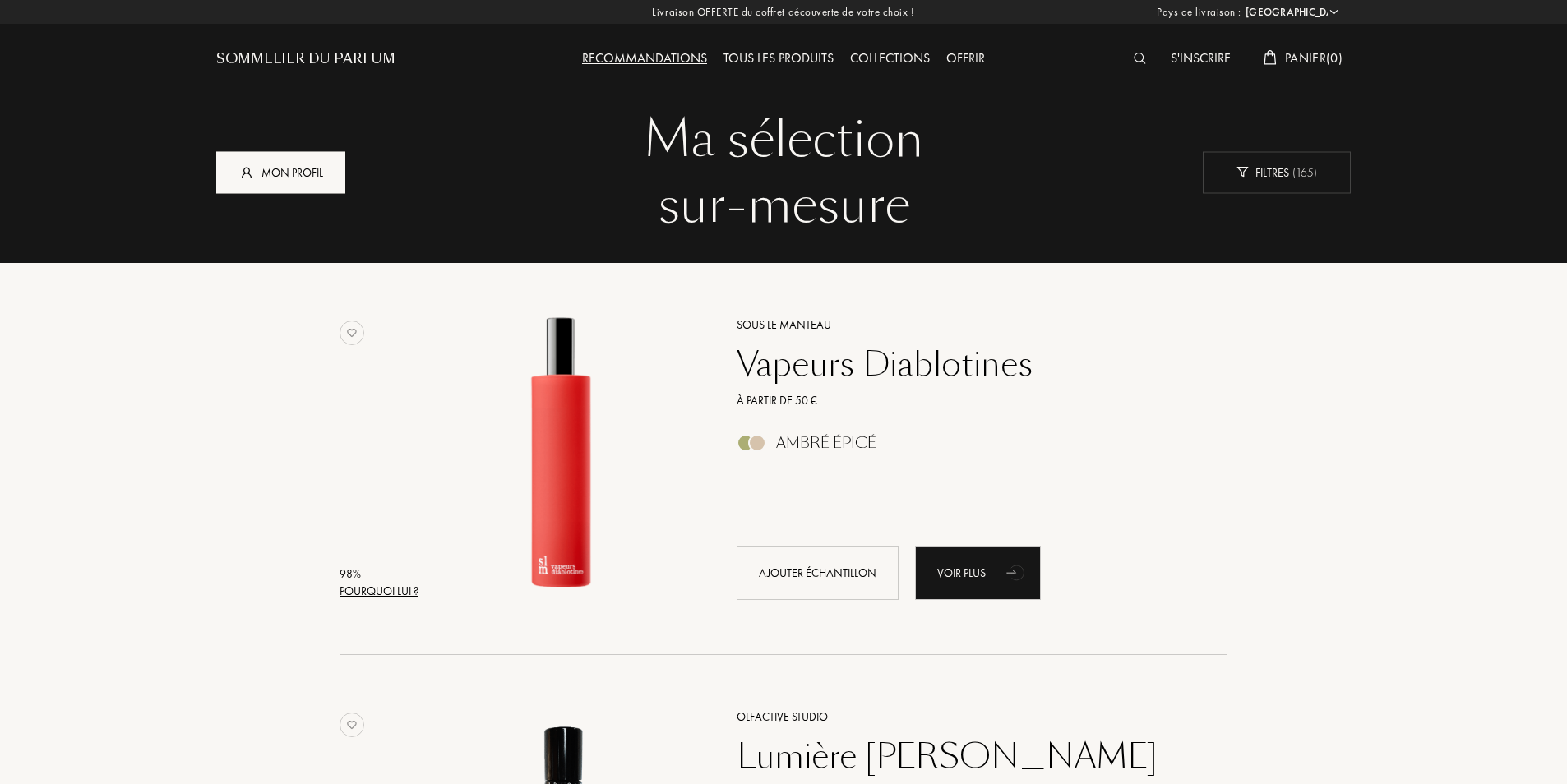
click at [331, 166] on div "Mon profil" at bounding box center [281, 172] width 129 height 42
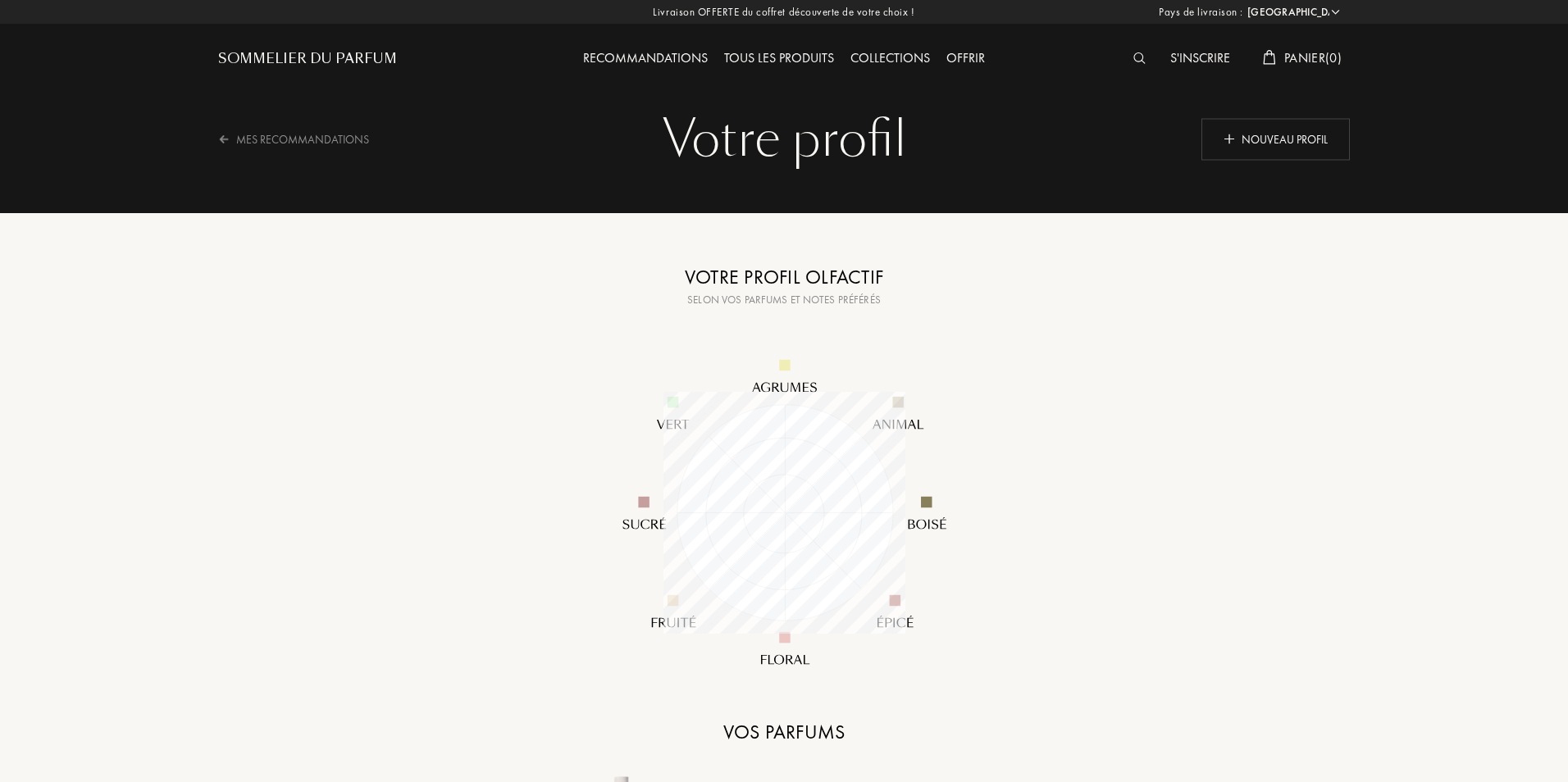
select select "FR"
click at [792, 62] on div "Tous les produits" at bounding box center [776, 59] width 126 height 21
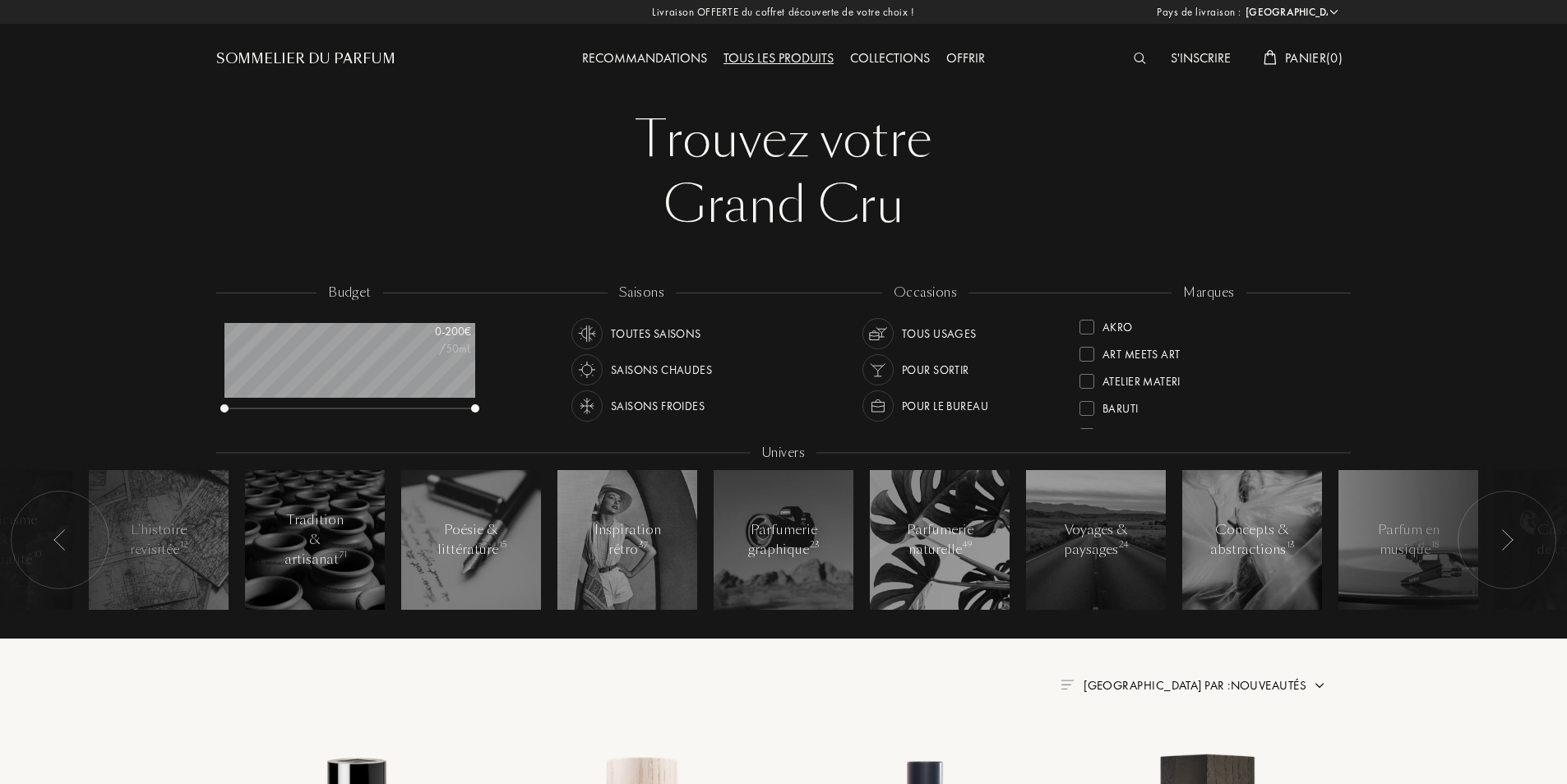
select select "FR"
click at [752, 64] on div "Tous les produits" at bounding box center [778, 59] width 127 height 21
select select "FR"
click at [1501, 549] on img at bounding box center [1507, 539] width 13 height 21
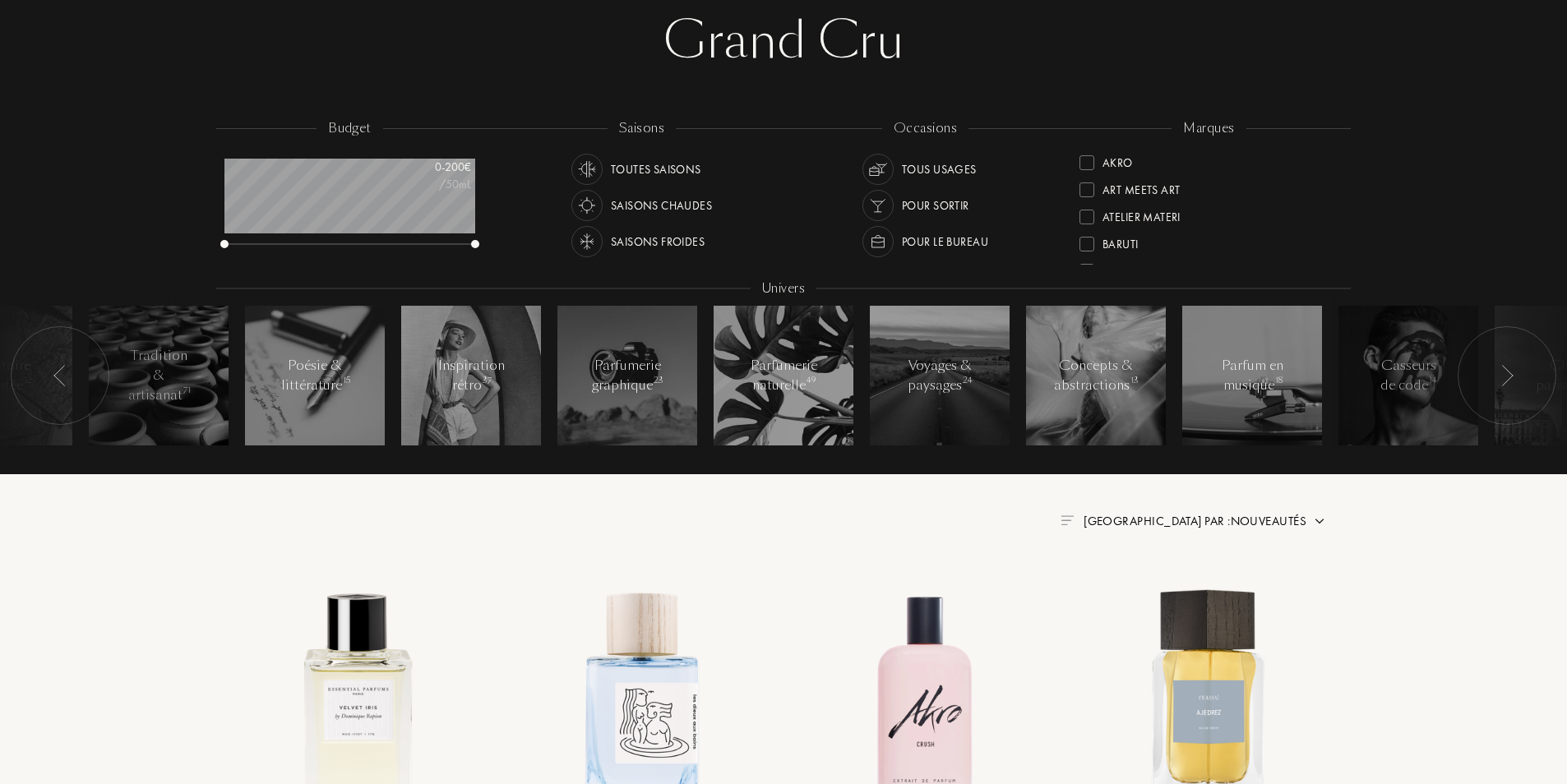
scroll to position [0, 0]
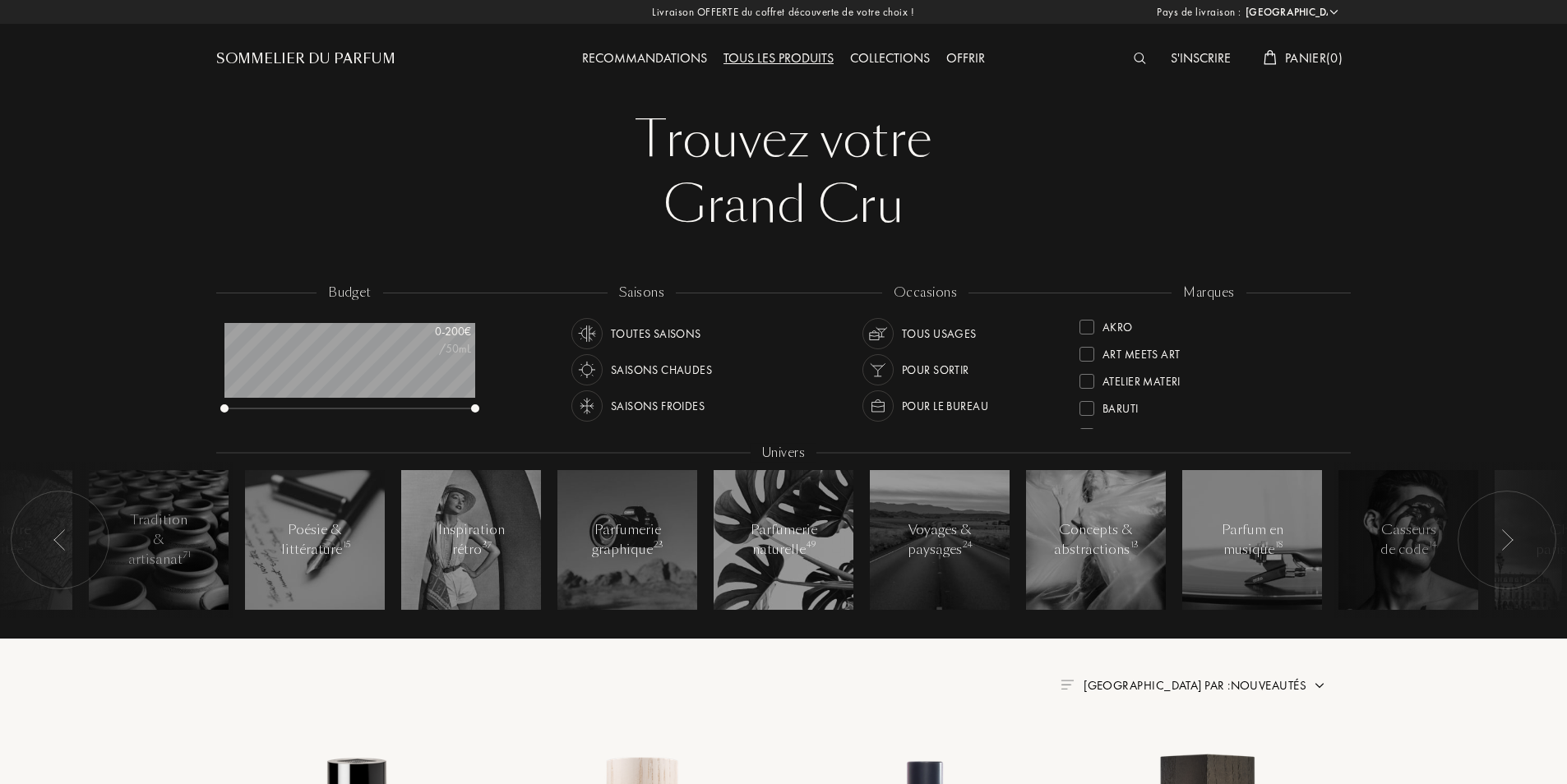
click at [661, 62] on div "Recommandations" at bounding box center [645, 59] width 141 height 21
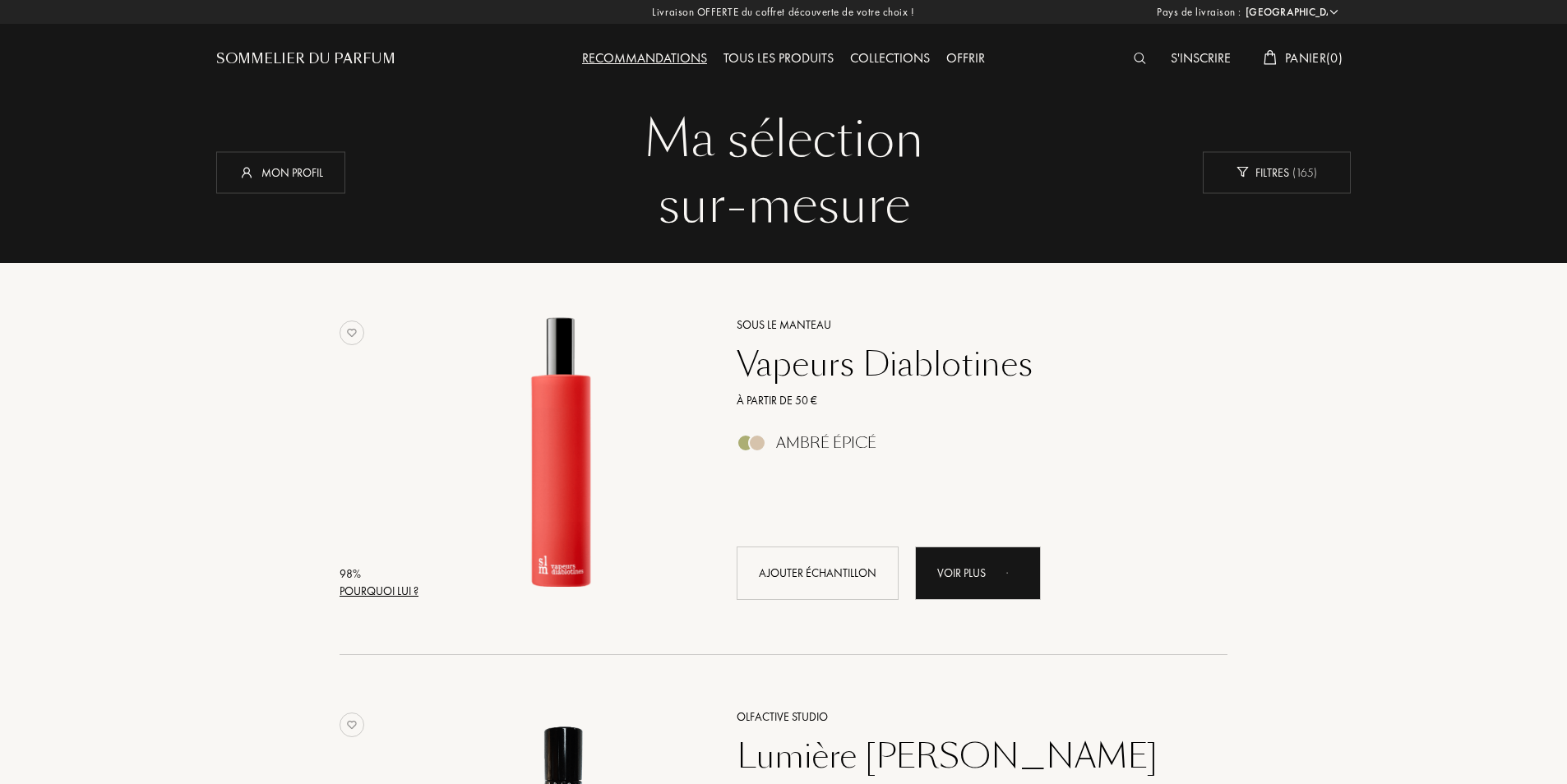
select select "FR"
click at [368, 52] on div "Sommelier du Parfum" at bounding box center [305, 59] width 179 height 20
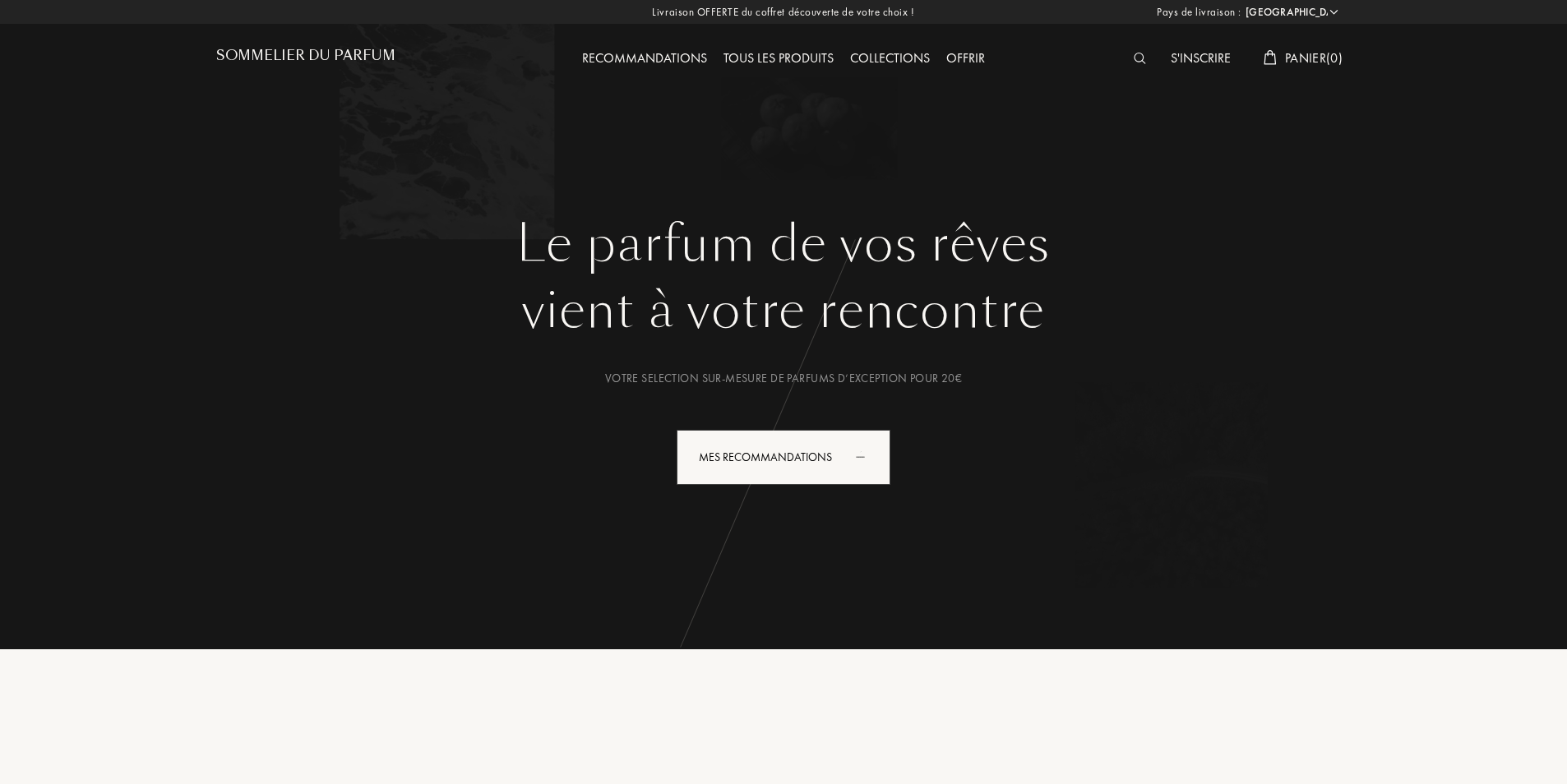
select select "FR"
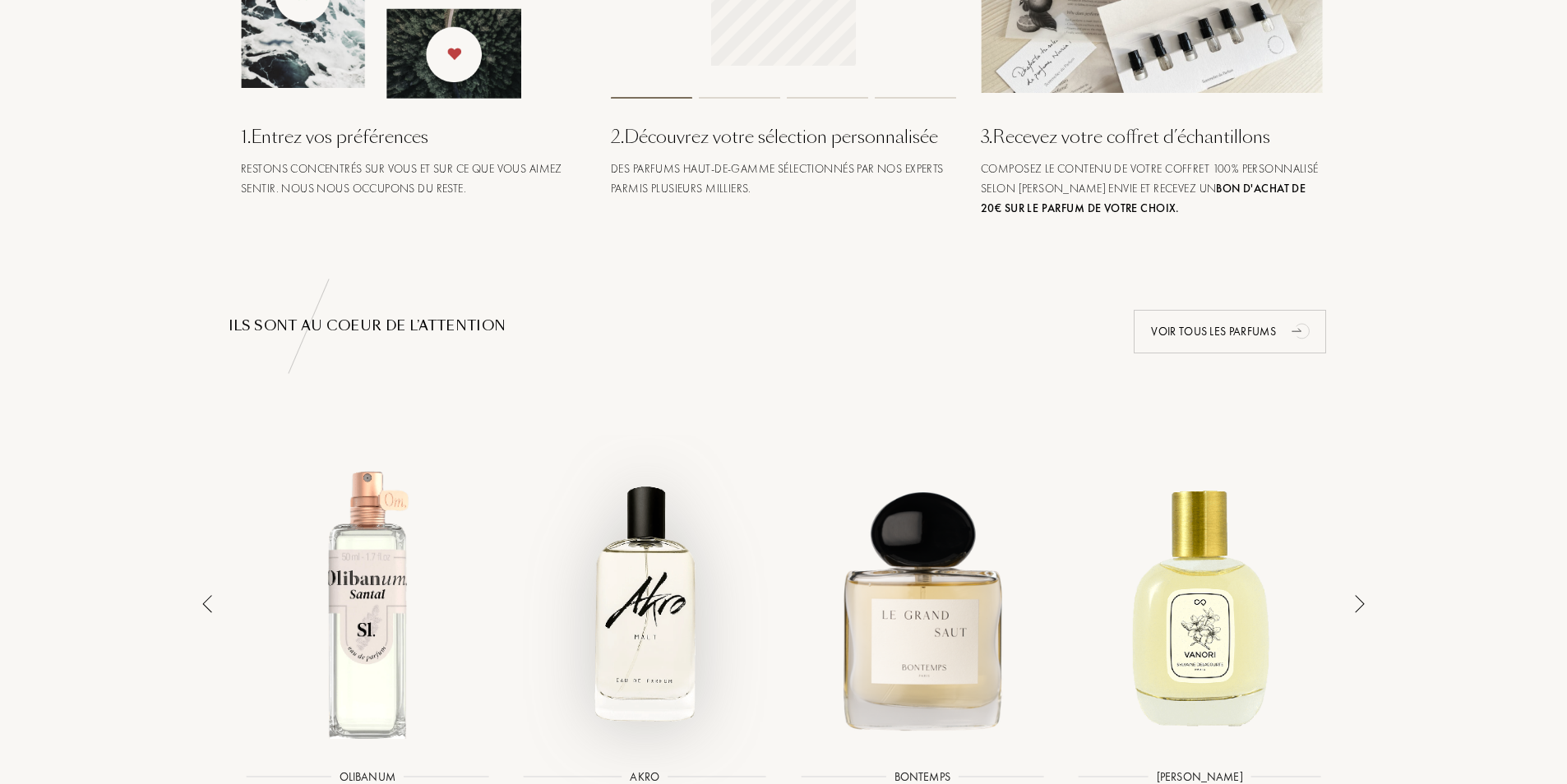
scroll to position [904, 0]
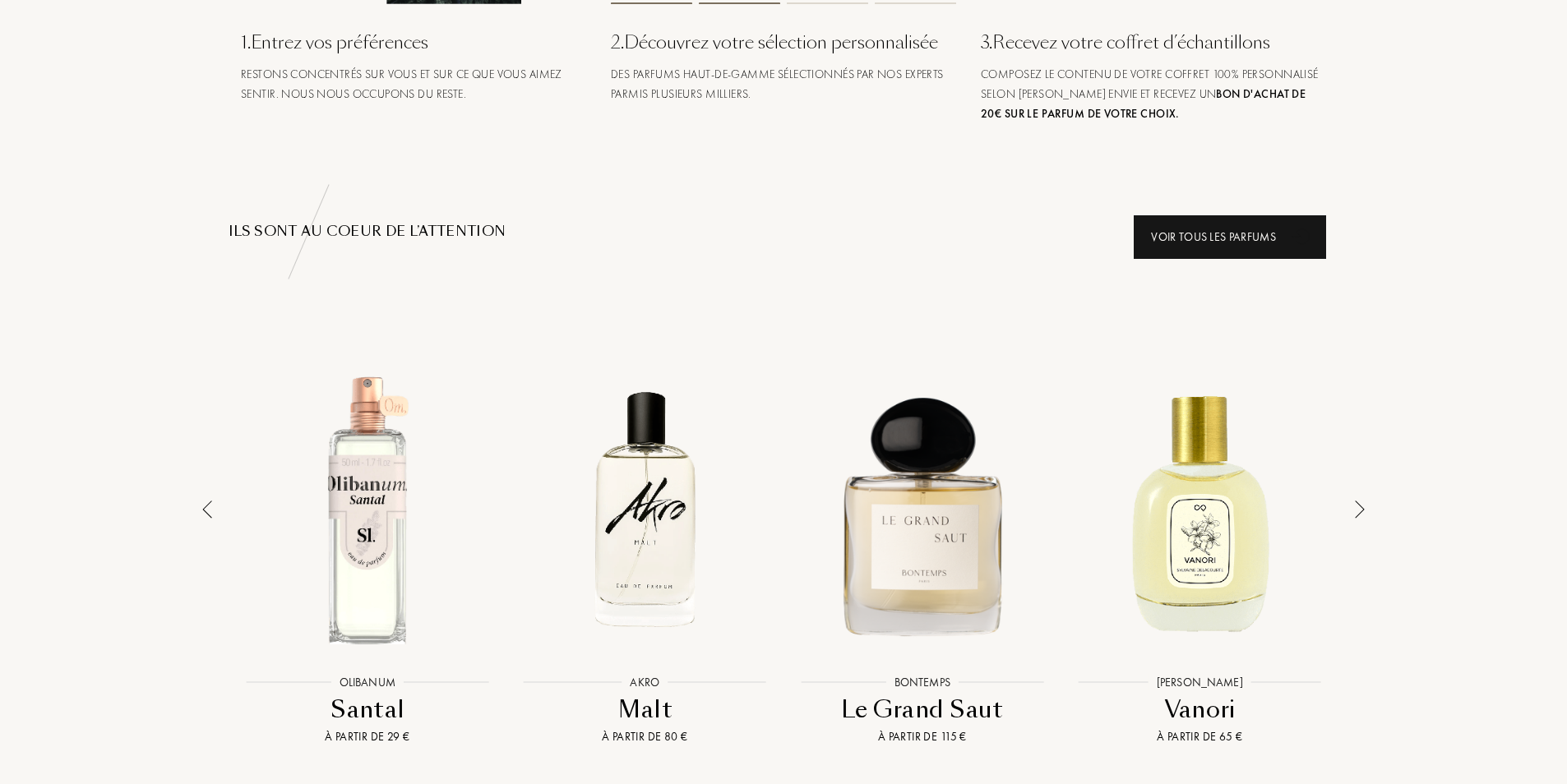
click at [1192, 243] on div "Voir tous les parfums" at bounding box center [1230, 236] width 192 height 43
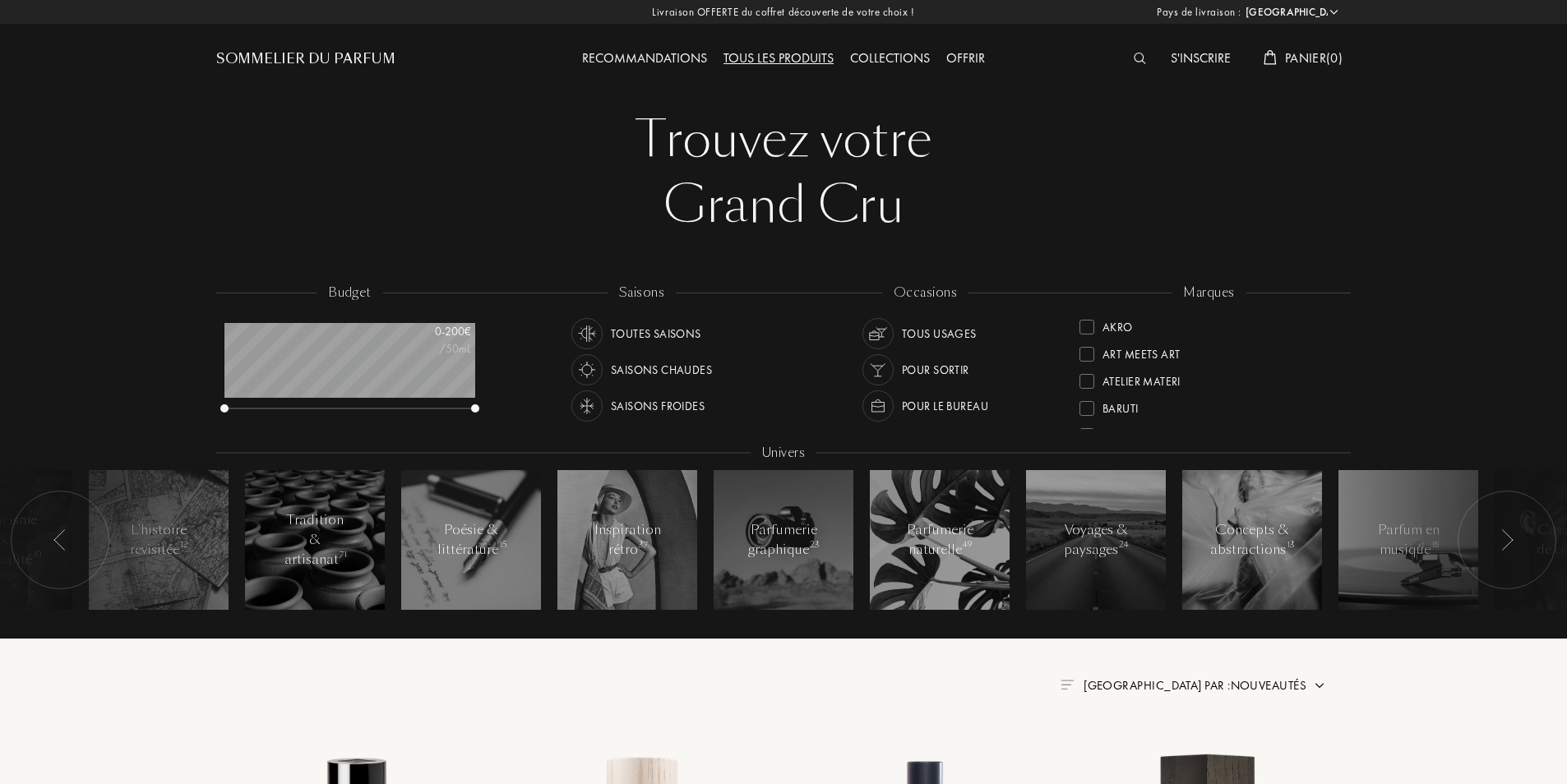
select select "FR"
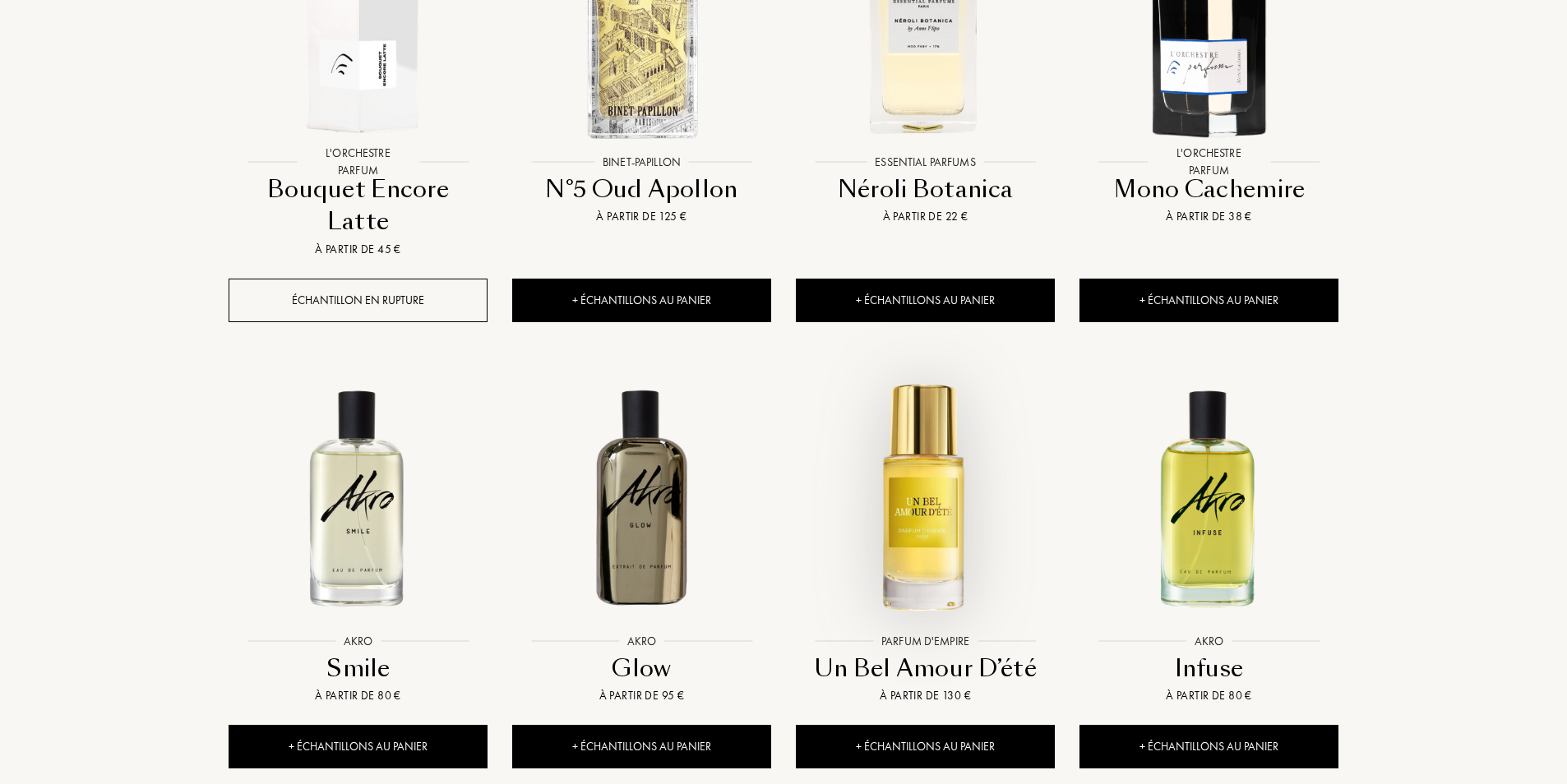
scroll to position [1725, 0]
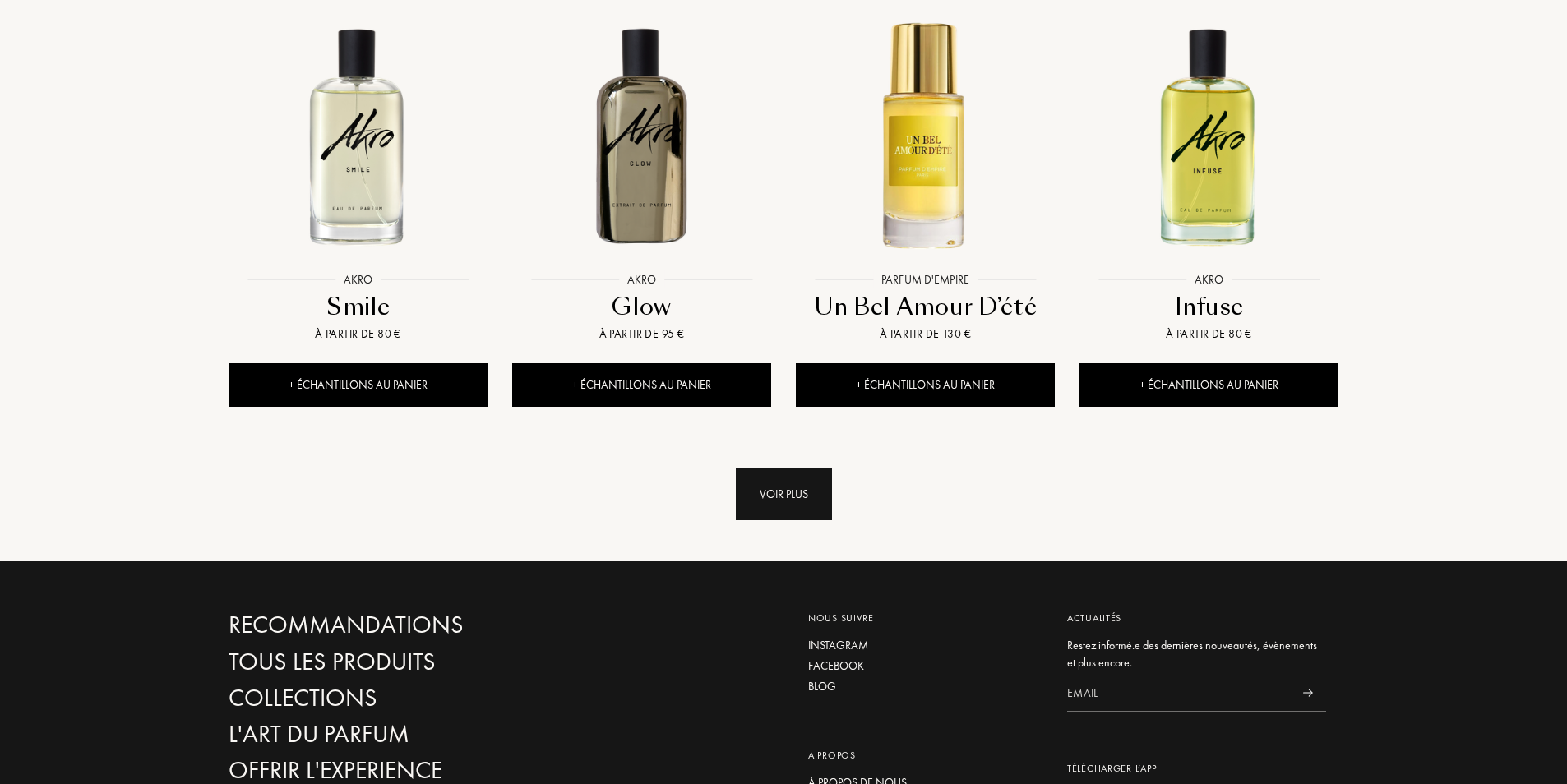
click at [783, 469] on div "Voir plus" at bounding box center [784, 494] width 96 height 52
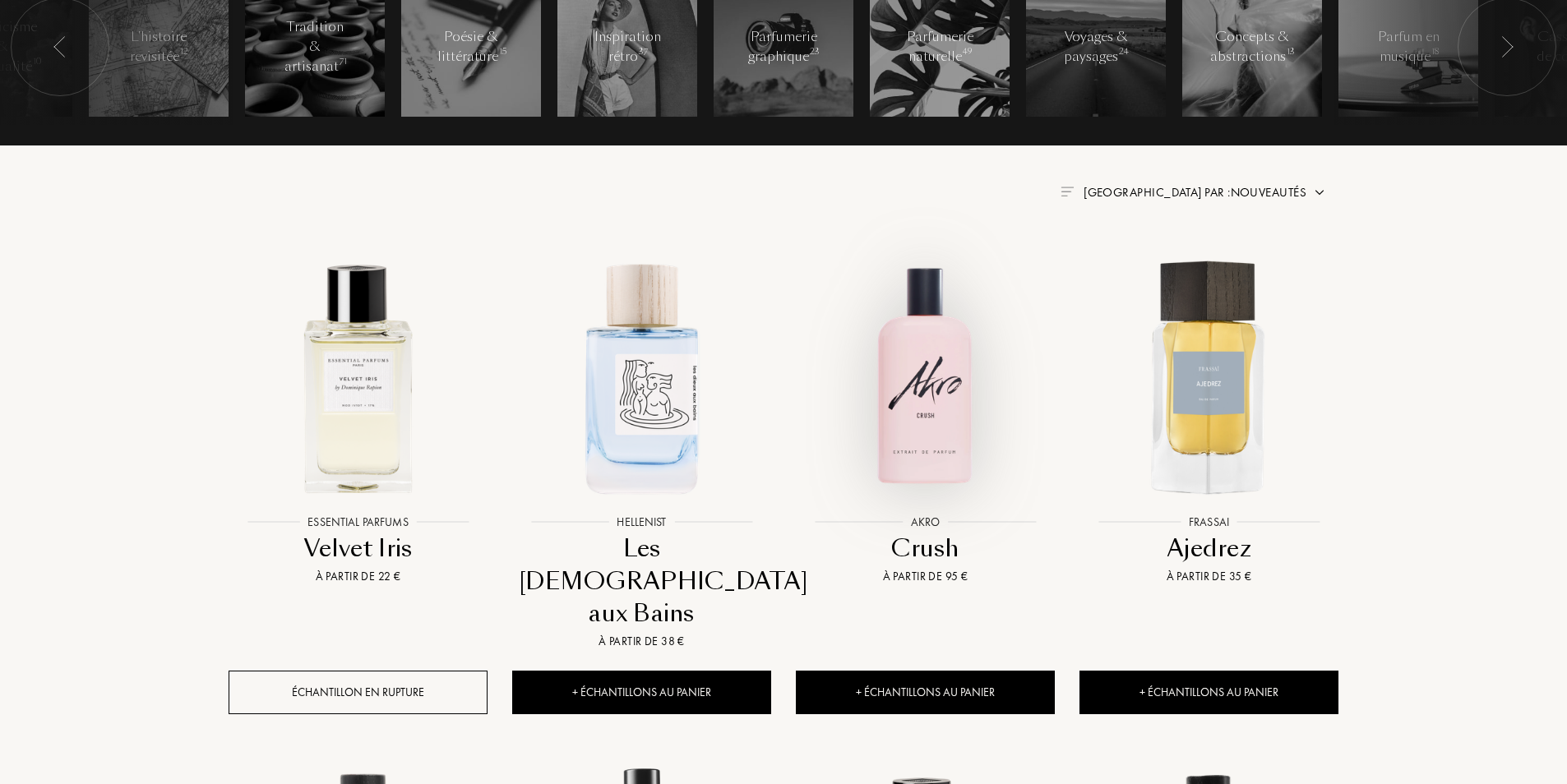
scroll to position [82, 0]
